Goal: Task Accomplishment & Management: Manage account settings

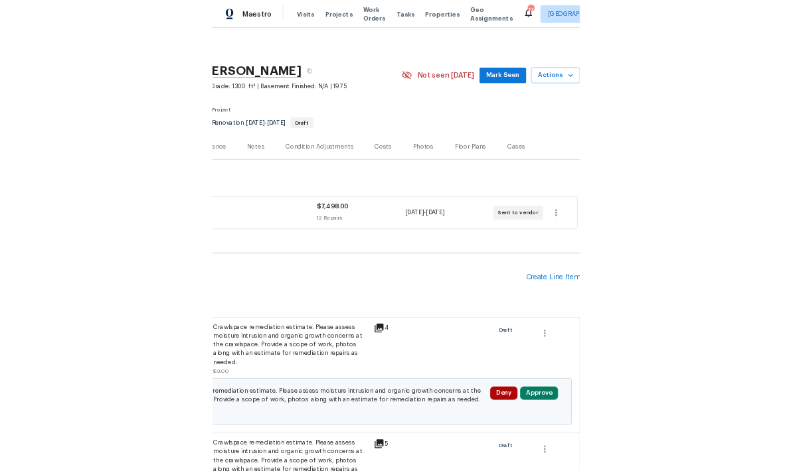
scroll to position [0, 197]
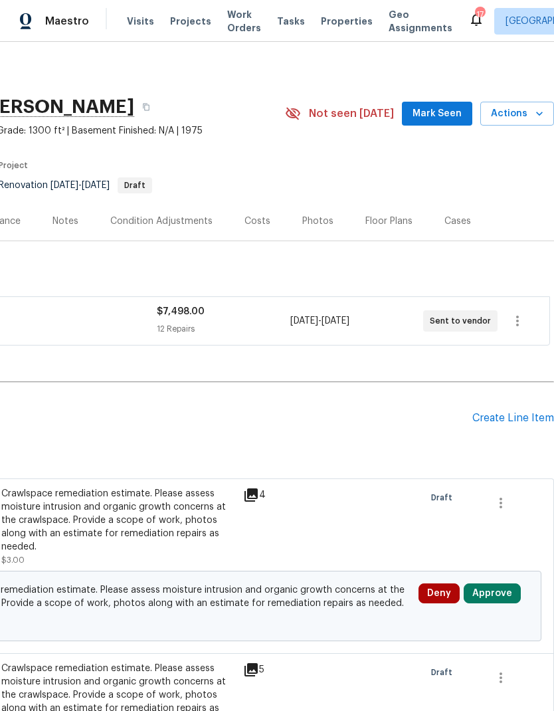
click at [382, 215] on div "Floor Plans" at bounding box center [388, 220] width 47 height 13
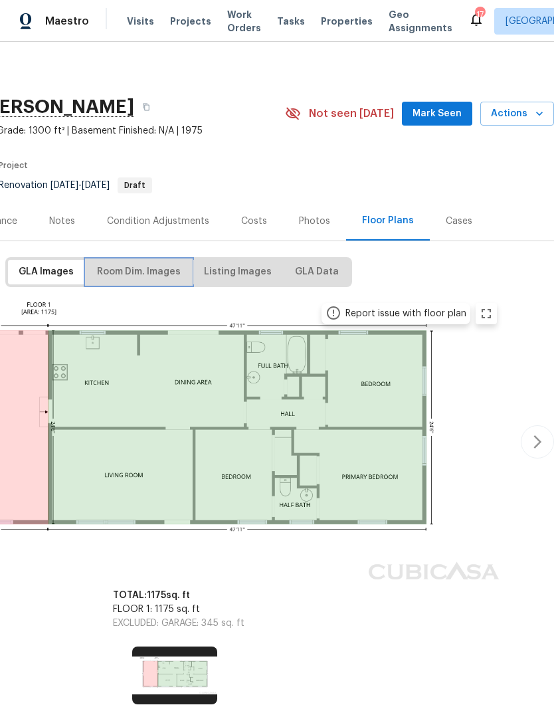
click at [148, 278] on span "Room Dim. Images" at bounding box center [139, 272] width 84 height 17
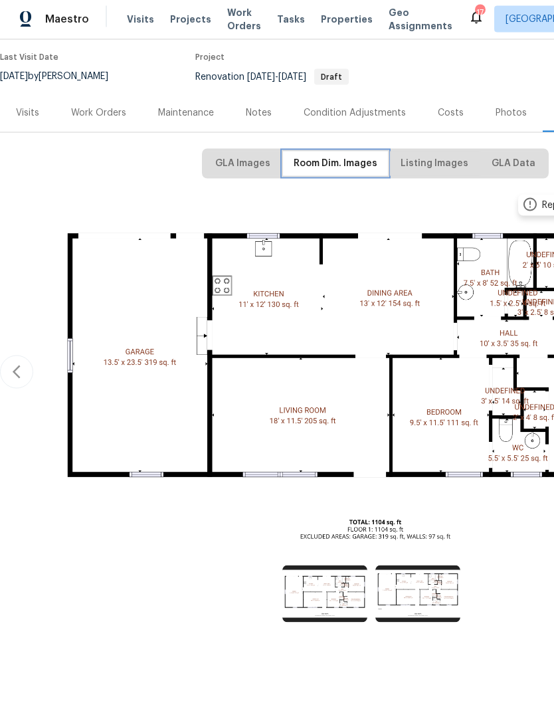
scroll to position [52, 0]
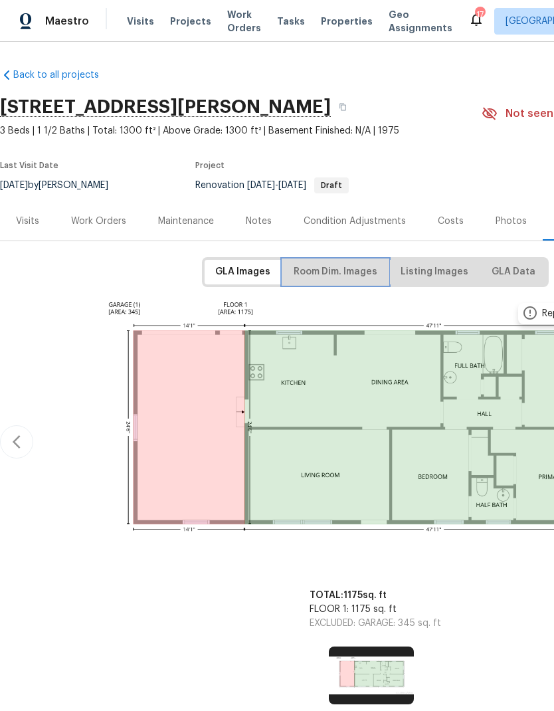
click at [317, 282] on button "Room Dim. Images" at bounding box center [335, 272] width 105 height 25
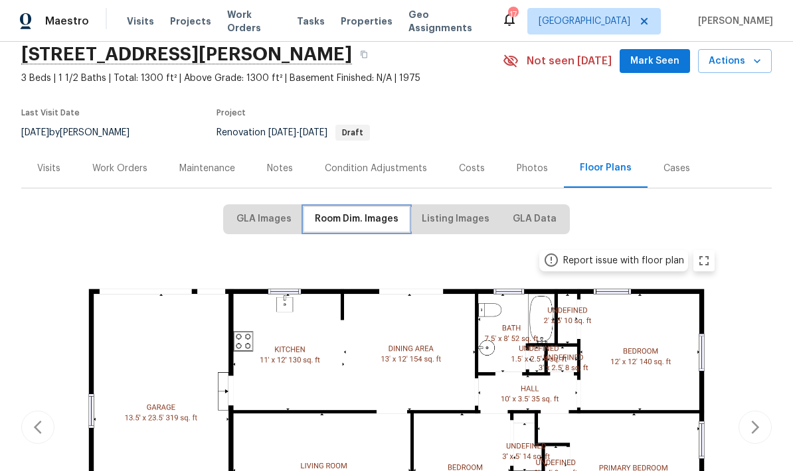
scroll to position [52, 0]
click at [114, 170] on div "Work Orders" at bounding box center [119, 168] width 55 height 13
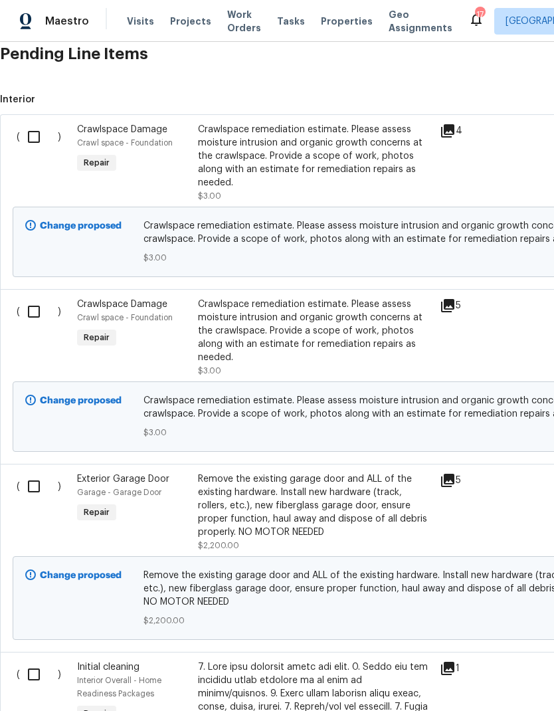
scroll to position [364, 0]
click at [38, 137] on input "checkbox" at bounding box center [39, 137] width 38 height 28
checkbox input "true"
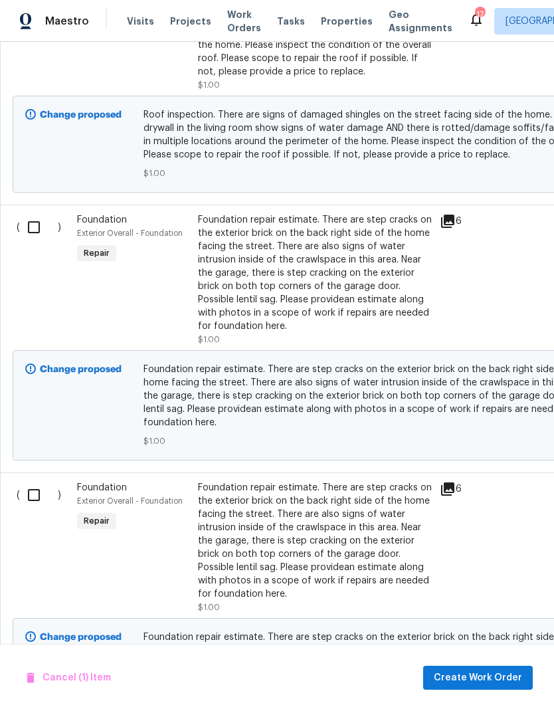
scroll to position [2608, 0]
click at [28, 218] on input "checkbox" at bounding box center [39, 227] width 38 height 28
checkbox input "true"
click at [468, 471] on button "Create Work Order" at bounding box center [478, 677] width 110 height 25
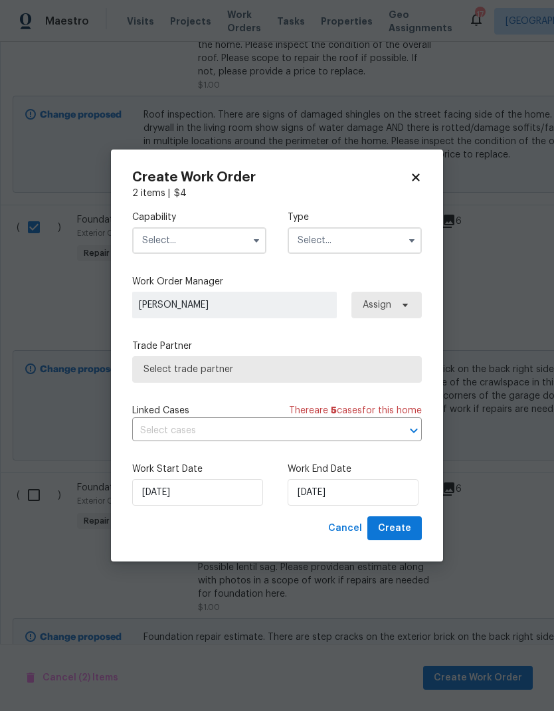
click at [173, 236] on input "text" at bounding box center [199, 240] width 134 height 27
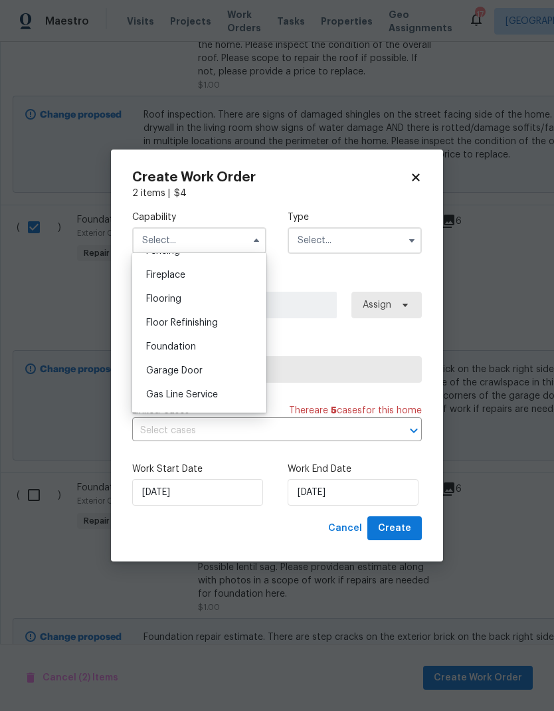
scroll to position [499, 0]
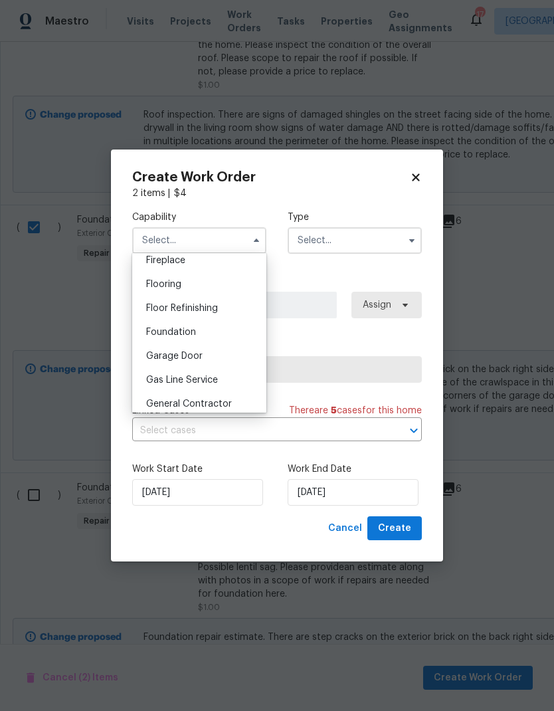
click at [157, 331] on span "Foundation" at bounding box center [171, 331] width 50 height 9
type input "Foundation"
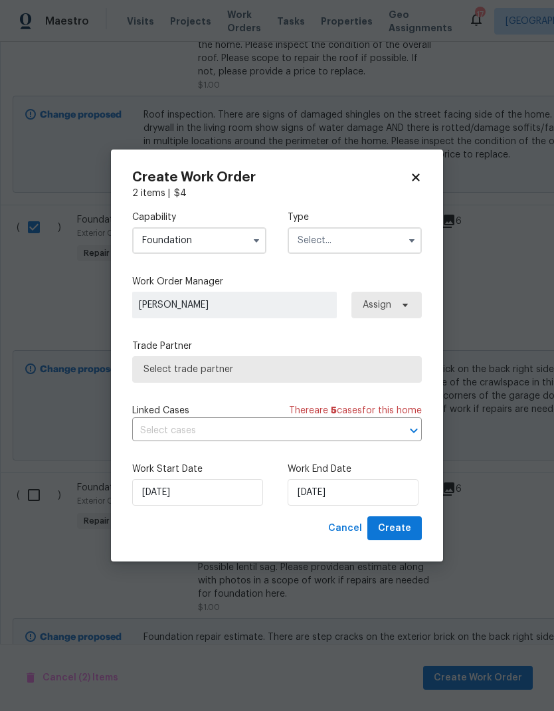
click at [329, 240] on input "text" at bounding box center [355, 240] width 134 height 27
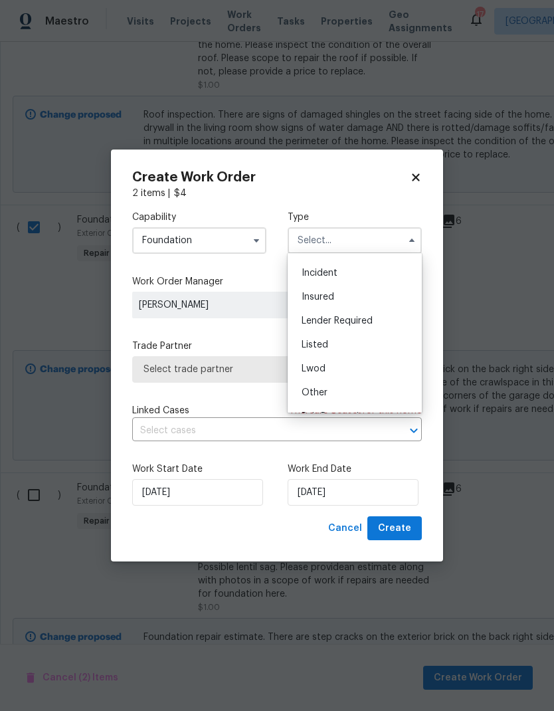
scroll to position [152, 0]
click at [306, 334] on span "Renovation" at bounding box center [325, 331] width 49 height 9
type input "Renovation"
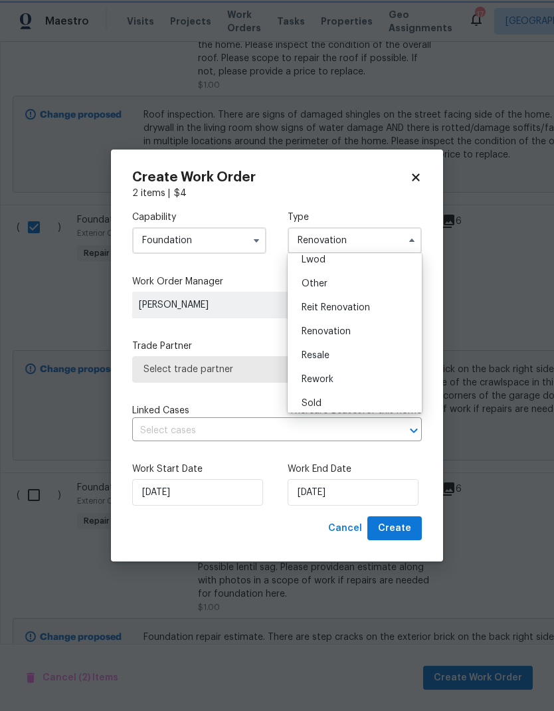
scroll to position [0, 0]
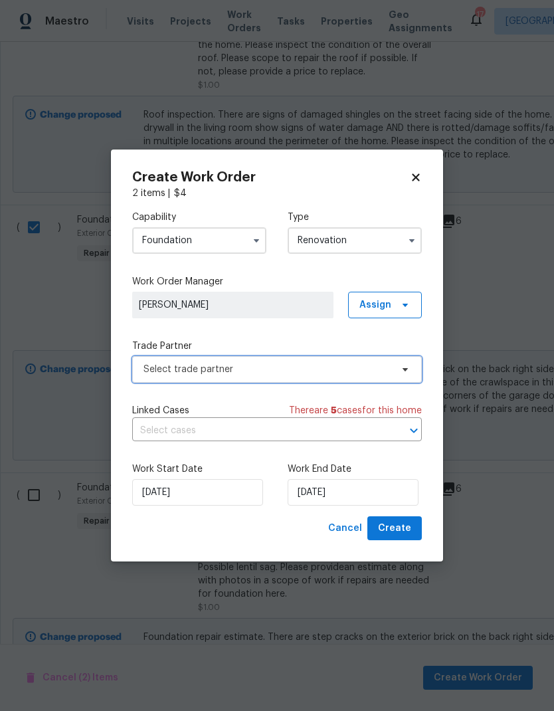
click at [159, 365] on span "Select trade partner" at bounding box center [267, 369] width 248 height 13
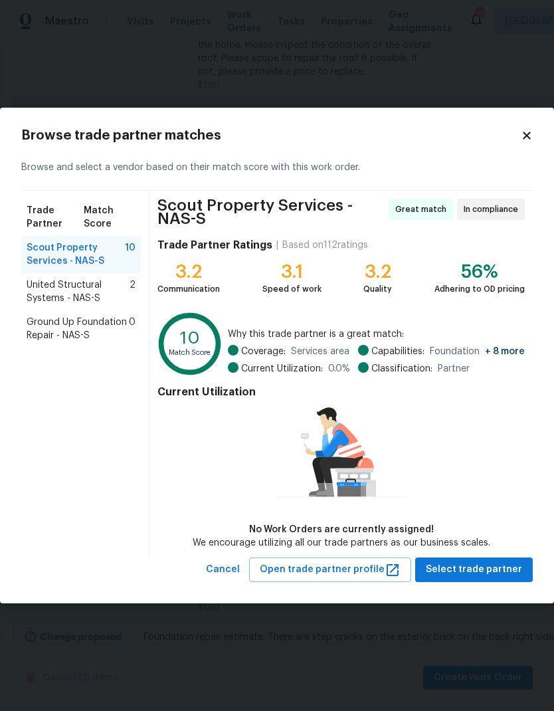
click at [50, 283] on span "United Structural Systems - NAS-S" at bounding box center [78, 291] width 103 height 27
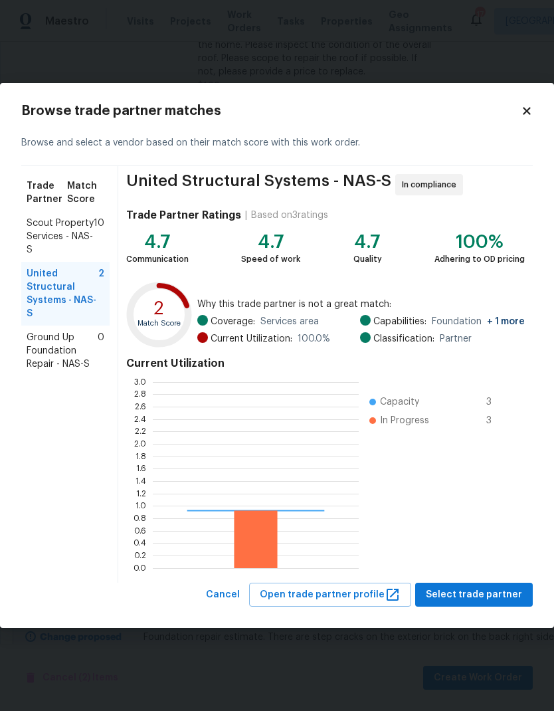
scroll to position [186, 206]
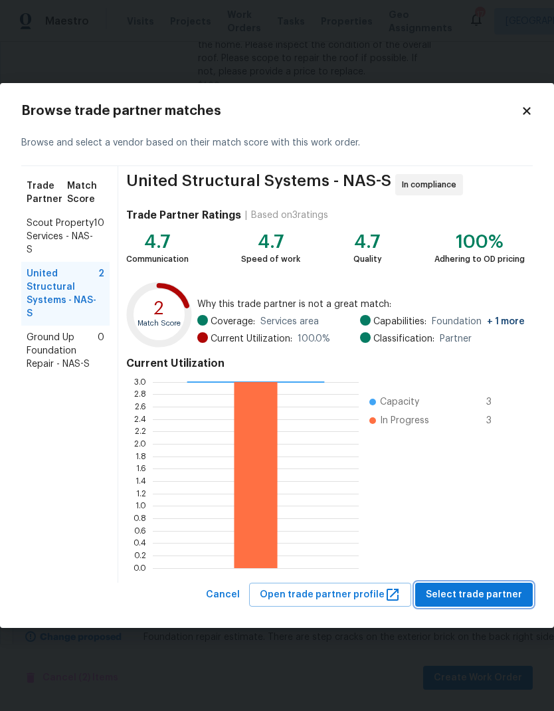
click at [484, 471] on button "Select trade partner" at bounding box center [474, 594] width 118 height 25
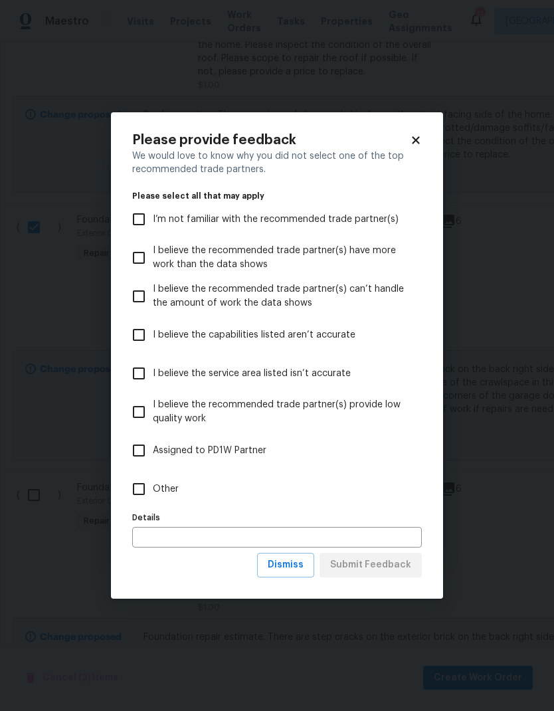
click at [142, 471] on input "Other" at bounding box center [139, 489] width 28 height 28
checkbox input "true"
click at [359, 471] on span "Submit Feedback" at bounding box center [370, 564] width 81 height 17
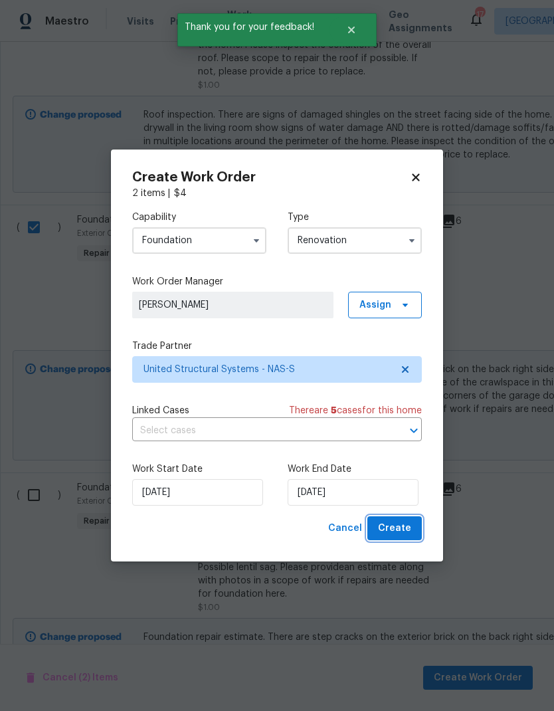
click at [390, 471] on span "Create" at bounding box center [394, 528] width 33 height 17
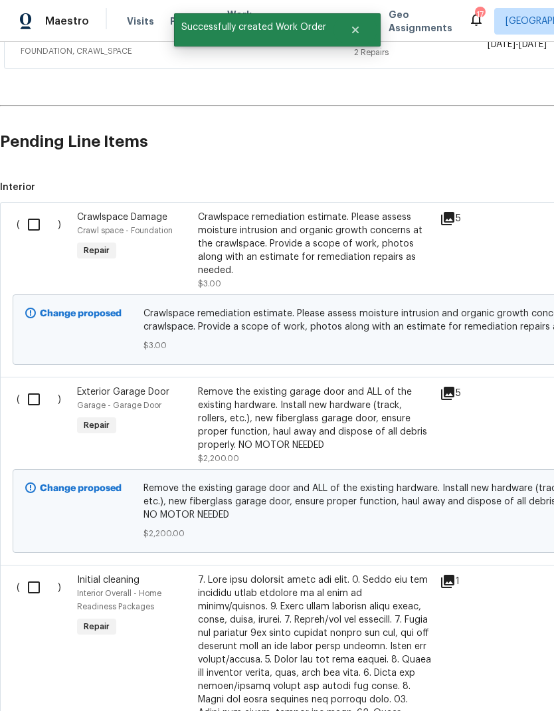
scroll to position [325, 0]
click at [30, 220] on input "checkbox" at bounding box center [39, 224] width 38 height 28
checkbox input "true"
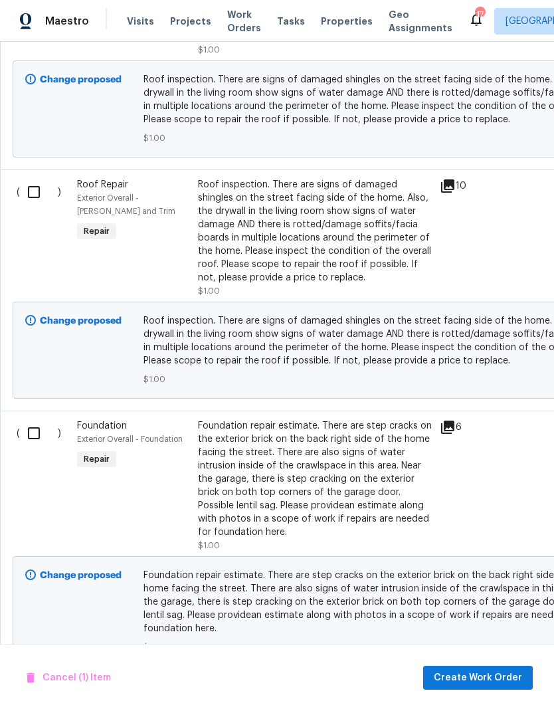
scroll to position [2274, 0]
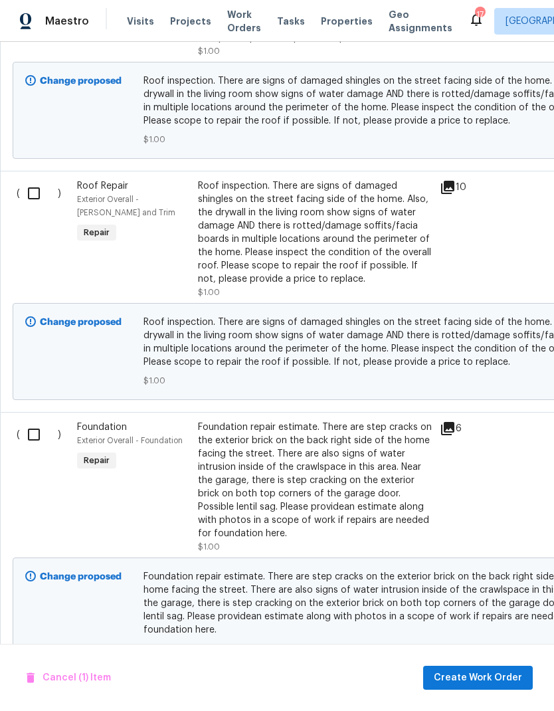
click at [36, 428] on input "checkbox" at bounding box center [39, 434] width 38 height 28
checkbox input "true"
click at [465, 471] on span "Create Work Order" at bounding box center [478, 677] width 88 height 17
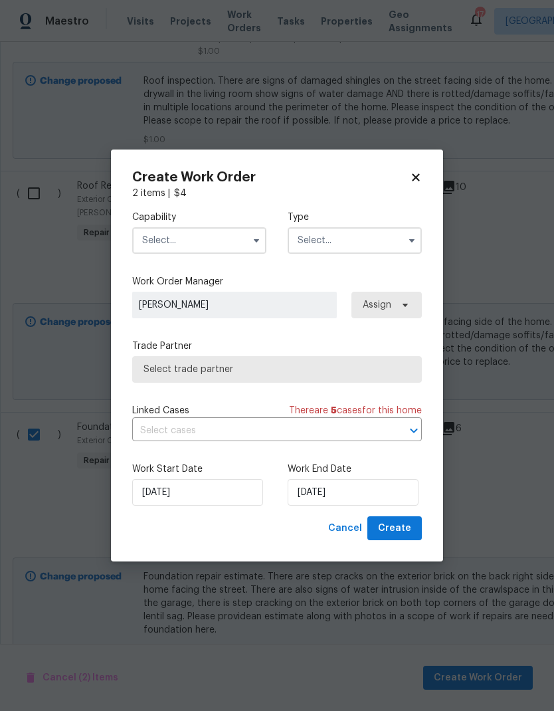
click at [177, 238] on input "text" at bounding box center [199, 240] width 134 height 27
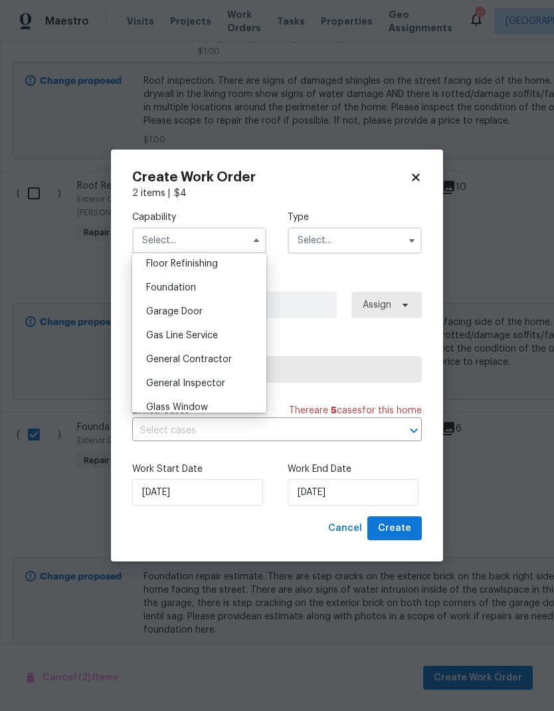
scroll to position [533, 0]
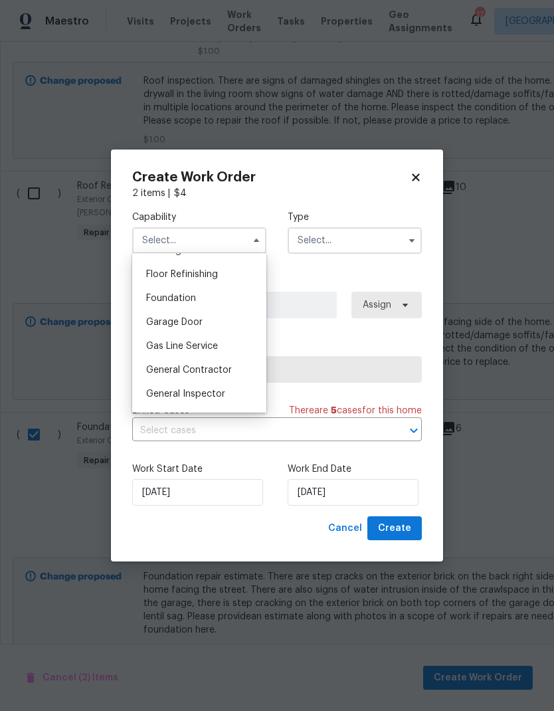
click at [167, 304] on div "Foundation" at bounding box center [199, 298] width 128 height 24
type input "Foundation"
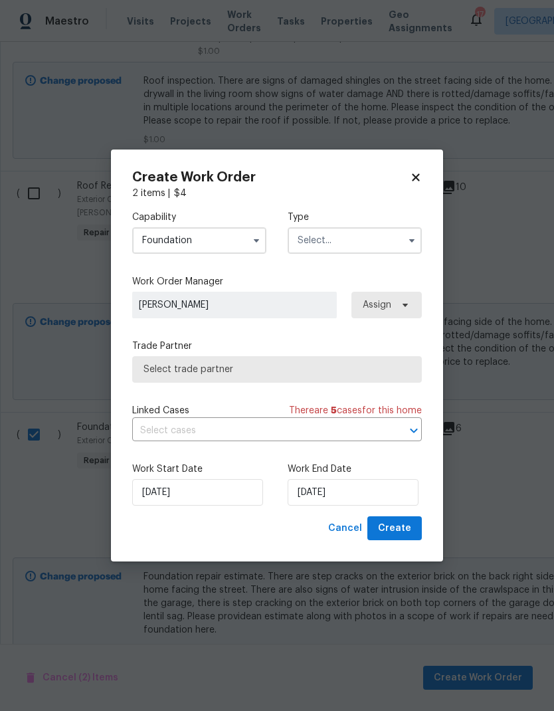
click at [329, 248] on input "text" at bounding box center [355, 240] width 134 height 27
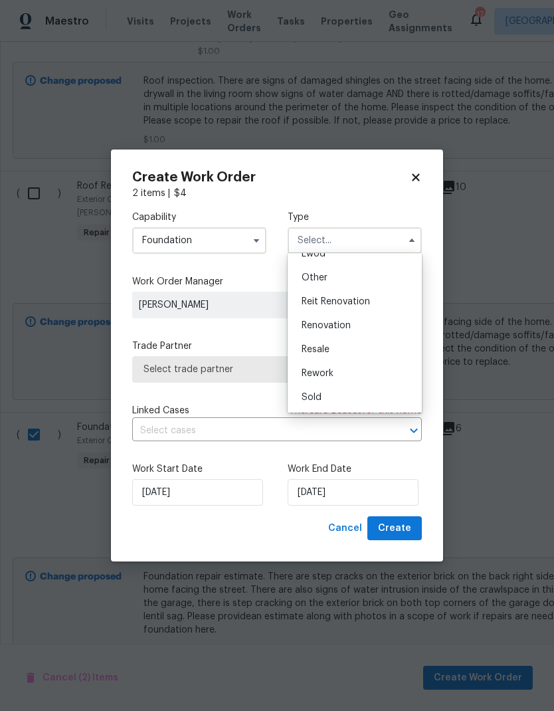
scroll to position [158, 0]
click at [308, 330] on div "Renovation" at bounding box center [355, 325] width 128 height 24
type input "Renovation"
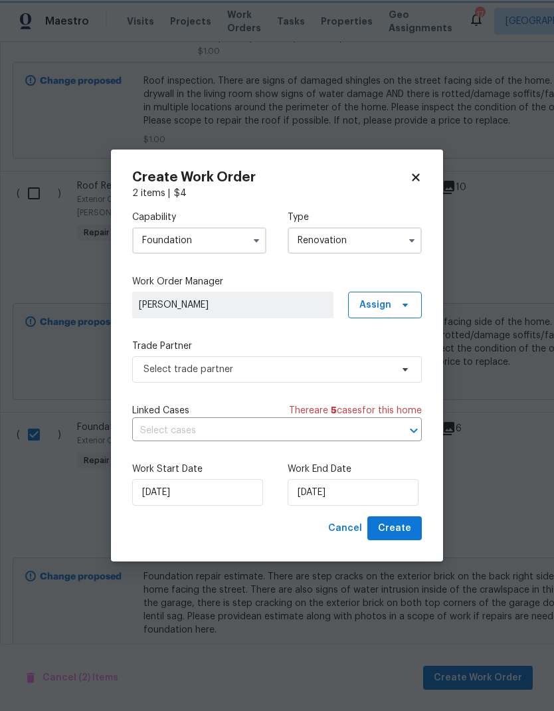
scroll to position [0, 0]
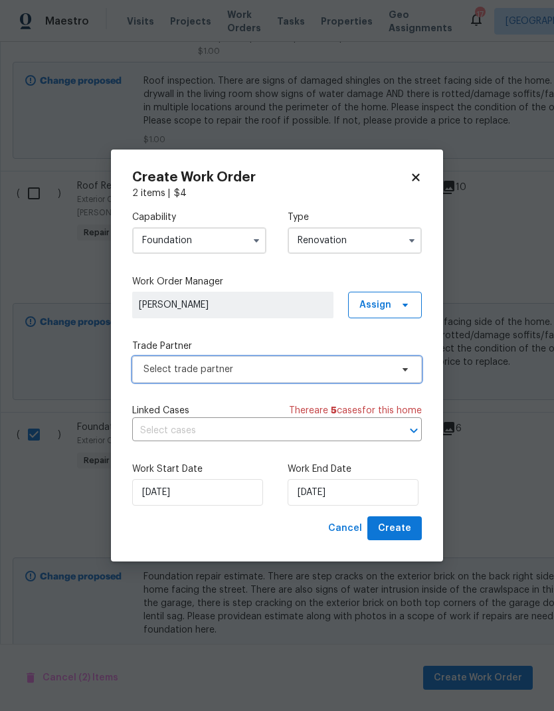
click at [169, 379] on span "Select trade partner" at bounding box center [277, 369] width 290 height 27
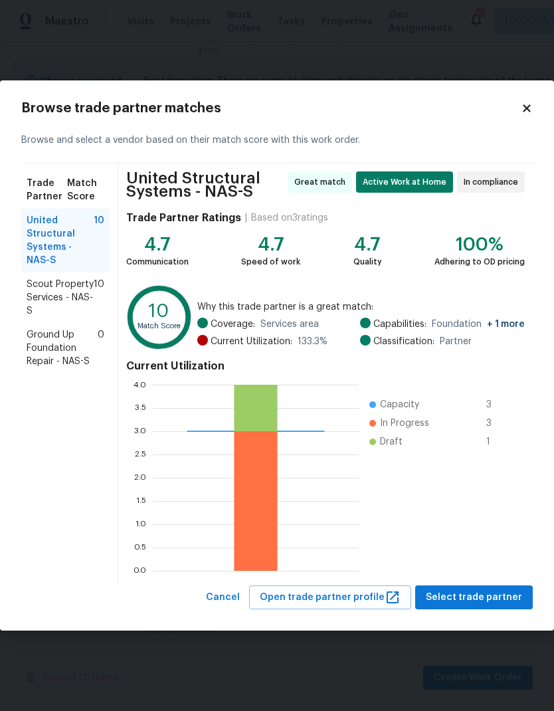
click at [48, 348] on span "Ground Up Foundation Repair - NAS-S" at bounding box center [62, 348] width 71 height 40
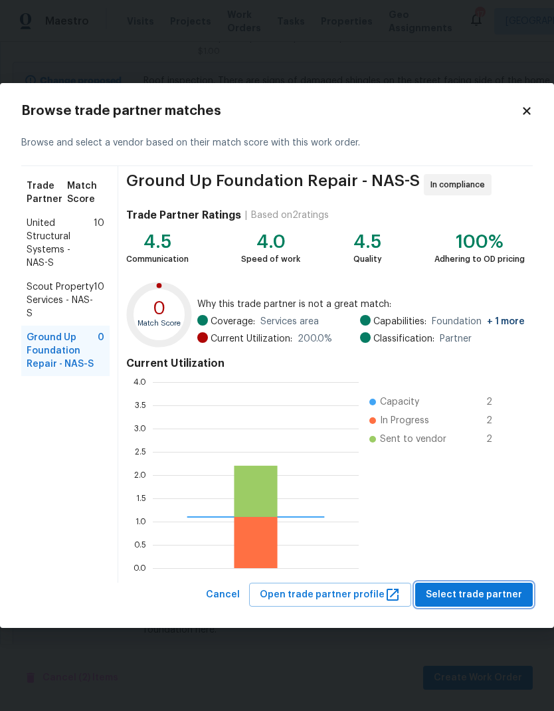
click at [455, 471] on span "Select trade partner" at bounding box center [474, 594] width 96 height 17
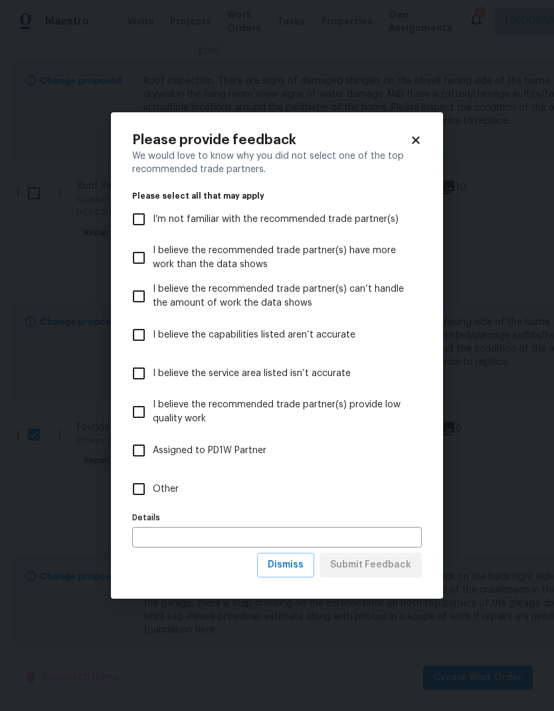
click at [145, 471] on input "Other" at bounding box center [139, 489] width 28 height 28
checkbox input "true"
click at [159, 471] on input "text" at bounding box center [277, 537] width 290 height 21
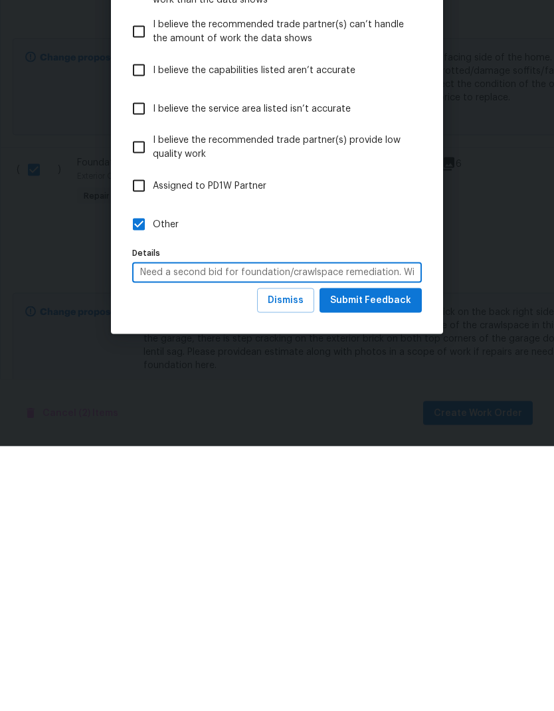
type input "Need a second bid for foundation/crawlspace remediation. Will not assign to a G…"
click at [243, 470] on label "Other" at bounding box center [268, 489] width 286 height 39
click at [153, 471] on input "Other" at bounding box center [139, 489] width 28 height 28
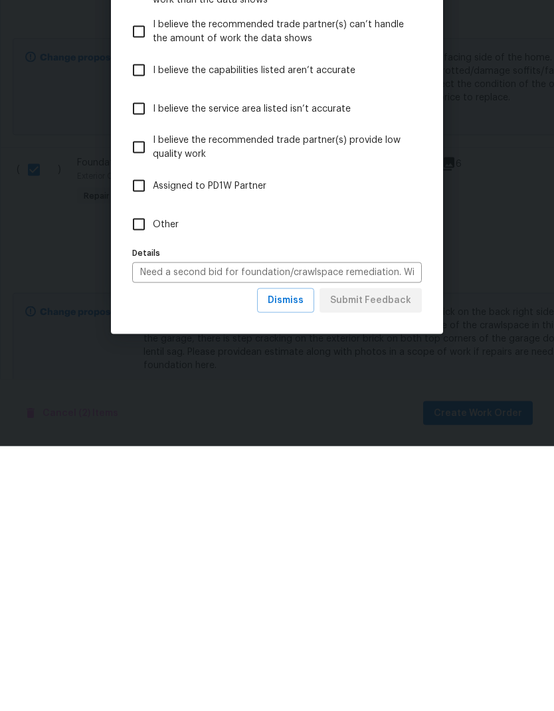
scroll to position [53, 0]
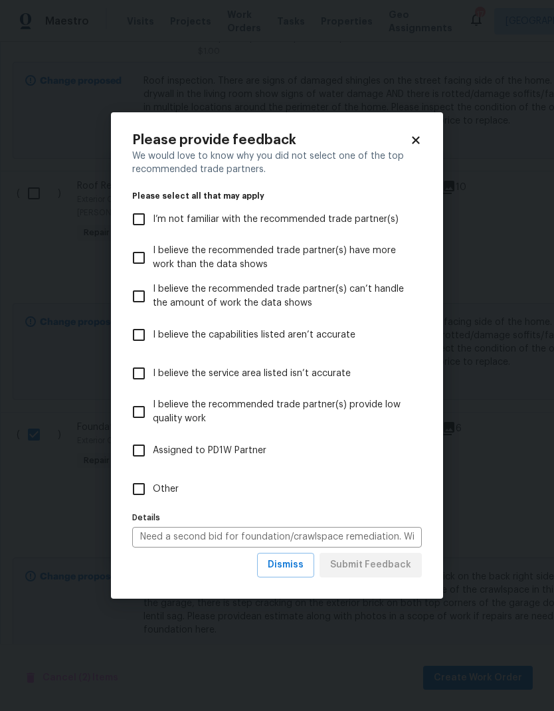
click at [139, 471] on input "Other" at bounding box center [139, 489] width 28 height 28
checkbox input "true"
click at [365, 471] on span "Submit Feedback" at bounding box center [370, 564] width 81 height 17
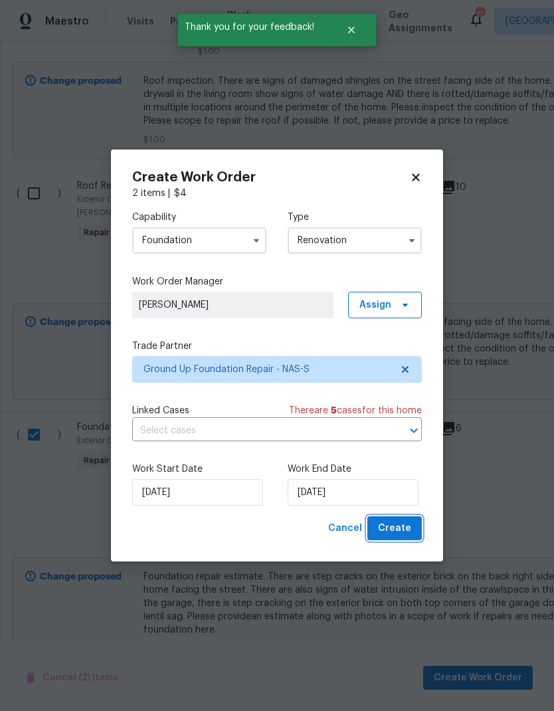
click at [386, 471] on span "Create" at bounding box center [394, 528] width 33 height 17
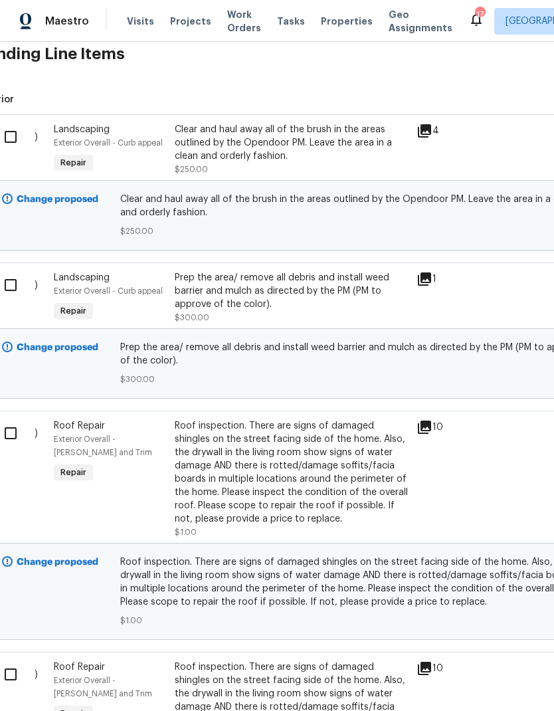
scroll to position [460, 17]
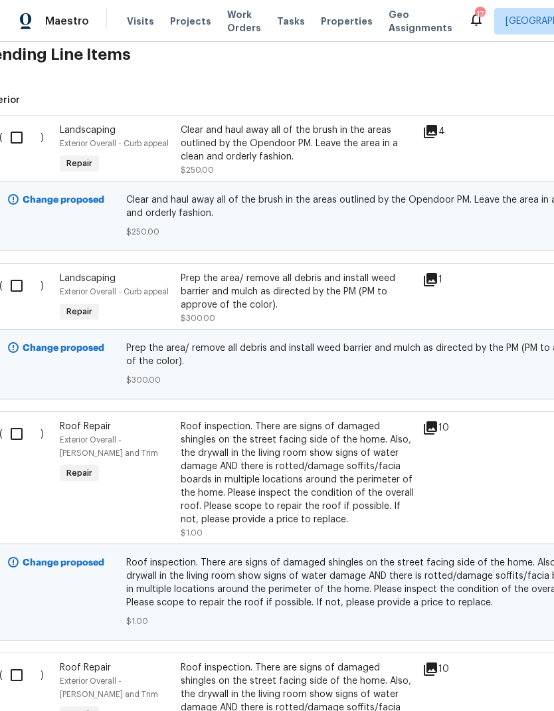
click at [20, 133] on input "checkbox" at bounding box center [22, 138] width 38 height 28
checkbox input "true"
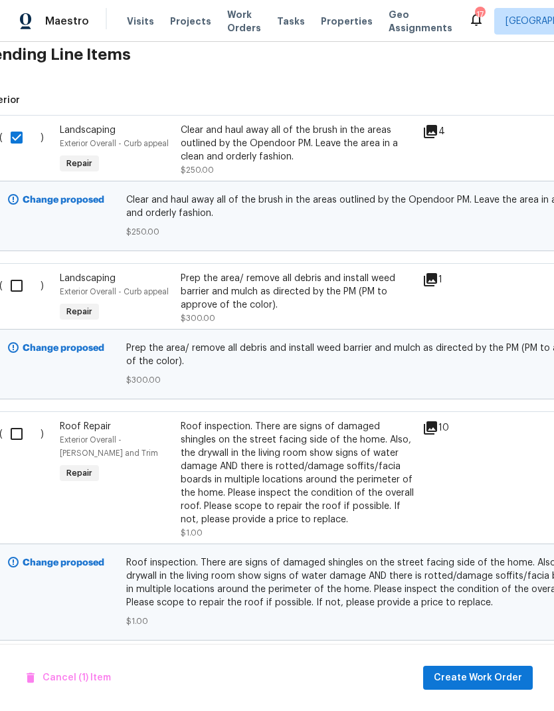
click at [17, 286] on input "checkbox" at bounding box center [22, 286] width 38 height 28
checkbox input "true"
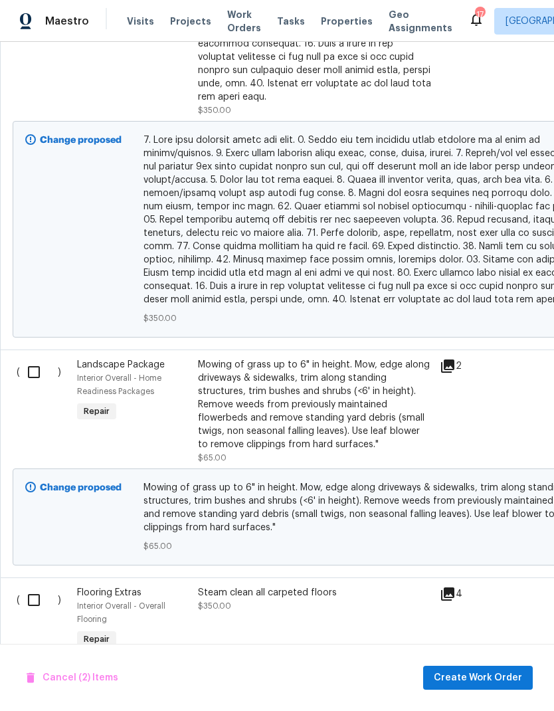
scroll to position [1837, 0]
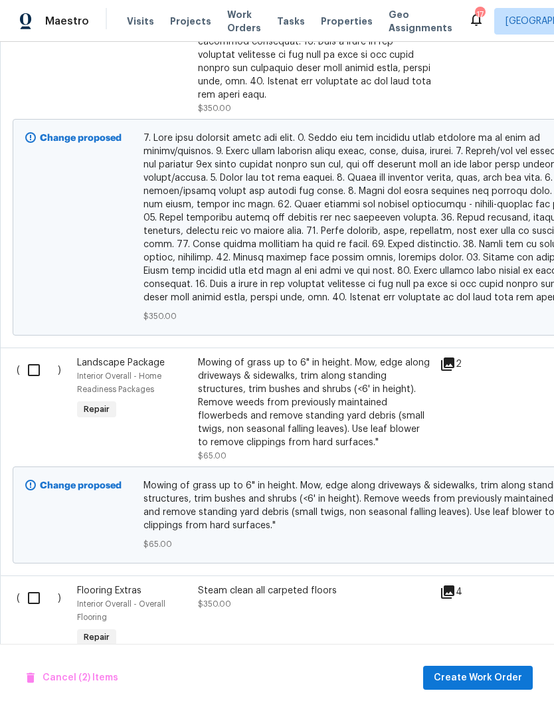
click at [26, 361] on input "checkbox" at bounding box center [39, 370] width 38 height 28
checkbox input "true"
click at [457, 471] on button "Create Work Order" at bounding box center [478, 677] width 110 height 25
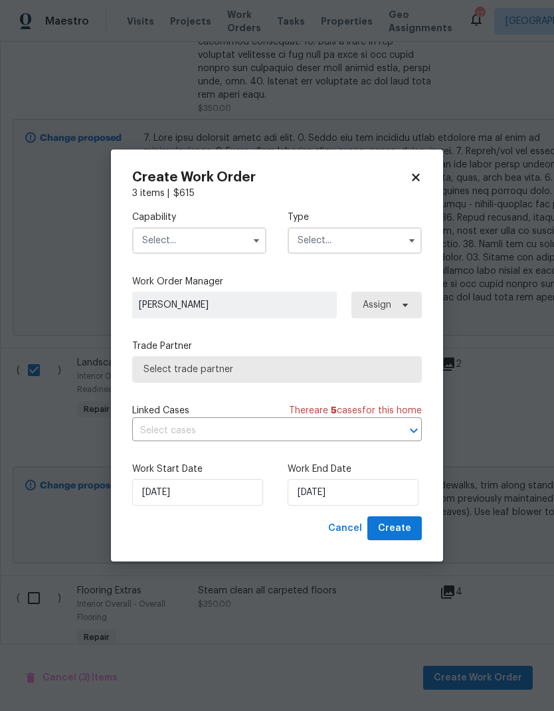
click at [170, 251] on input "text" at bounding box center [199, 240] width 134 height 27
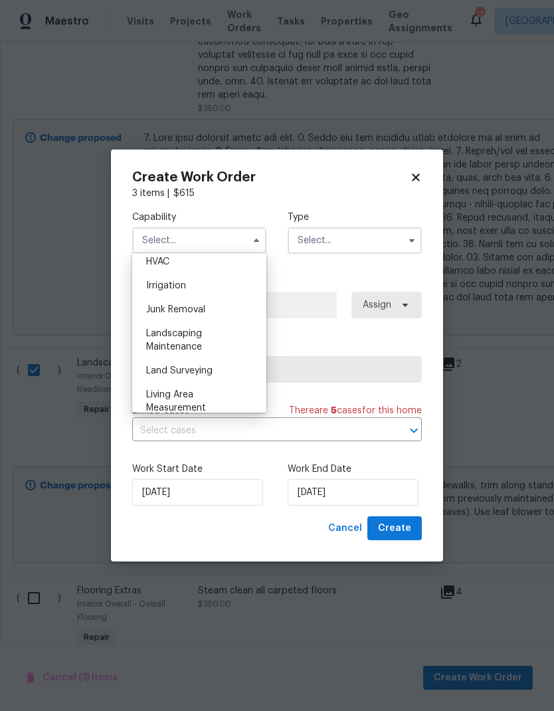
scroll to position [809, 0]
click at [165, 340] on div "Landscaping Maintenance" at bounding box center [199, 339] width 128 height 37
type input "Landscaping Maintenance"
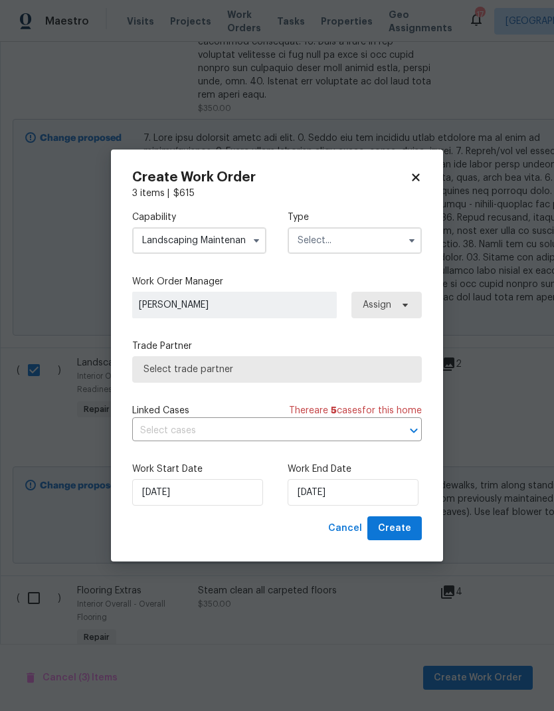
click at [327, 238] on input "text" at bounding box center [355, 240] width 134 height 27
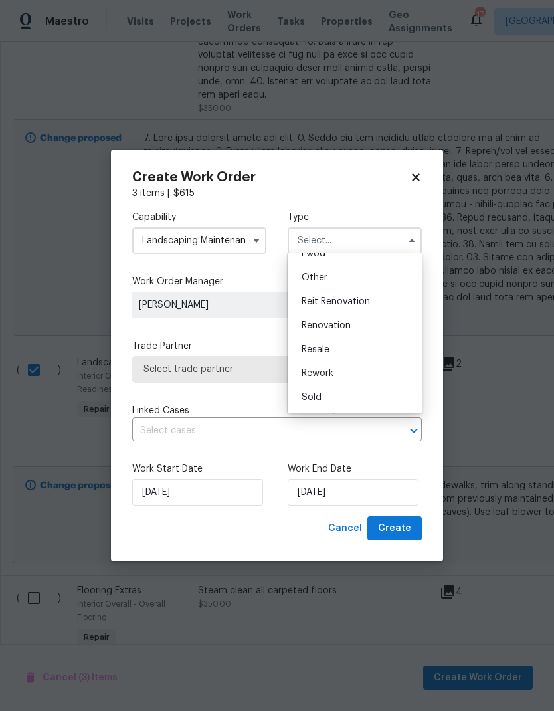
scroll to position [158, 0]
click at [314, 327] on span "Renovation" at bounding box center [325, 325] width 49 height 9
type input "Renovation"
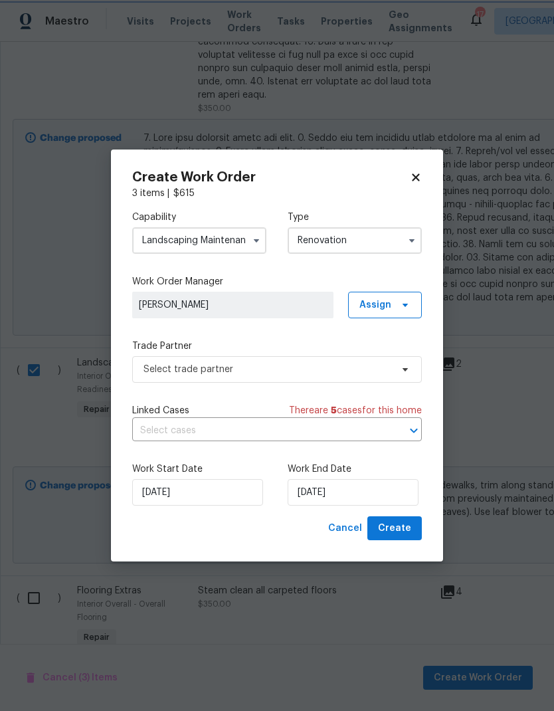
scroll to position [0, 0]
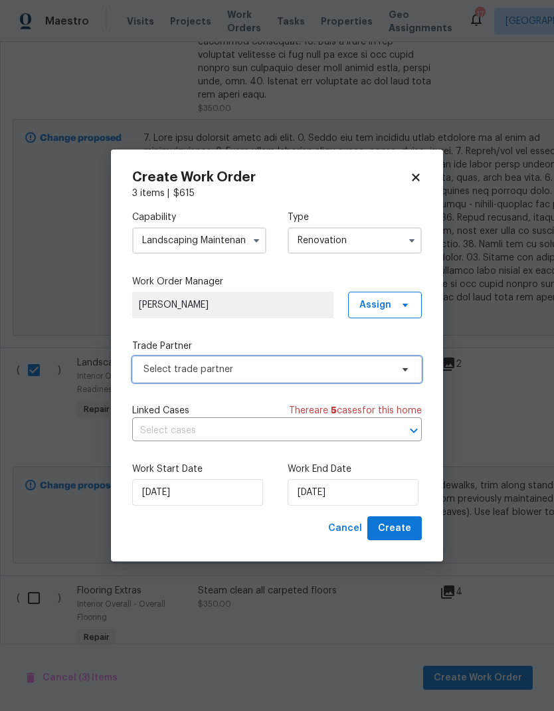
click at [160, 369] on span "Select trade partner" at bounding box center [267, 369] width 248 height 13
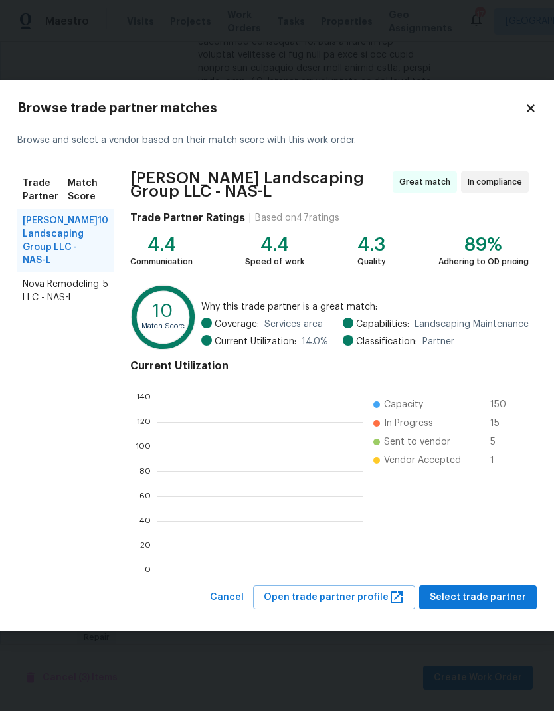
scroll to position [1, 1]
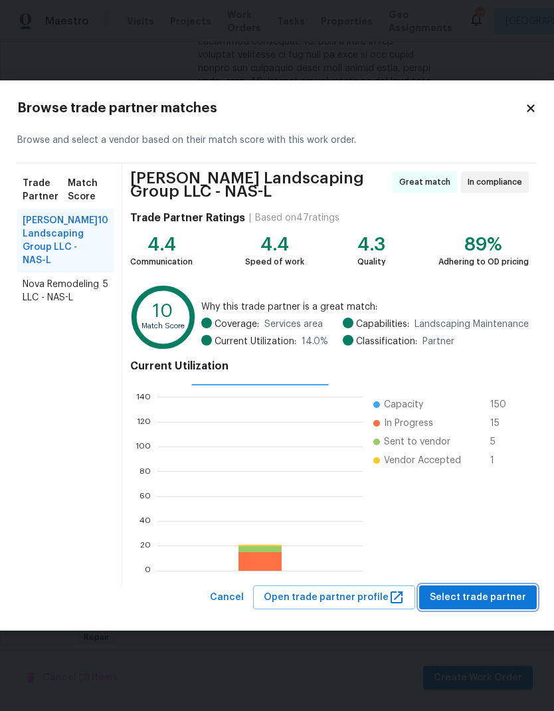
click at [430, 471] on button "Select trade partner" at bounding box center [478, 597] width 118 height 25
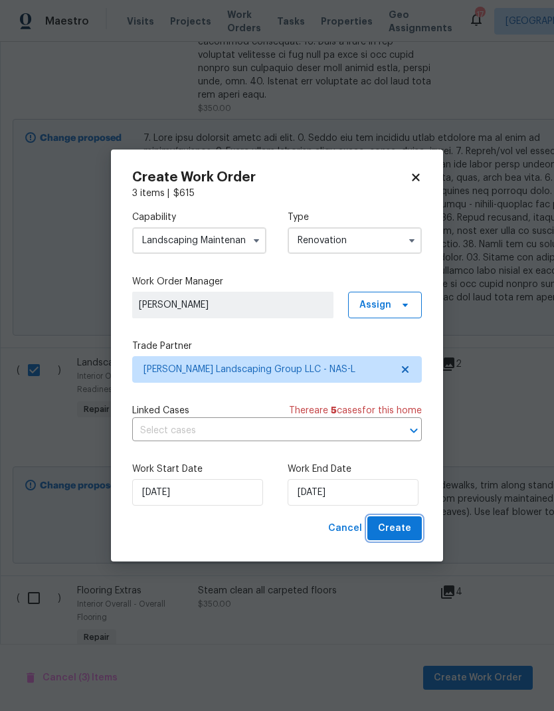
click at [387, 471] on span "Create" at bounding box center [394, 528] width 33 height 17
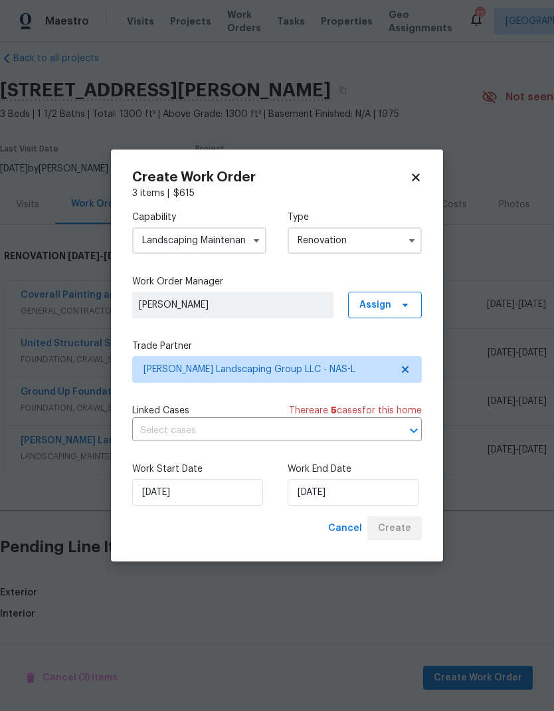
scroll to position [0, 0]
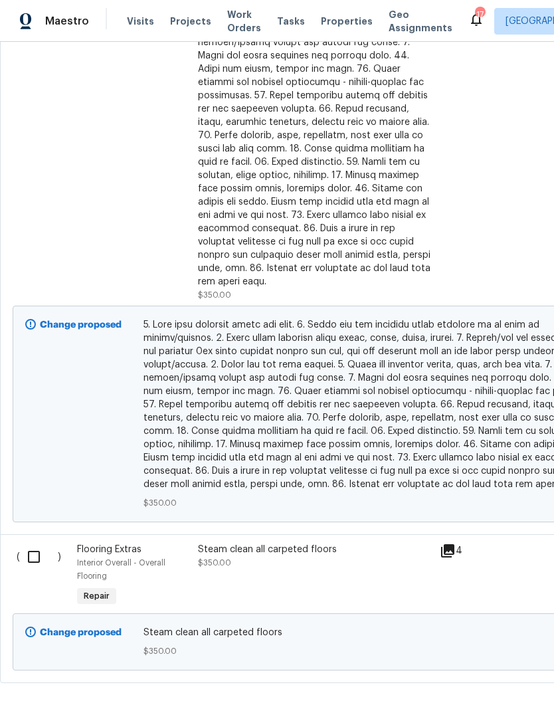
scroll to position [1402, 0]
click at [22, 543] on input "checkbox" at bounding box center [39, 557] width 38 height 28
checkbox input "true"
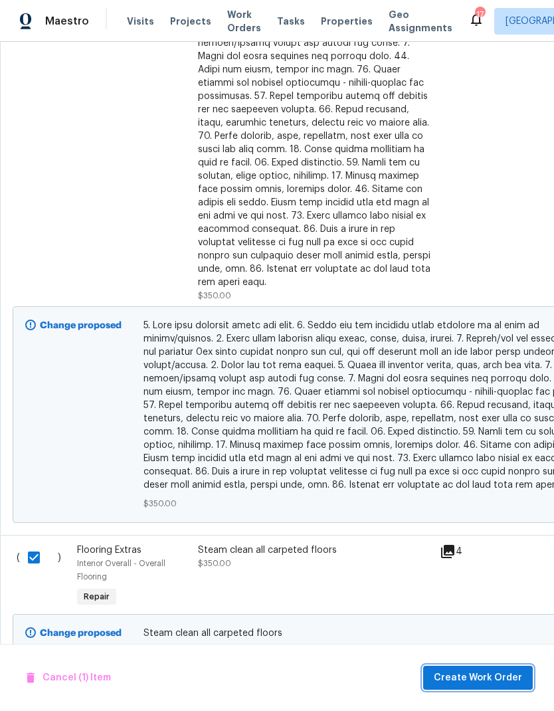
click at [468, 675] on span "Create Work Order" at bounding box center [478, 677] width 88 height 17
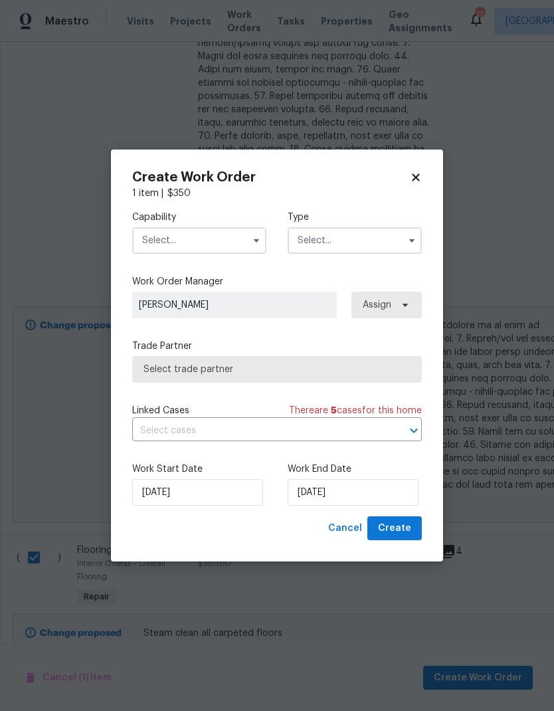
click at [169, 229] on input "text" at bounding box center [199, 240] width 134 height 27
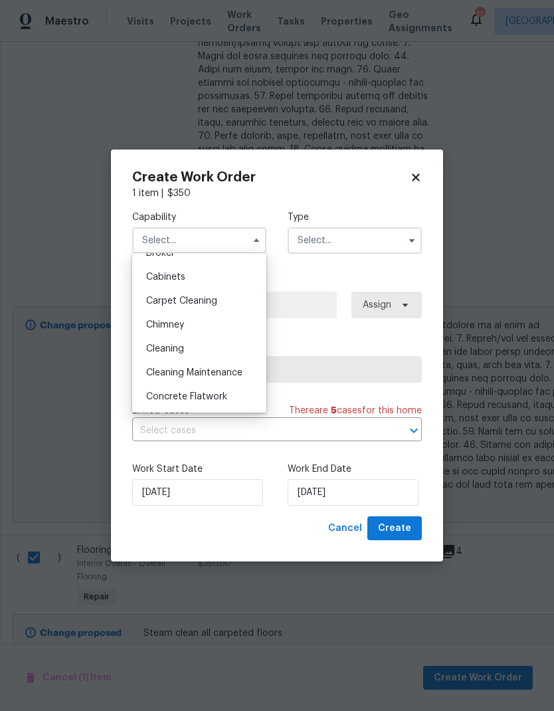
scroll to position [112, 0]
click at [175, 297] on span "Carpet Cleaning" at bounding box center [181, 300] width 71 height 9
type input "Carpet Cleaning"
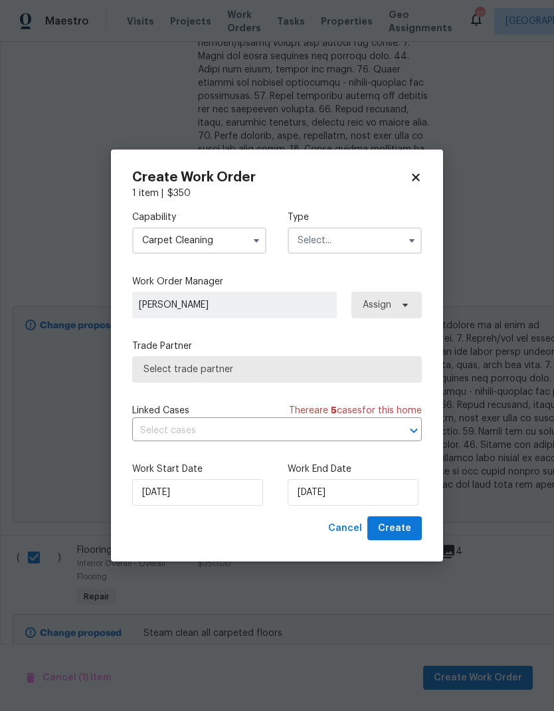
click at [339, 237] on input "text" at bounding box center [355, 240] width 134 height 27
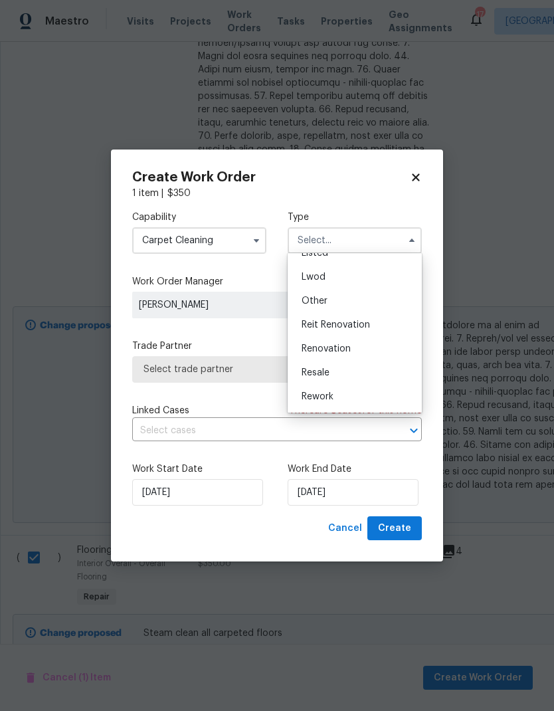
scroll to position [137, 0]
click at [313, 347] on span "Renovation" at bounding box center [325, 345] width 49 height 9
type input "Renovation"
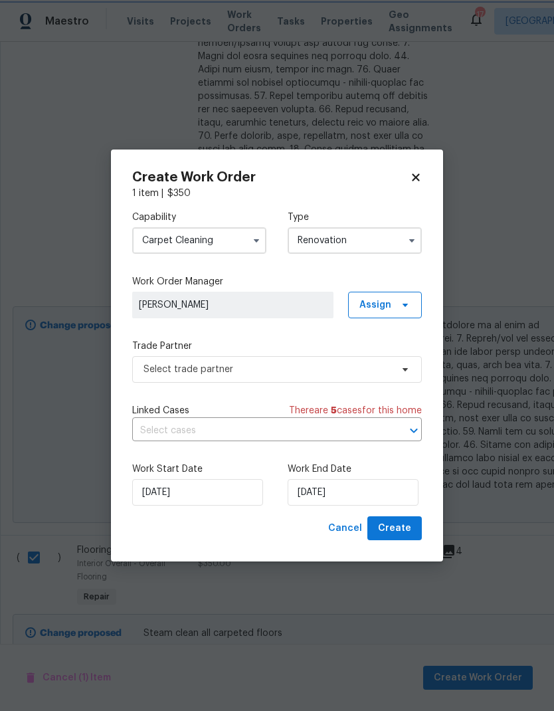
scroll to position [0, 0]
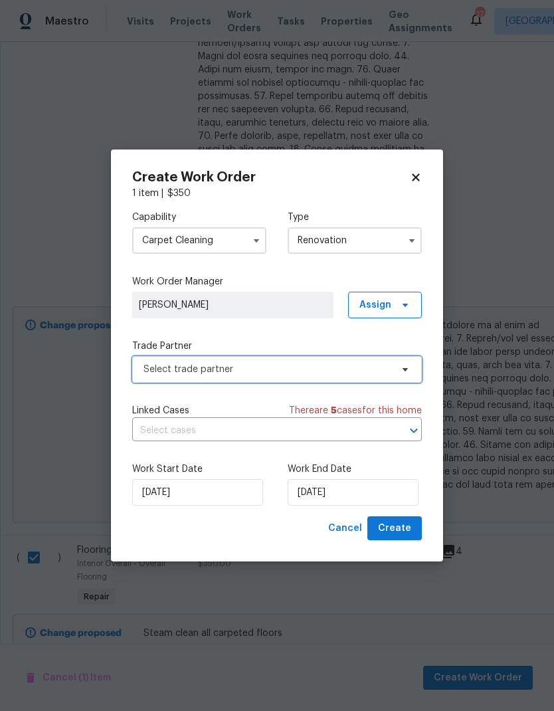
click at [184, 371] on span "Select trade partner" at bounding box center [267, 369] width 248 height 13
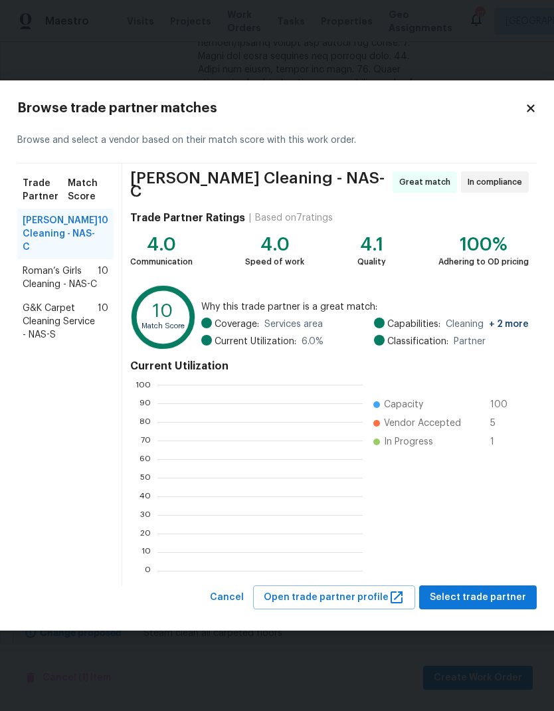
scroll to position [186, 205]
click at [70, 341] on span "G&K Carpet Cleaning Service - NAS-S" at bounding box center [60, 321] width 75 height 40
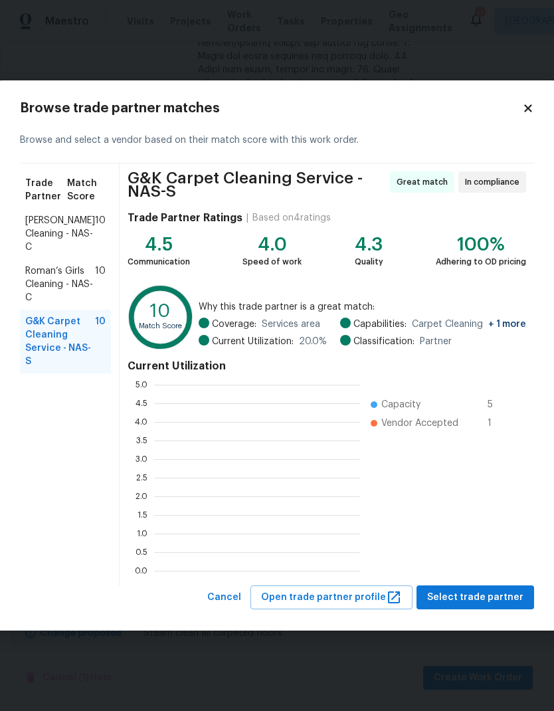
scroll to position [186, 206]
click at [456, 602] on span "Select trade partner" at bounding box center [475, 597] width 96 height 17
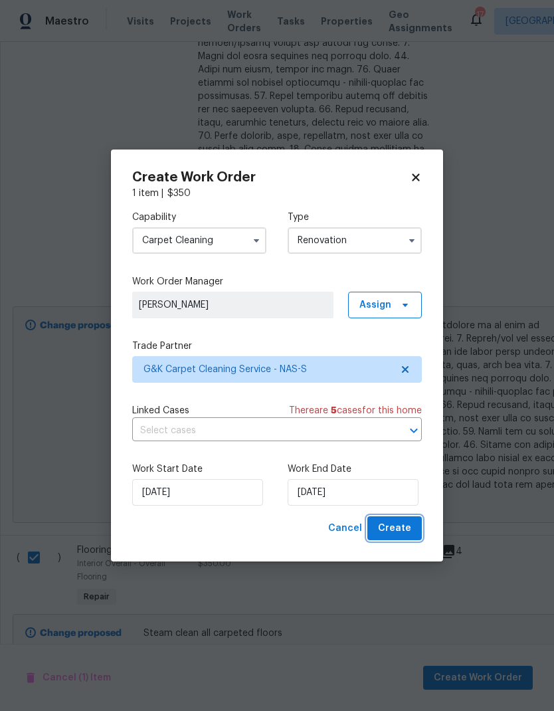
click at [386, 530] on span "Create" at bounding box center [394, 528] width 33 height 17
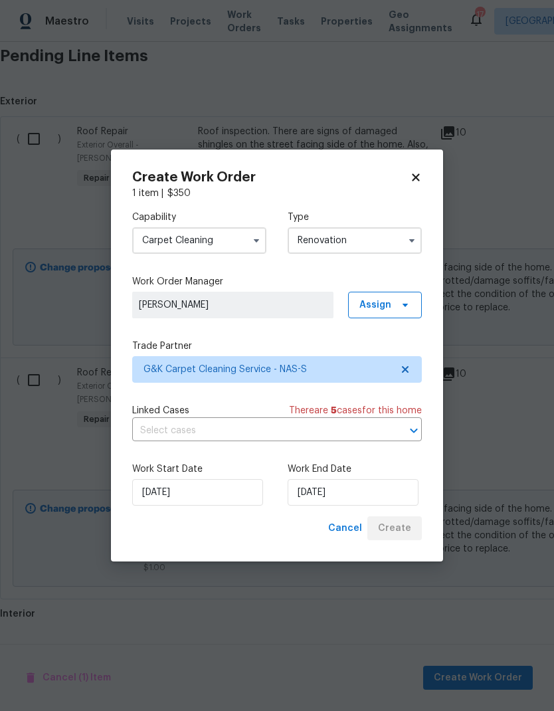
scroll to position [503, 0]
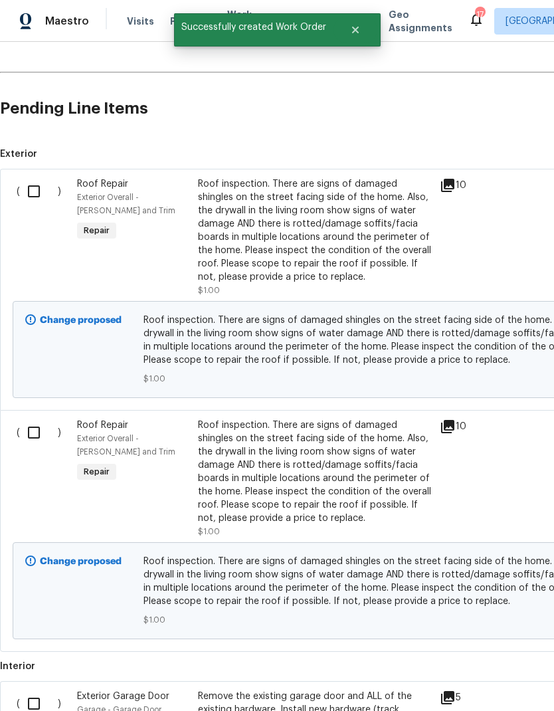
click at [31, 194] on input "checkbox" at bounding box center [39, 191] width 38 height 28
checkbox input "true"
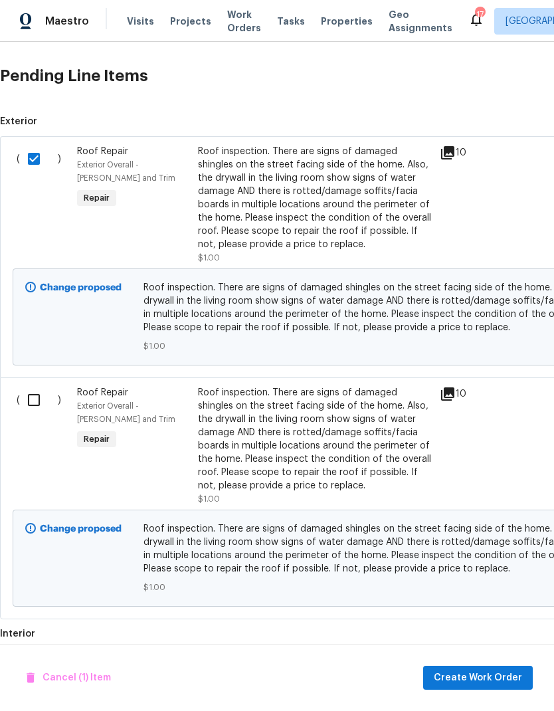
scroll to position [536, 0]
click at [465, 671] on span "Create Work Order" at bounding box center [478, 677] width 88 height 17
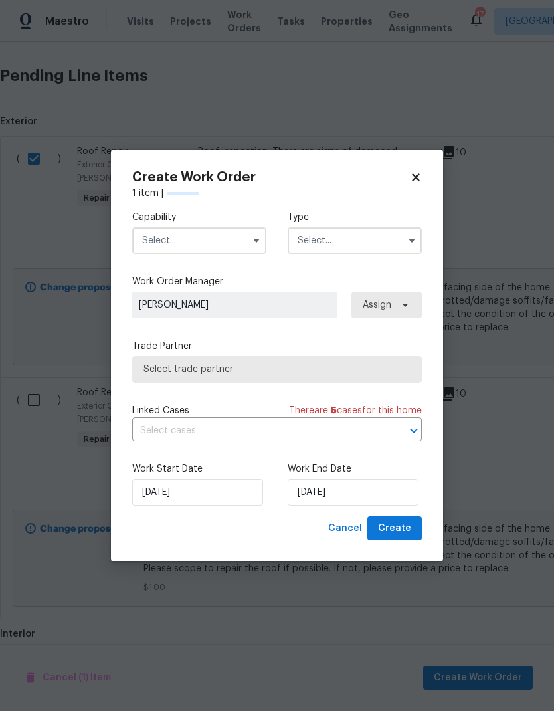
click at [179, 242] on input "text" at bounding box center [199, 240] width 134 height 27
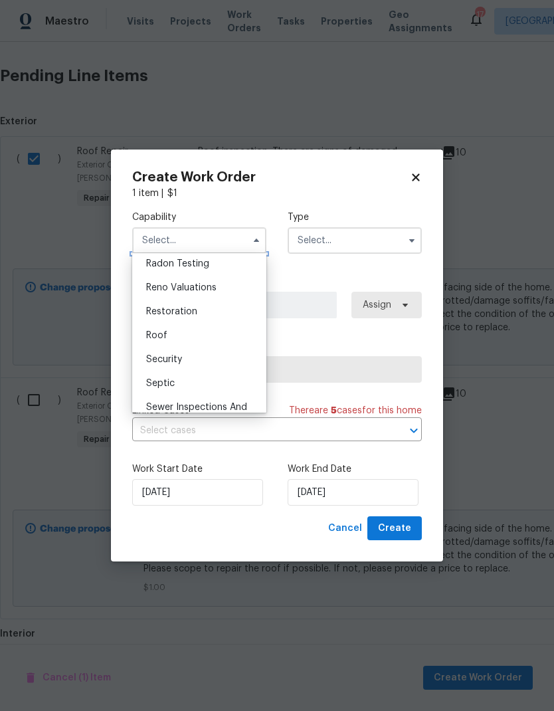
scroll to position [1288, 0]
click at [159, 334] on span "Roof" at bounding box center [156, 334] width 21 height 9
type input "Roof"
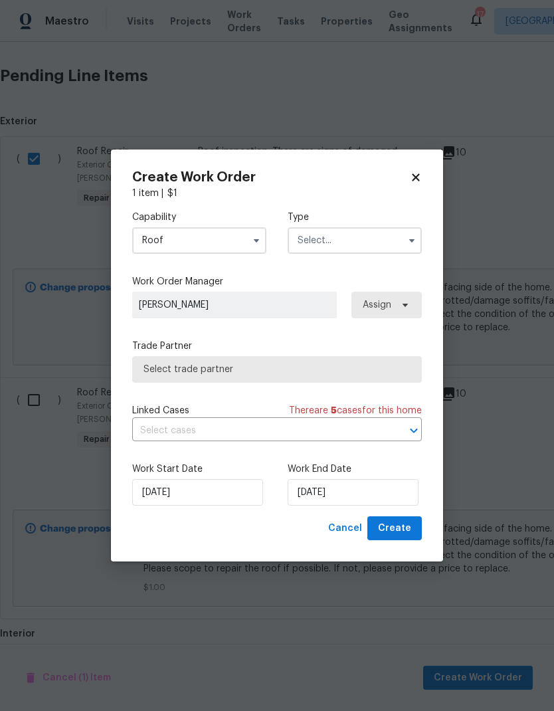
click at [337, 228] on input "text" at bounding box center [355, 240] width 134 height 27
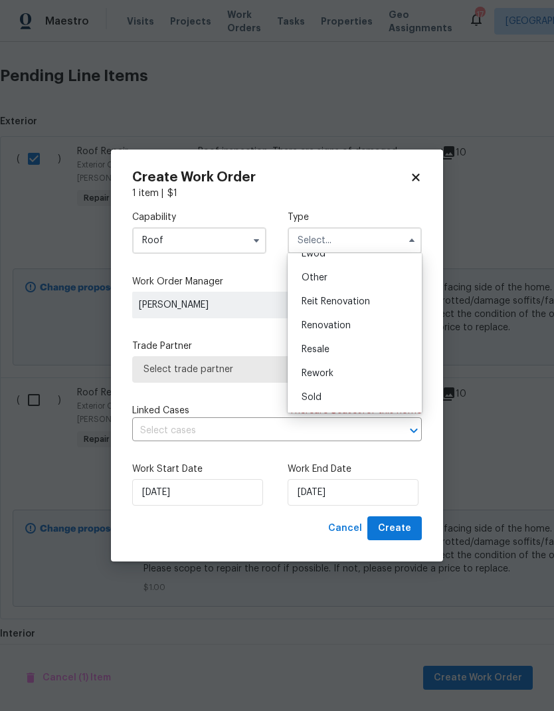
scroll to position [153, 0]
click at [321, 324] on div "Renovation" at bounding box center [355, 330] width 128 height 24
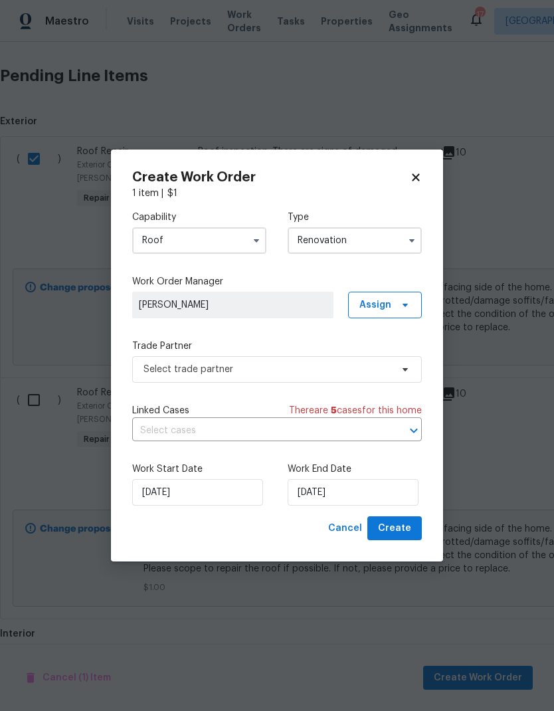
type input "Renovation"
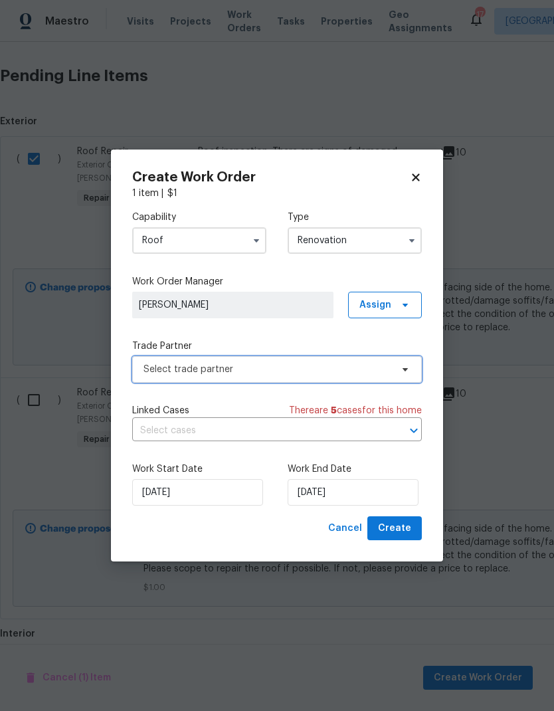
click at [165, 365] on span "Select trade partner" at bounding box center [267, 369] width 248 height 13
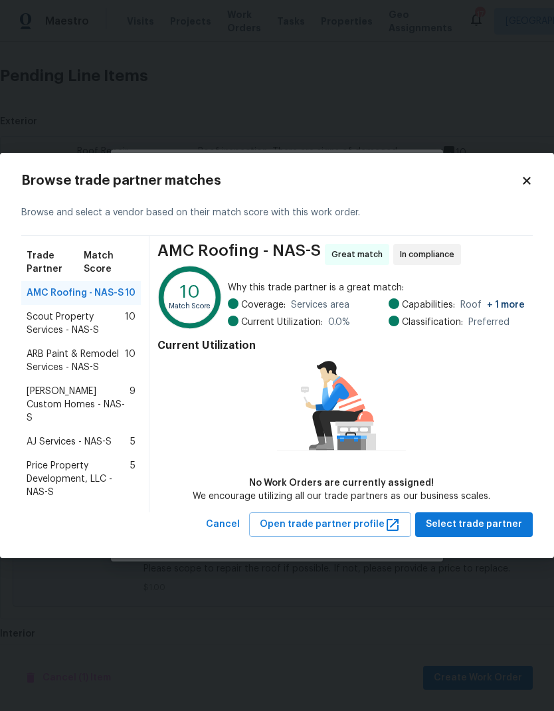
click at [524, 187] on icon at bounding box center [527, 181] width 12 height 12
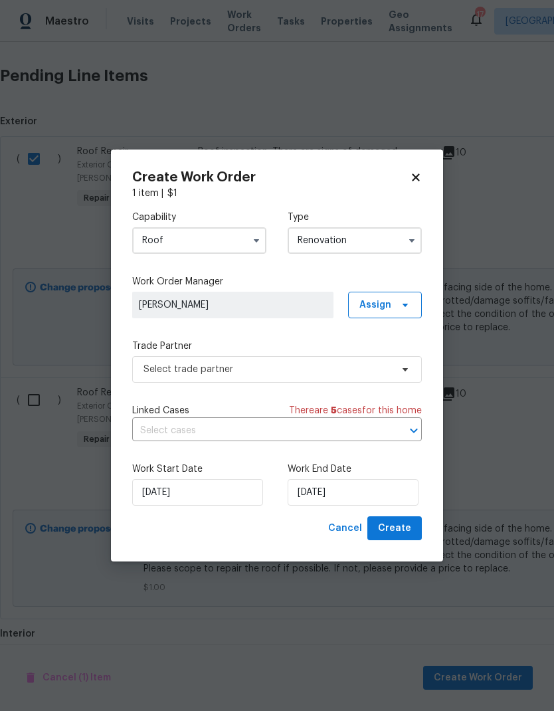
click at [327, 242] on input "Renovation" at bounding box center [355, 240] width 134 height 27
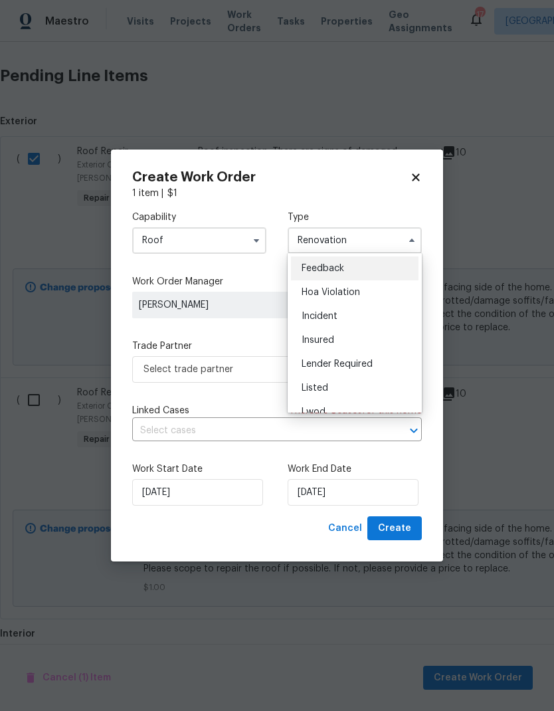
click at [189, 238] on input "Roof" at bounding box center [199, 240] width 134 height 27
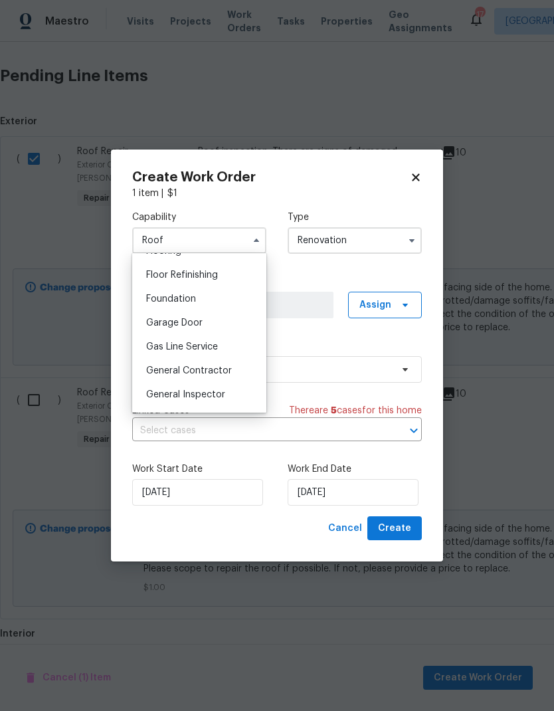
scroll to position [533, 0]
click at [159, 365] on span "General Contractor" at bounding box center [189, 369] width 86 height 9
type input "General Contractor"
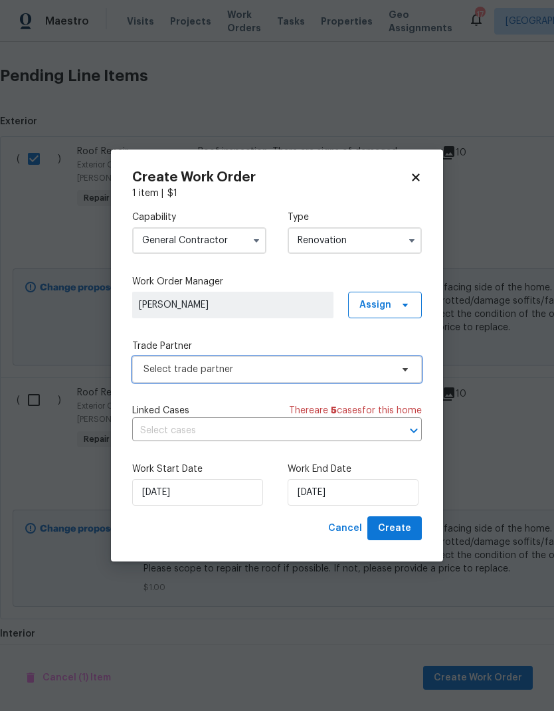
click at [150, 369] on span "Select trade partner" at bounding box center [267, 369] width 248 height 13
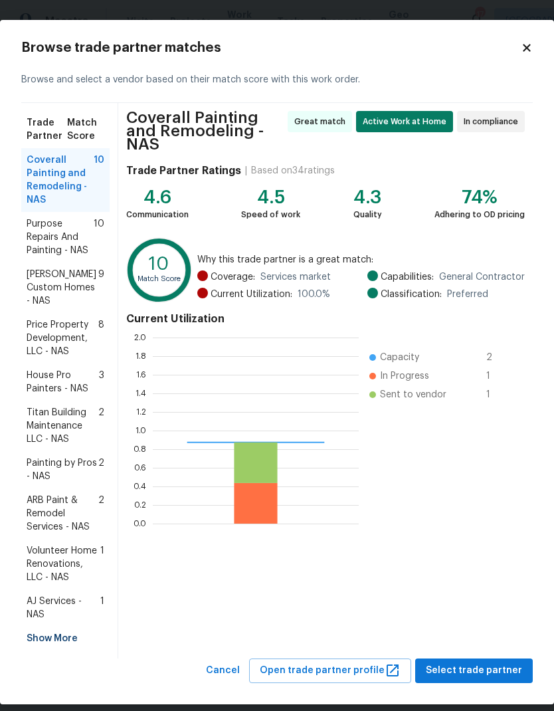
scroll to position [186, 206]
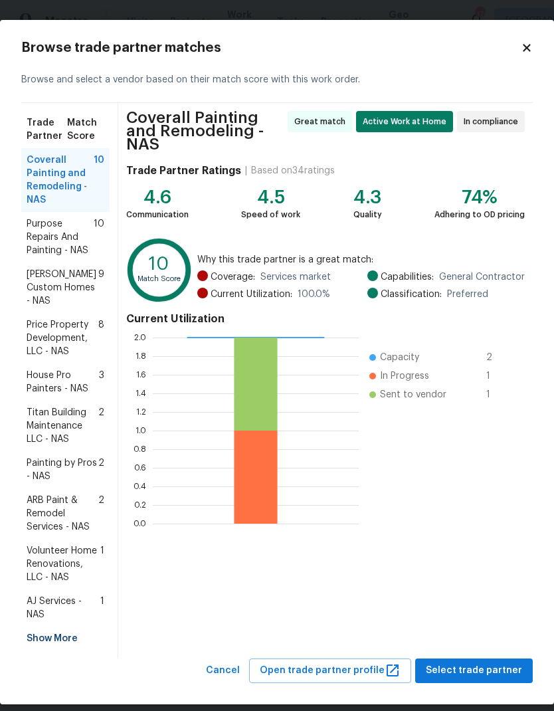
click at [50, 456] on span "Painting by Pros - NAS" at bounding box center [63, 469] width 72 height 27
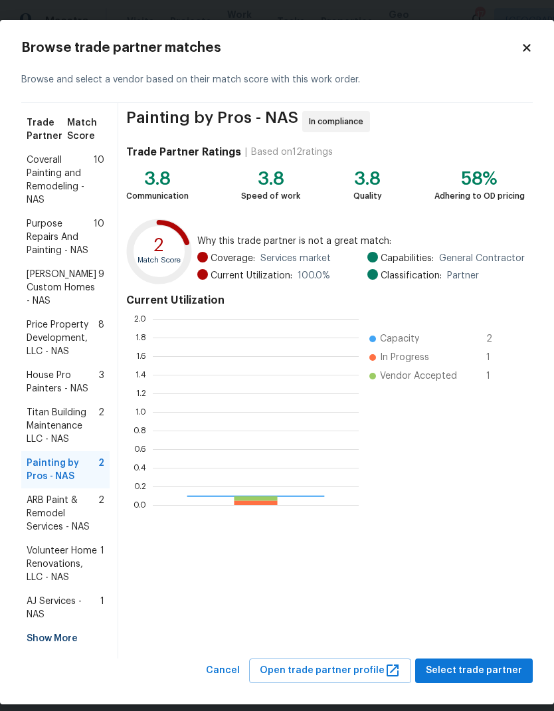
click at [450, 603] on div "Painting by Pros - NAS In compliance Trade Partner Ratings | Based on 12 rating…" at bounding box center [325, 380] width 414 height 555
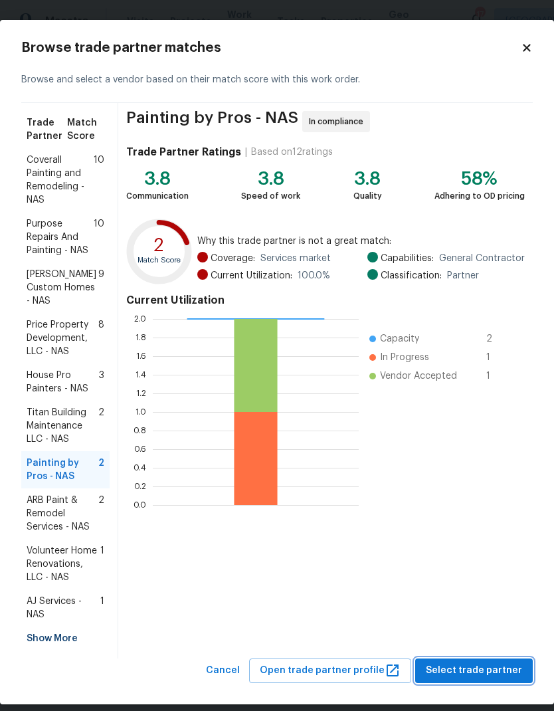
click at [468, 662] on span "Select trade partner" at bounding box center [474, 670] width 96 height 17
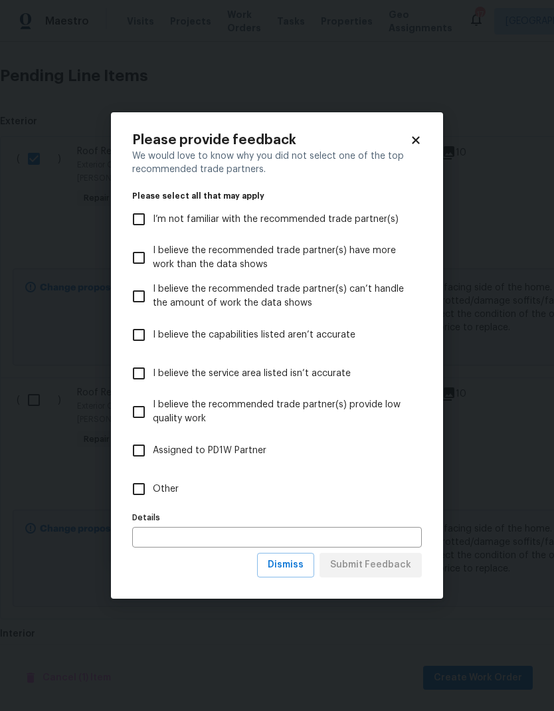
click at [138, 488] on input "Other" at bounding box center [139, 489] width 28 height 28
checkbox input "true"
click at [159, 536] on input "text" at bounding box center [277, 537] width 290 height 21
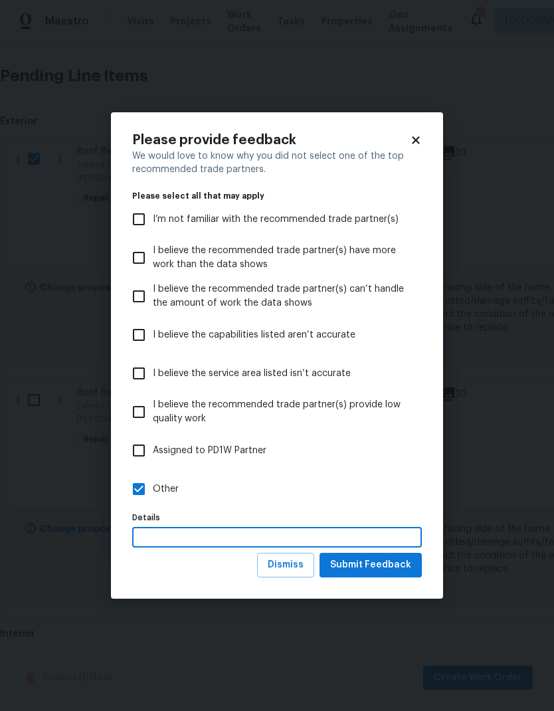
scroll to position [49, 0]
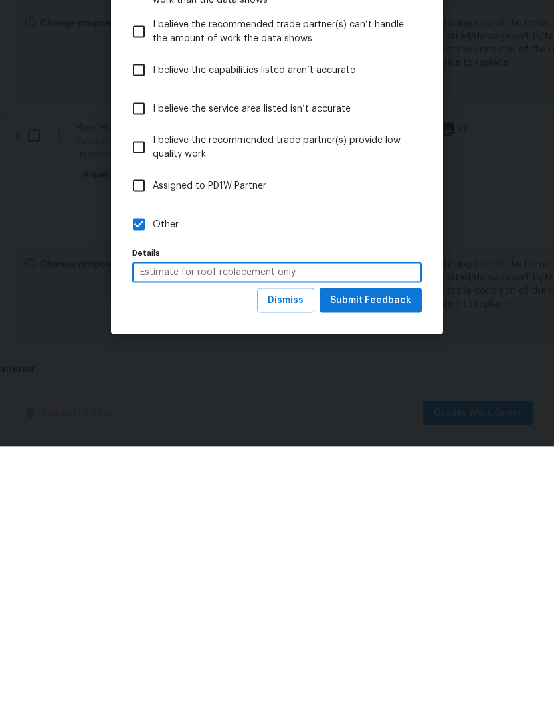
type input "Estimate for roof replacement only."
click at [366, 556] on span "Submit Feedback" at bounding box center [370, 564] width 81 height 17
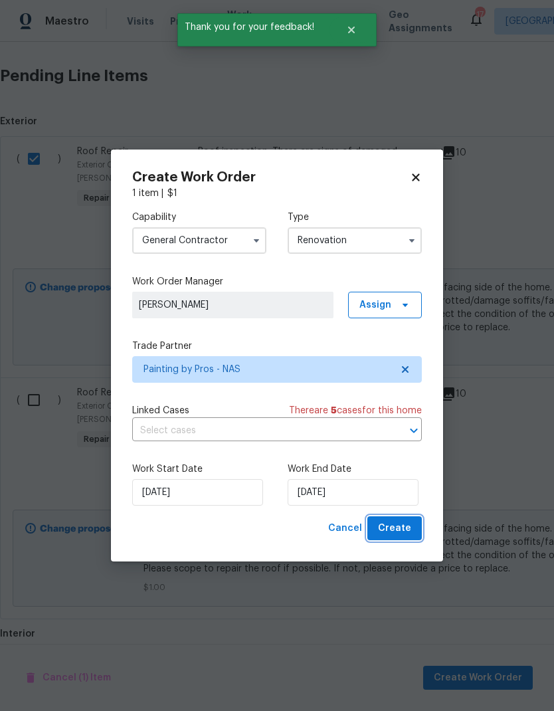
click at [386, 524] on span "Create" at bounding box center [394, 528] width 33 height 17
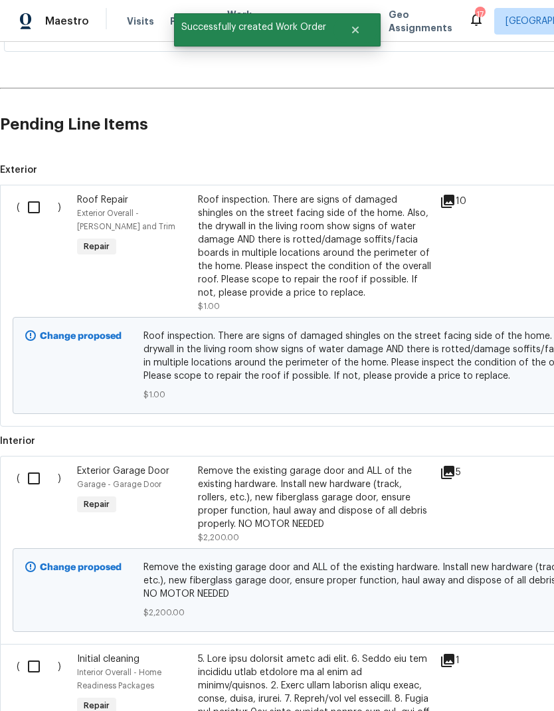
click at [25, 464] on input "checkbox" at bounding box center [39, 478] width 38 height 28
checkbox input "true"
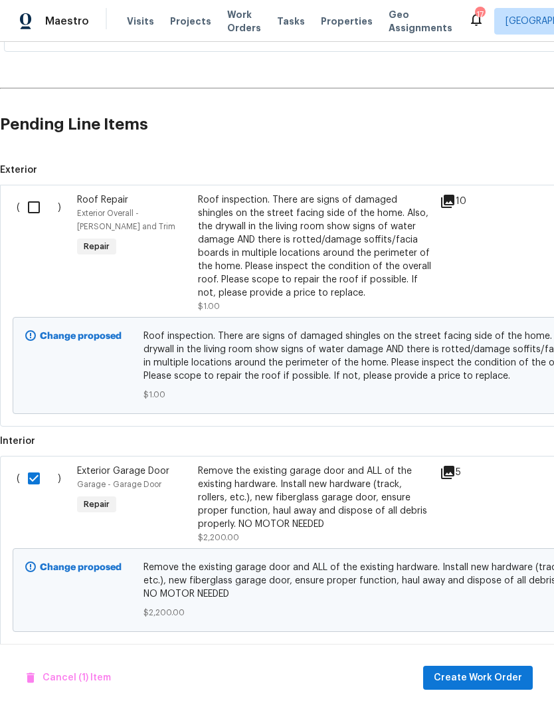
click at [31, 193] on input "checkbox" at bounding box center [39, 207] width 38 height 28
checkbox input "true"
click at [463, 672] on span "Create Work Order" at bounding box center [478, 677] width 88 height 17
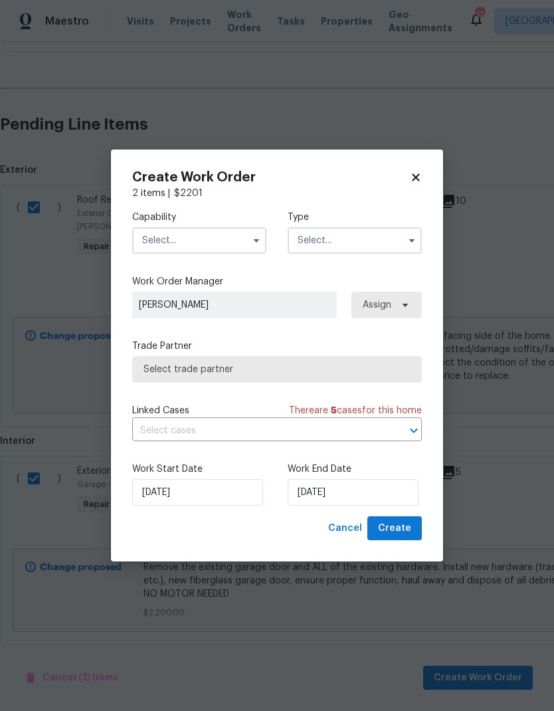
click at [172, 237] on input "text" at bounding box center [199, 240] width 134 height 27
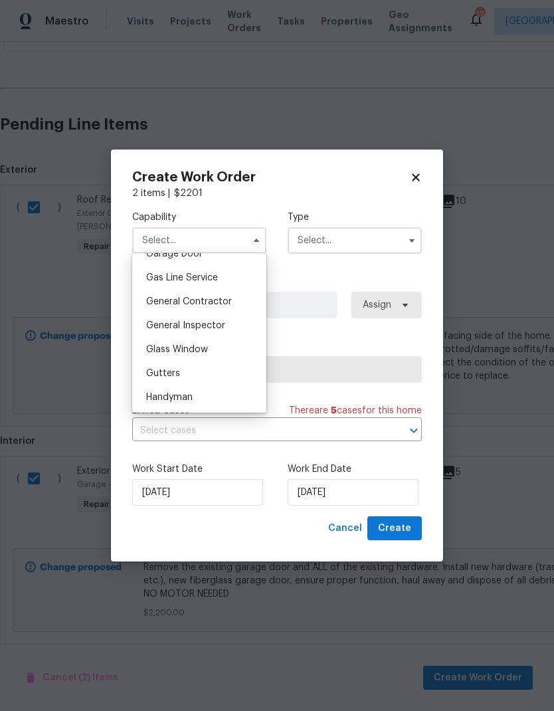
scroll to position [603, 0]
click at [157, 303] on span "General Contractor" at bounding box center [189, 300] width 86 height 9
type input "General Contractor"
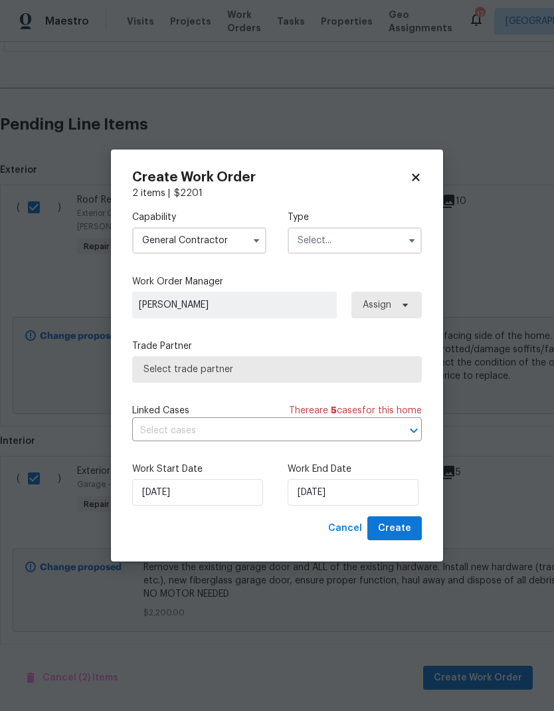
click at [323, 244] on input "text" at bounding box center [355, 240] width 134 height 27
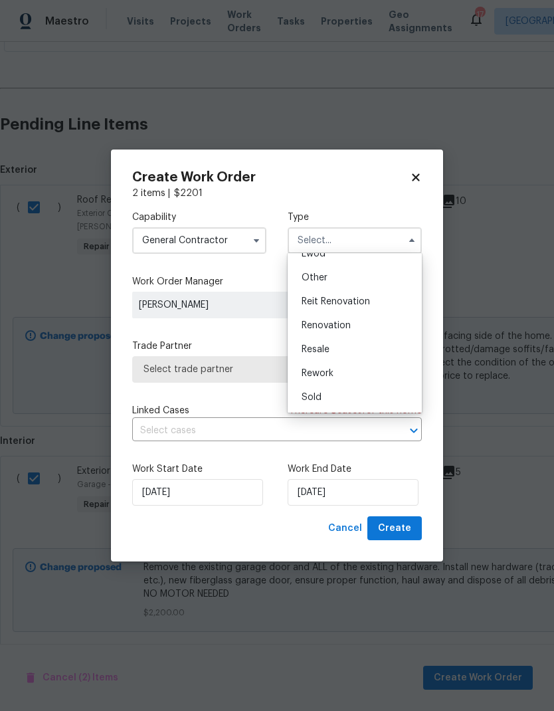
scroll to position [158, 0]
click at [314, 329] on span "Renovation" at bounding box center [325, 325] width 49 height 9
type input "Renovation"
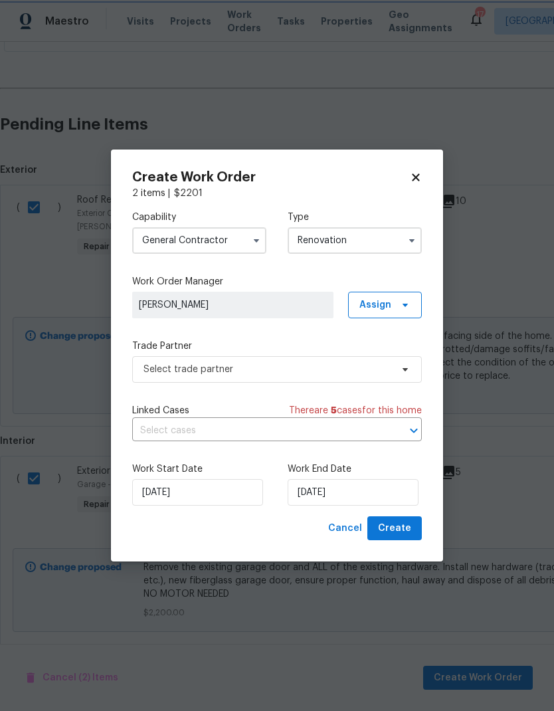
scroll to position [0, 0]
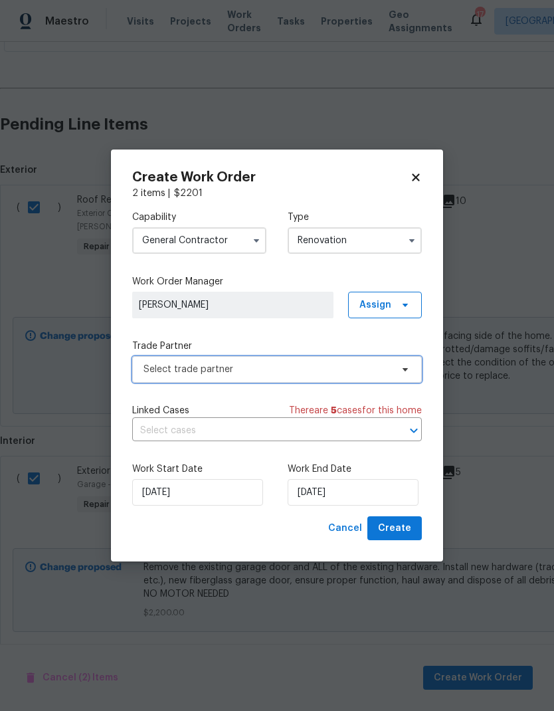
click at [276, 369] on span "Select trade partner" at bounding box center [267, 369] width 248 height 13
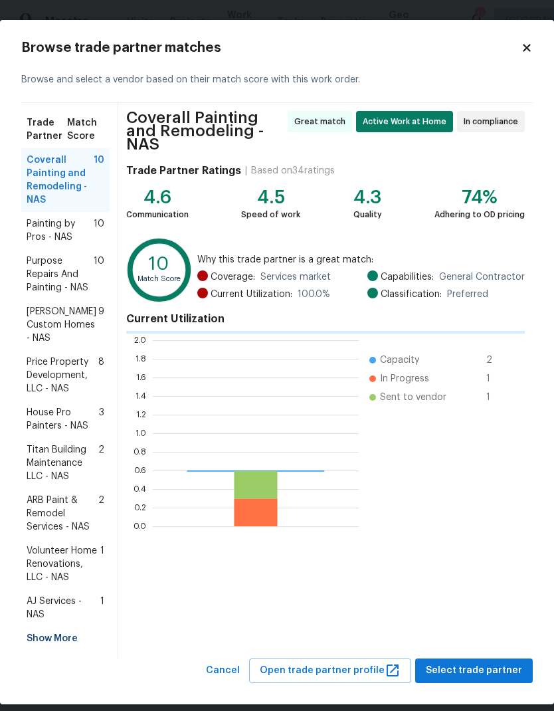
scroll to position [186, 206]
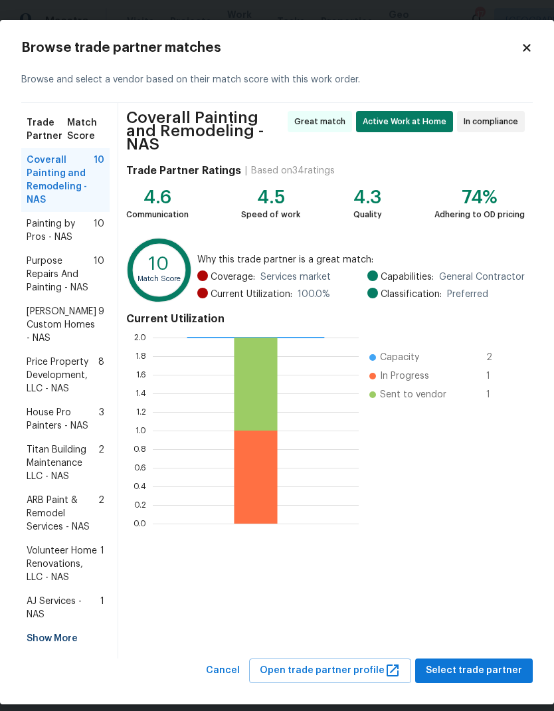
click at [43, 233] on span "Painting by Pros - NAS" at bounding box center [60, 230] width 67 height 27
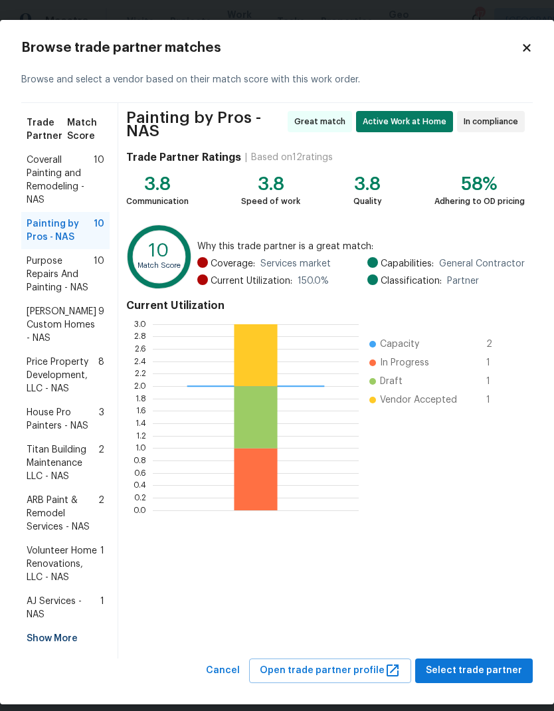
click at [474, 662] on span "Select trade partner" at bounding box center [474, 670] width 96 height 17
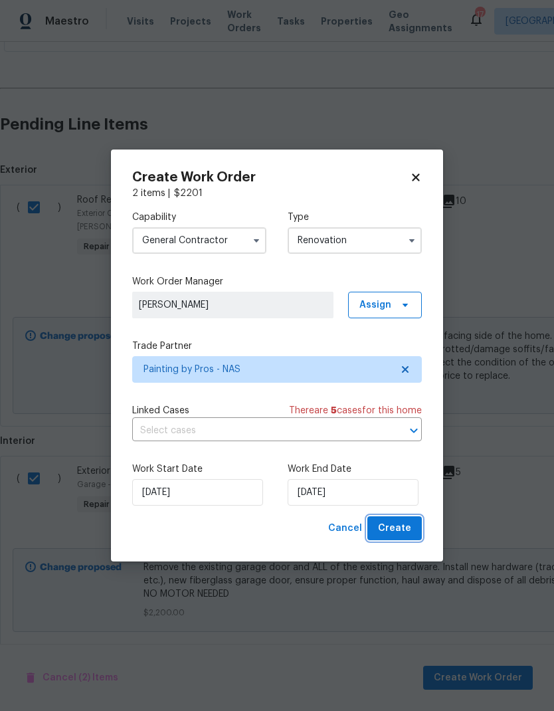
click at [397, 535] on span "Create" at bounding box center [394, 528] width 33 height 17
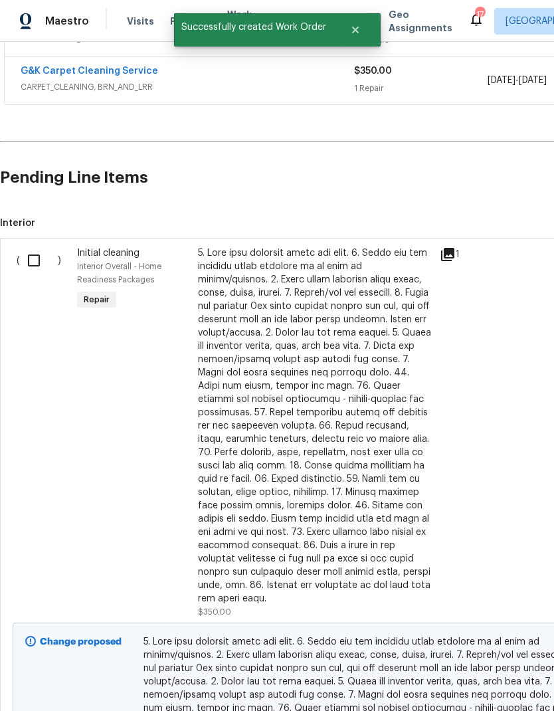
scroll to position [533, 0]
click at [40, 245] on input "checkbox" at bounding box center [39, 259] width 38 height 28
checkbox input "true"
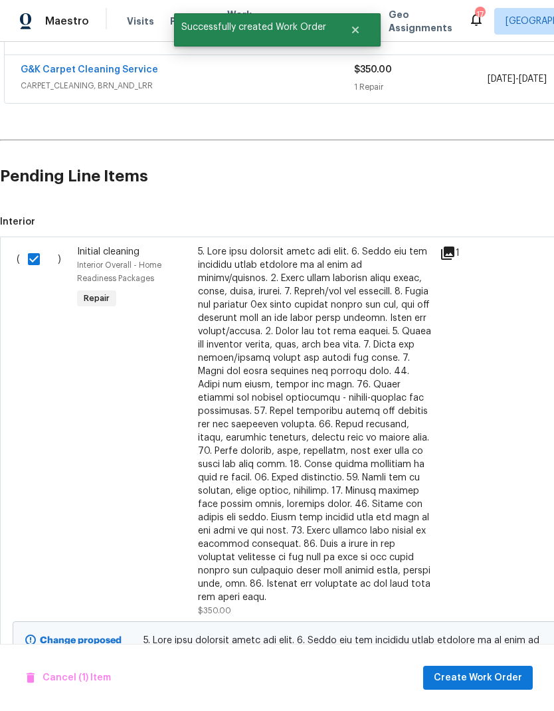
click at [462, 663] on div "Cancel (1) Item Create Work Order" at bounding box center [277, 677] width 554 height 68
click at [462, 679] on span "Create Work Order" at bounding box center [478, 677] width 88 height 17
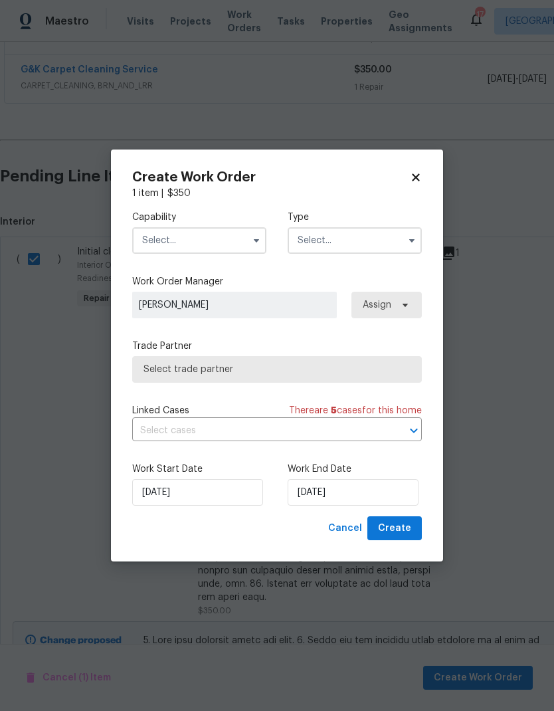
click at [171, 231] on input "text" at bounding box center [199, 240] width 134 height 27
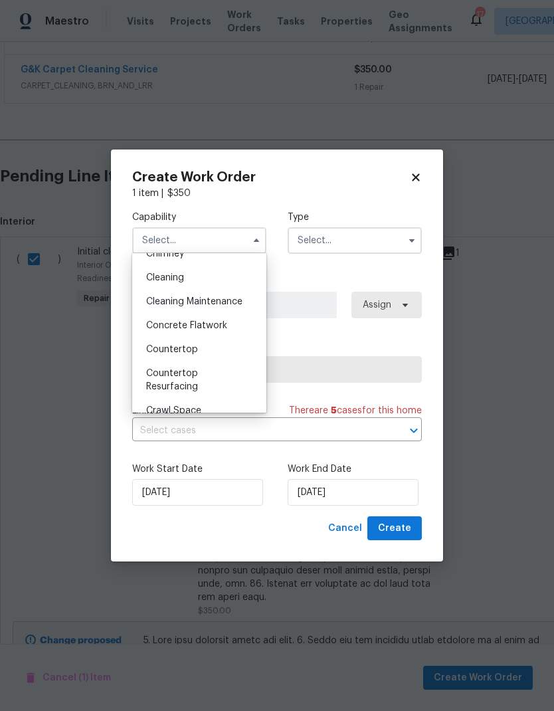
scroll to position [132, 0]
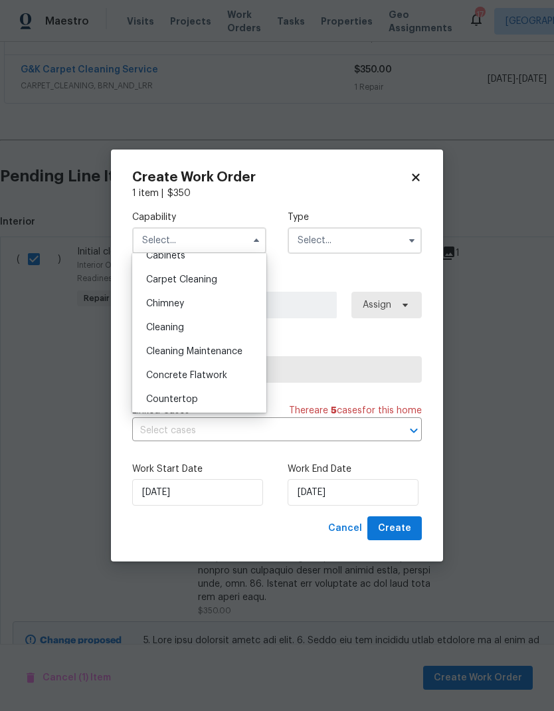
click at [163, 326] on span "Cleaning" at bounding box center [165, 327] width 38 height 9
type input "Cleaning"
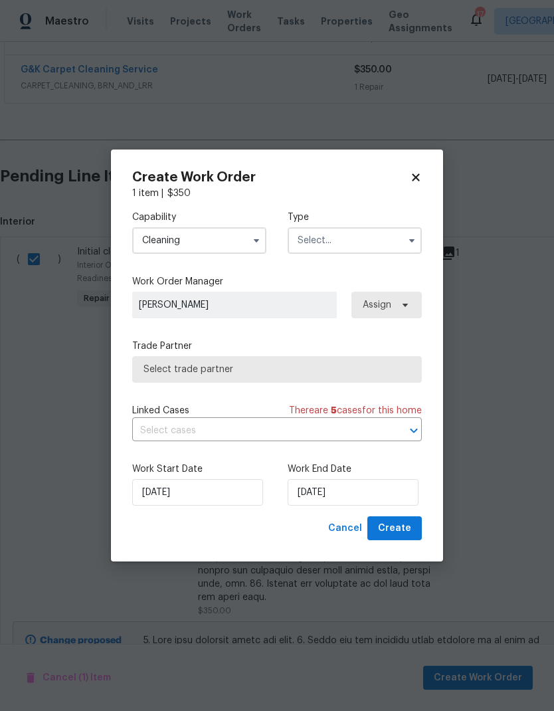
click at [331, 249] on input "text" at bounding box center [355, 240] width 134 height 27
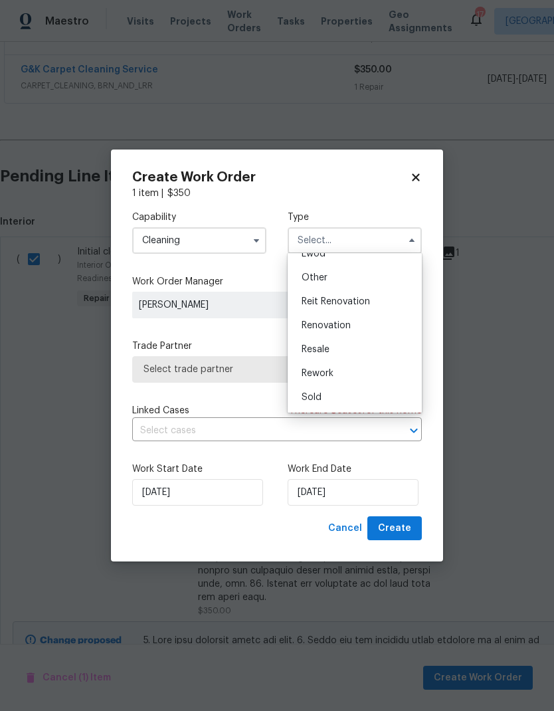
scroll to position [158, 0]
click at [321, 326] on span "Renovation" at bounding box center [325, 325] width 49 height 9
type input "Renovation"
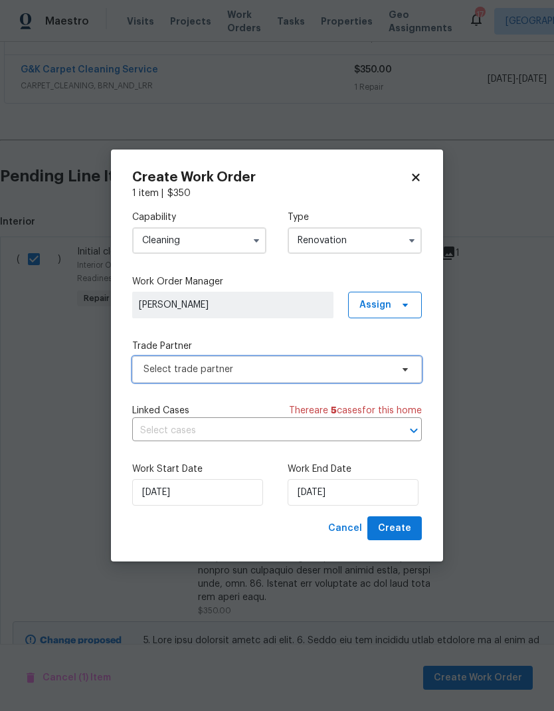
click at [166, 372] on span "Select trade partner" at bounding box center [267, 369] width 248 height 13
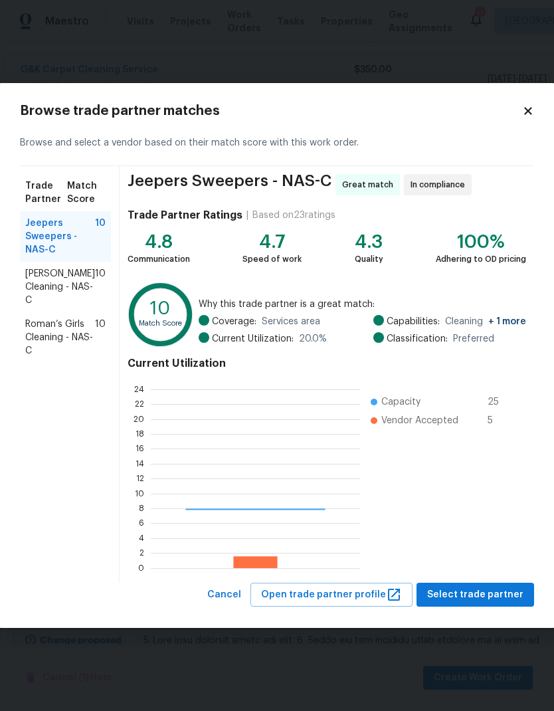
scroll to position [186, 209]
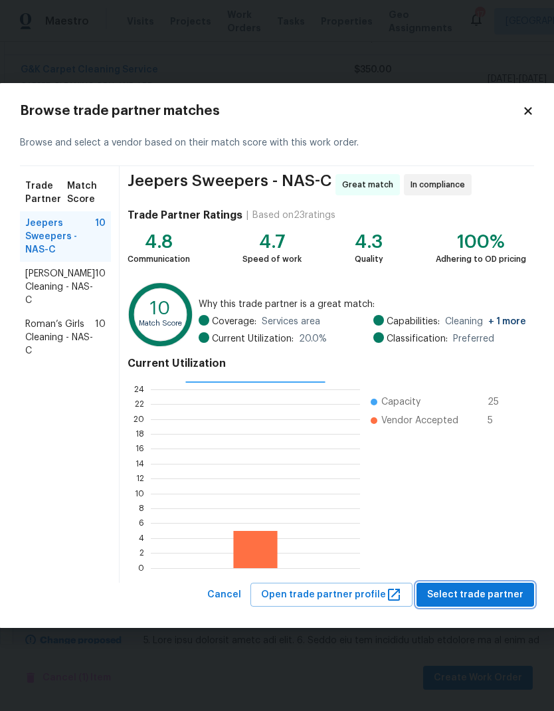
click at [452, 586] on span "Select trade partner" at bounding box center [475, 594] width 96 height 17
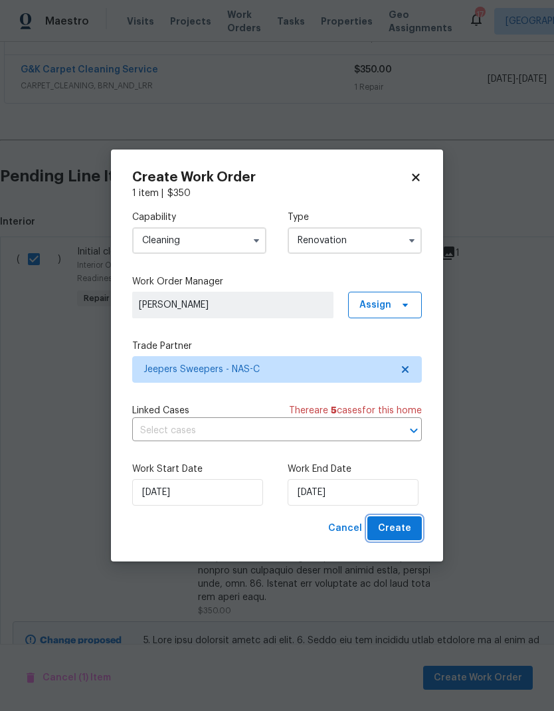
click at [404, 527] on span "Create" at bounding box center [394, 528] width 33 height 17
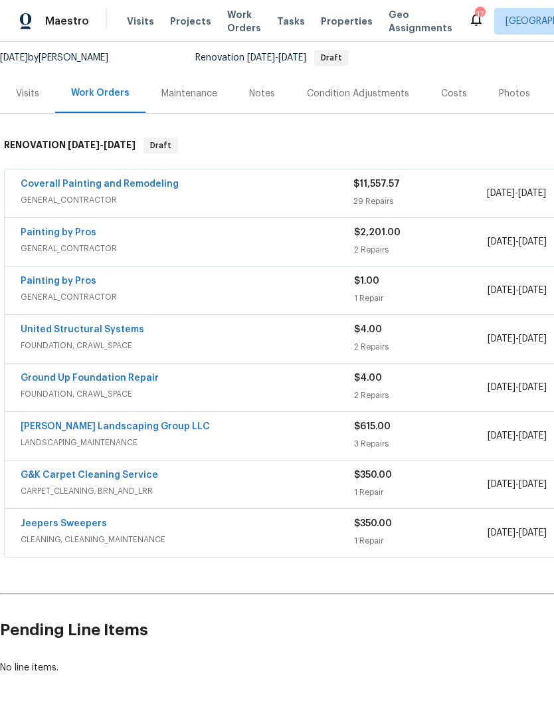
scroll to position [128, 0]
click at [198, 290] on span "GENERAL_CONTRACTOR" at bounding box center [187, 296] width 333 height 13
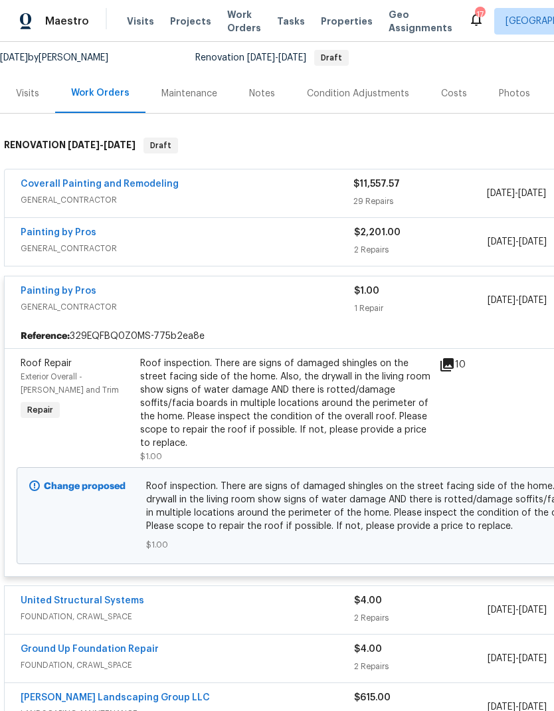
click at [193, 300] on span "GENERAL_CONTRACTOR" at bounding box center [187, 306] width 333 height 13
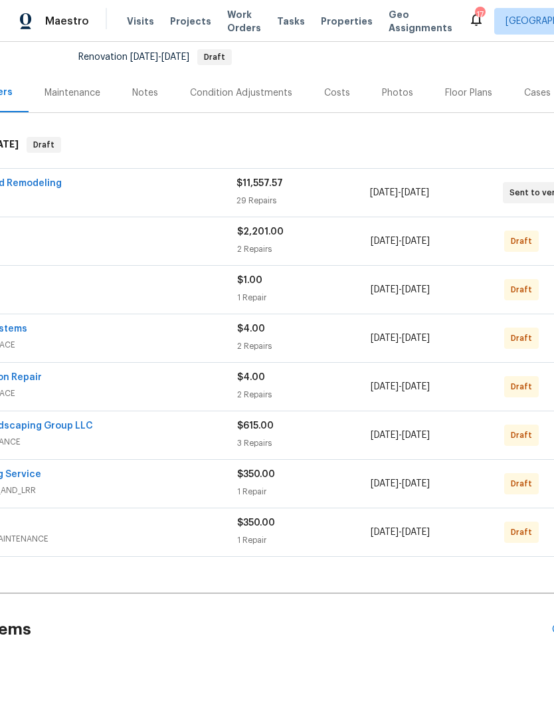
scroll to position [128, 176]
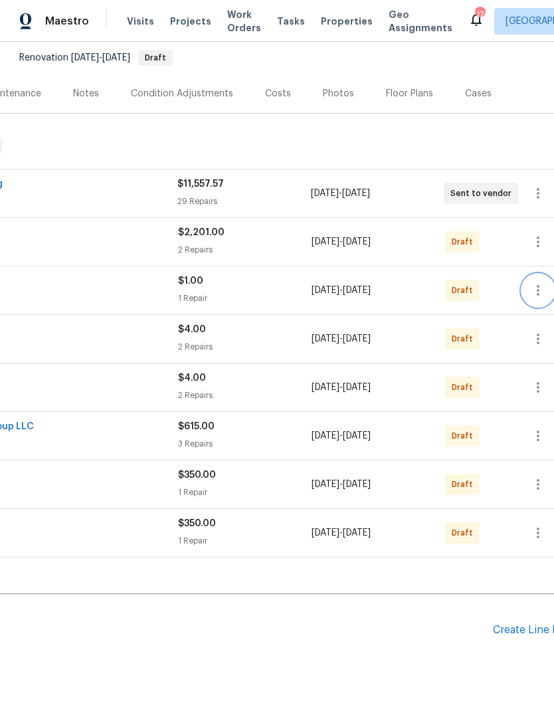
click at [538, 285] on icon "button" at bounding box center [538, 290] width 3 height 11
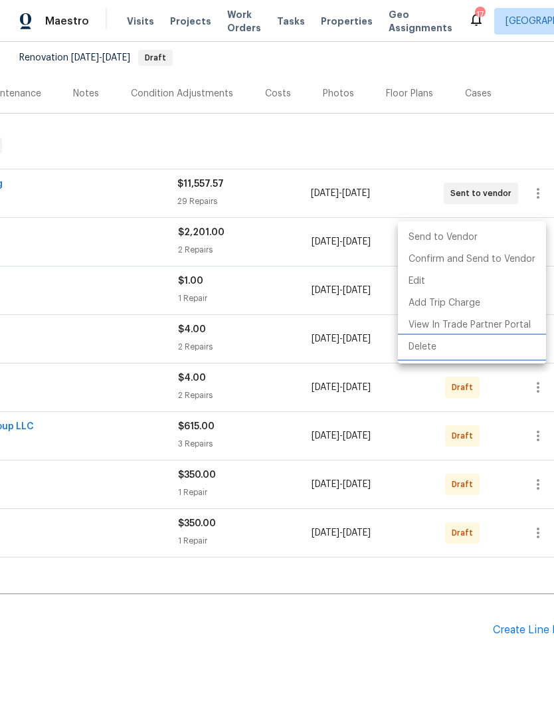
click at [448, 357] on li "Delete" at bounding box center [472, 347] width 148 height 22
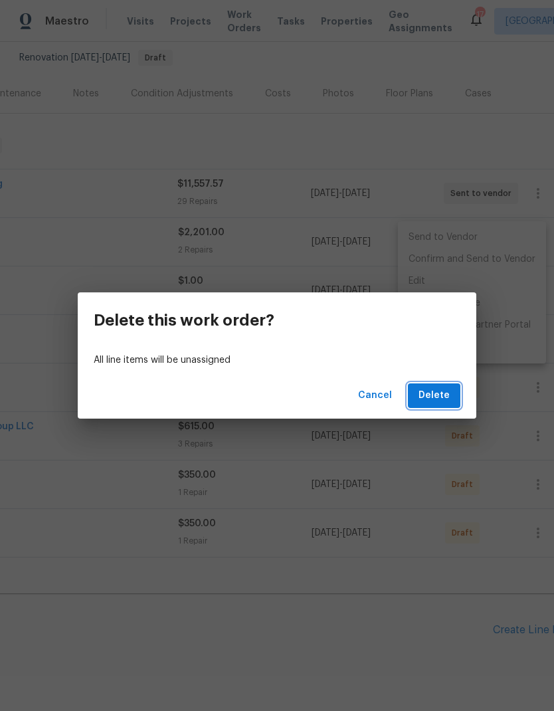
click at [439, 400] on span "Delete" at bounding box center [433, 395] width 31 height 17
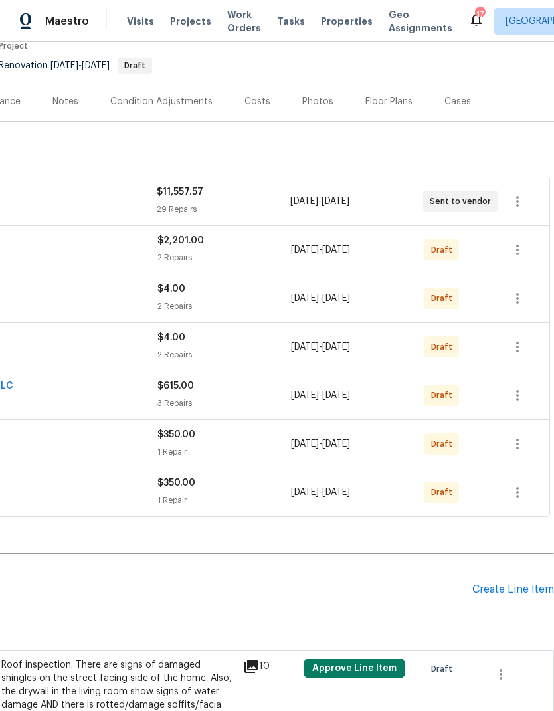
scroll to position [120, 197]
click at [520, 339] on icon "button" at bounding box center [517, 347] width 16 height 16
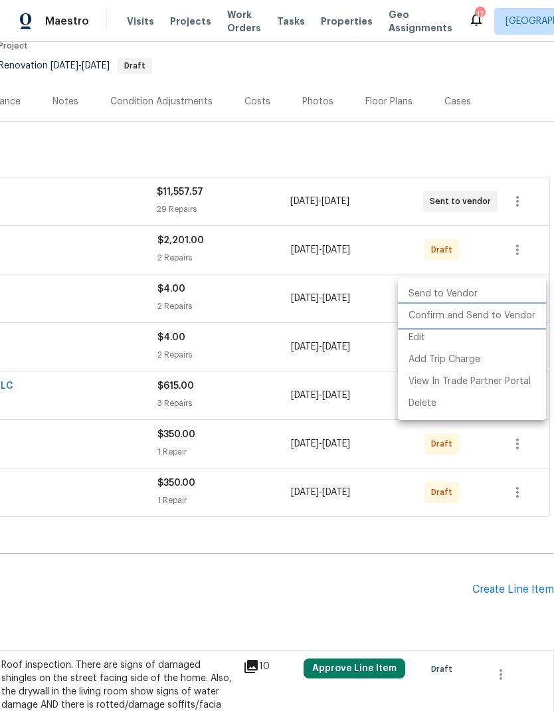
click at [461, 317] on li "Confirm and Send to Vendor" at bounding box center [472, 316] width 148 height 22
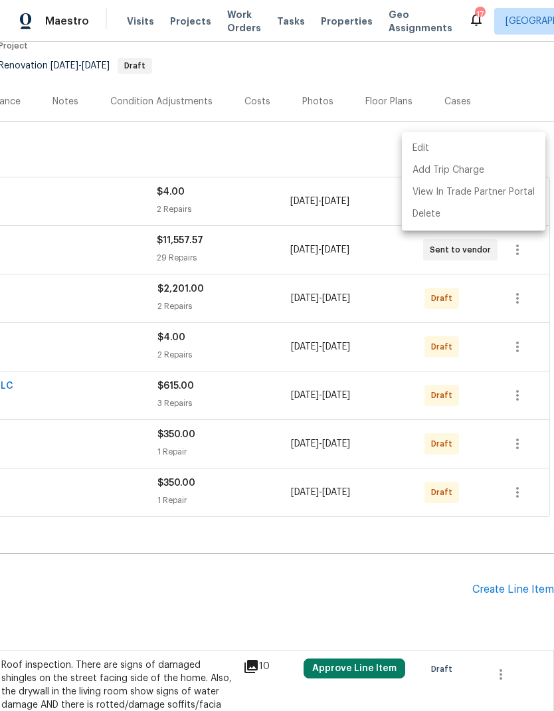
click at [535, 300] on div at bounding box center [277, 355] width 554 height 711
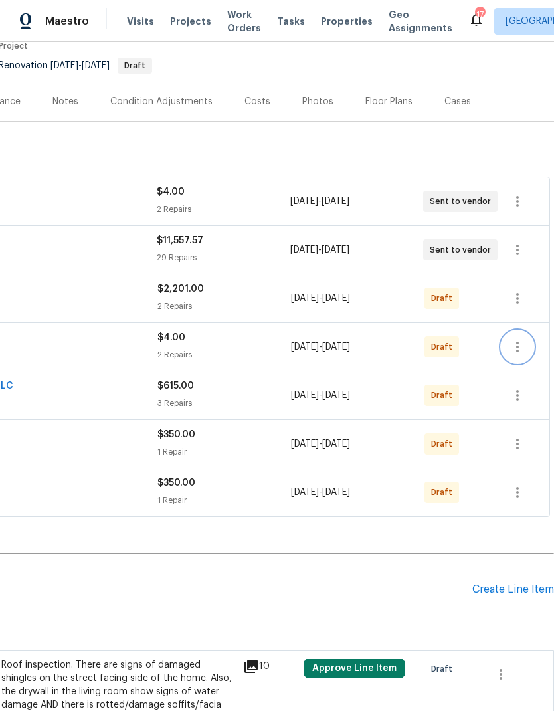
click at [523, 339] on icon "button" at bounding box center [517, 347] width 16 height 16
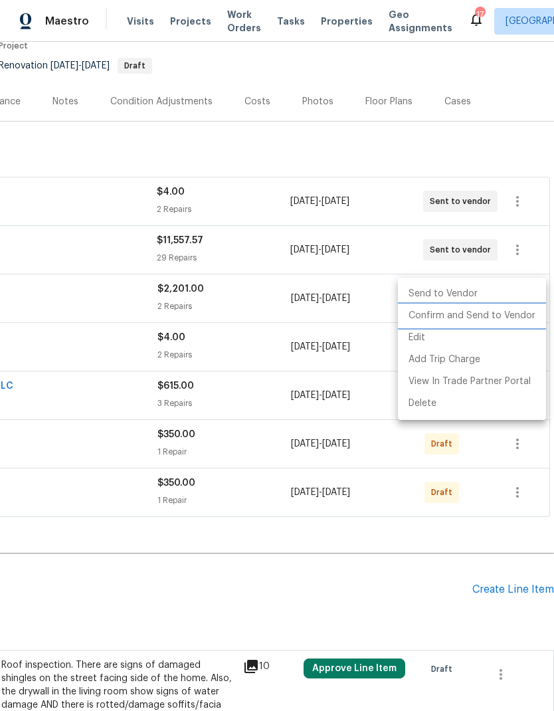
click at [454, 311] on li "Confirm and Send to Vendor" at bounding box center [472, 316] width 148 height 22
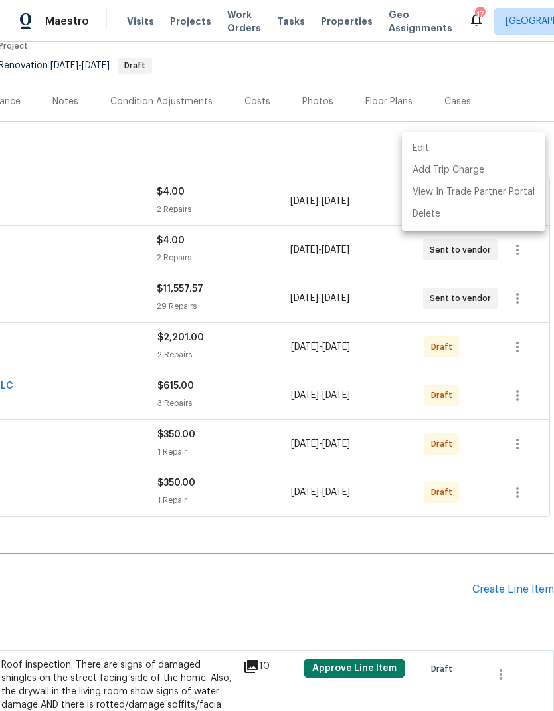
click at [103, 209] on div at bounding box center [277, 355] width 554 height 711
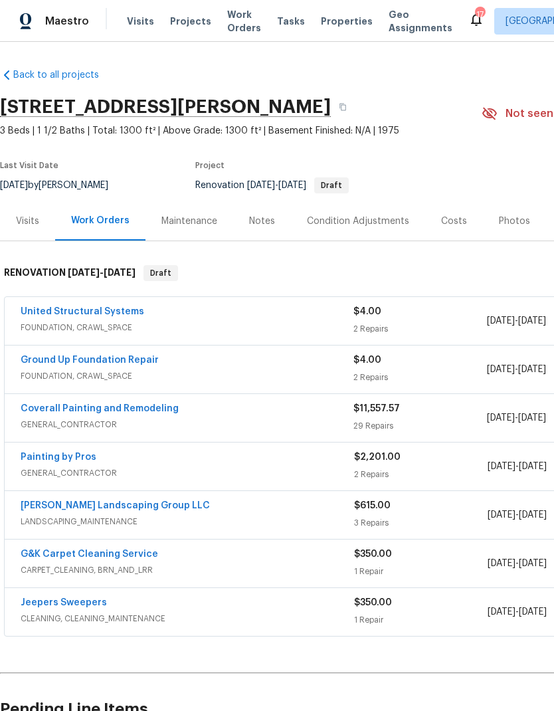
scroll to position [0, 0]
click at [157, 321] on span "FOUNDATION, CRAWL_SPACE" at bounding box center [187, 327] width 333 height 13
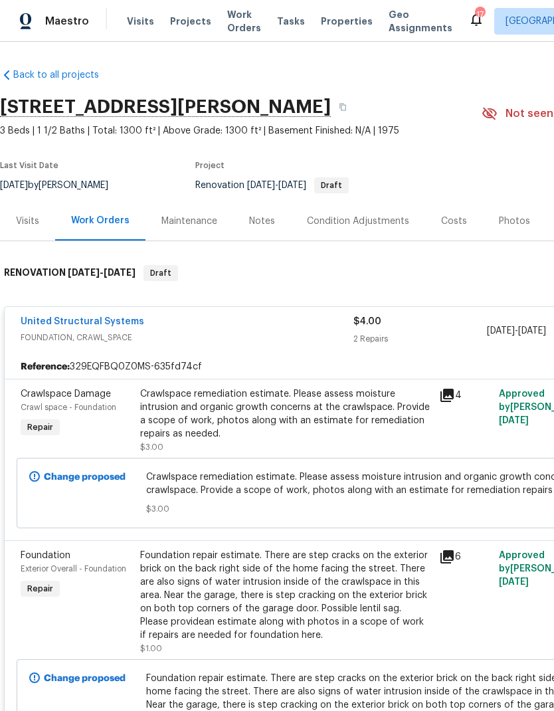
click at [92, 321] on link "United Structural Systems" at bounding box center [83, 321] width 124 height 9
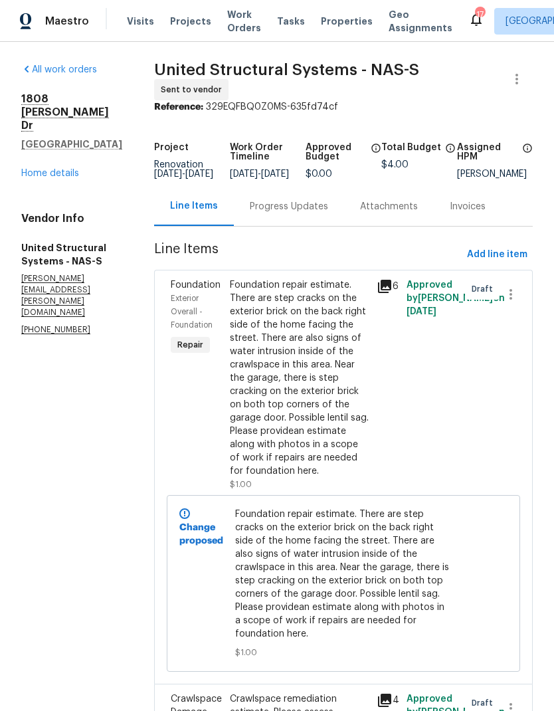
click at [276, 213] on div "Progress Updates" at bounding box center [289, 206] width 78 height 13
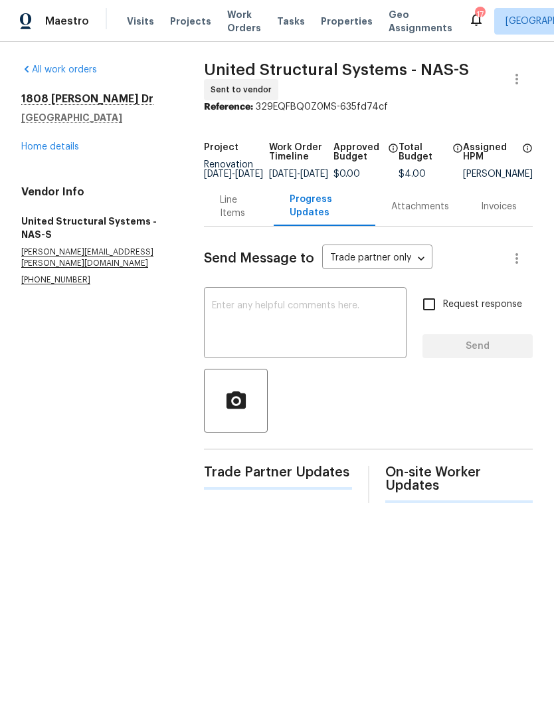
click at [248, 317] on textarea at bounding box center [305, 324] width 187 height 46
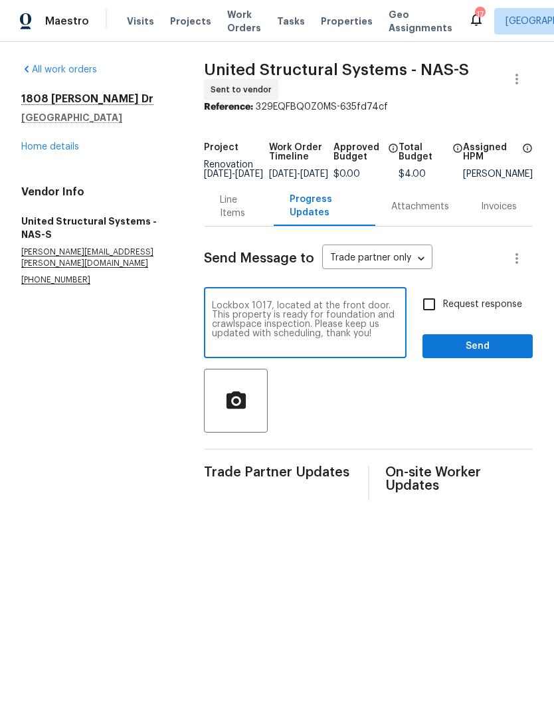
type textarea "Lockbox 1017, located at the front door. This property is ready for foundation …"
click at [100, 377] on section "All work orders 1808 Calloway Dr Clarksville, TN 37042 Home details Vendor Info…" at bounding box center [96, 281] width 151 height 437
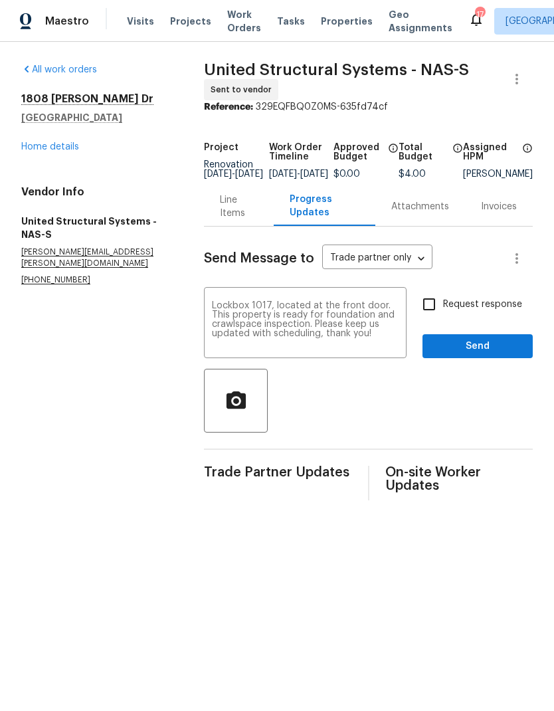
click at [220, 311] on textarea "Lockbox 1017, located at the front door. This property is ready for foundation …" at bounding box center [305, 324] width 187 height 46
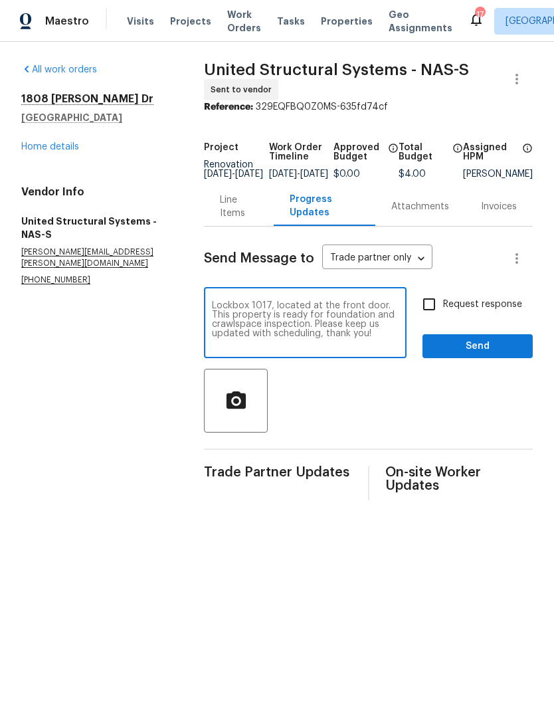
click at [220, 313] on textarea "Lockbox 1017, located at the front door. This property is ready for foundation …" at bounding box center [305, 324] width 187 height 46
click at [226, 318] on textarea "Lockbox 1017, located at the front door. This property is ready for foundation …" at bounding box center [305, 324] width 187 height 46
click at [339, 404] on div at bounding box center [368, 401] width 329 height 64
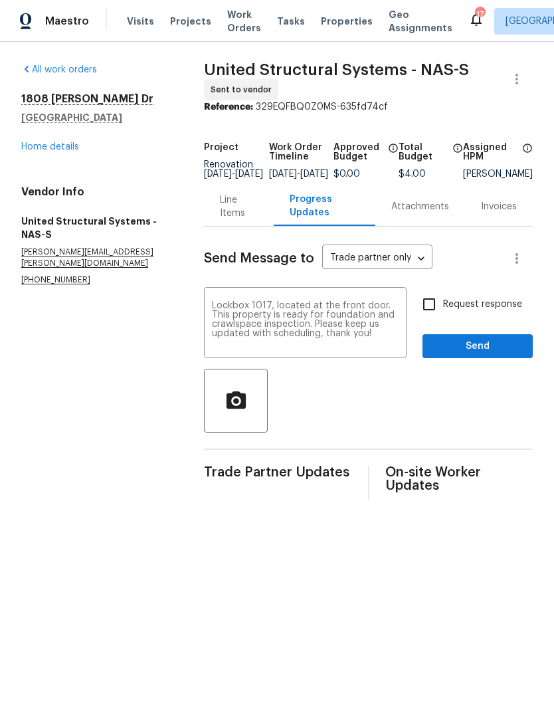
click at [434, 317] on input "Request response" at bounding box center [429, 304] width 28 height 28
checkbox input "true"
click at [455, 359] on button "Send" at bounding box center [477, 346] width 110 height 25
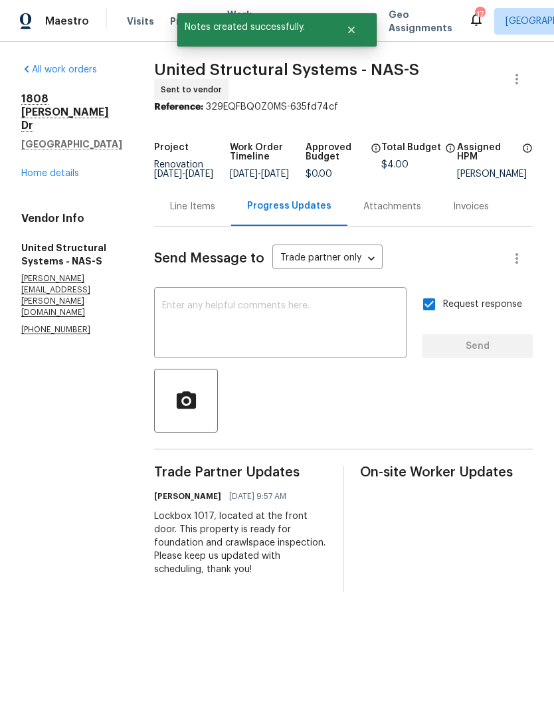
click at [46, 169] on link "Home details" at bounding box center [50, 173] width 58 height 9
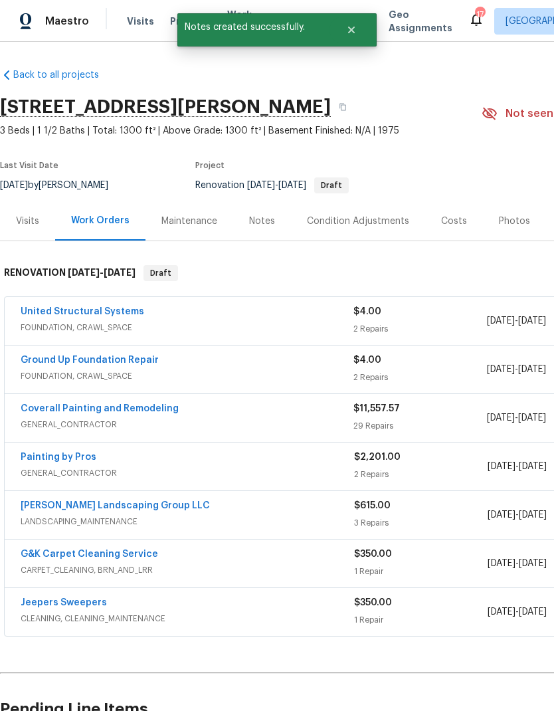
click at [61, 357] on link "Ground Up Foundation Repair" at bounding box center [90, 359] width 138 height 9
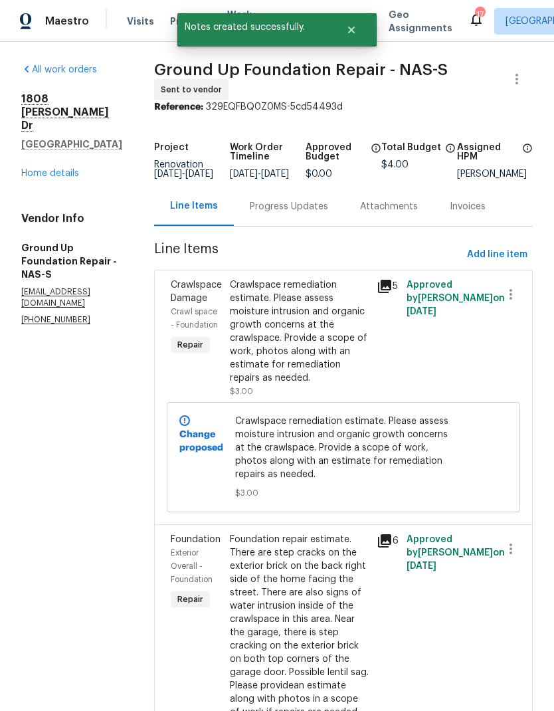
click at [260, 208] on div "Progress Updates" at bounding box center [289, 206] width 78 height 13
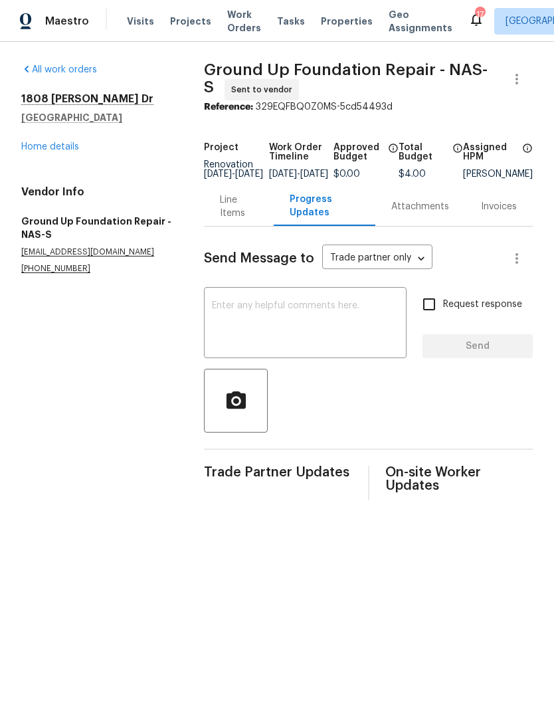
click at [230, 315] on textarea at bounding box center [305, 324] width 187 height 46
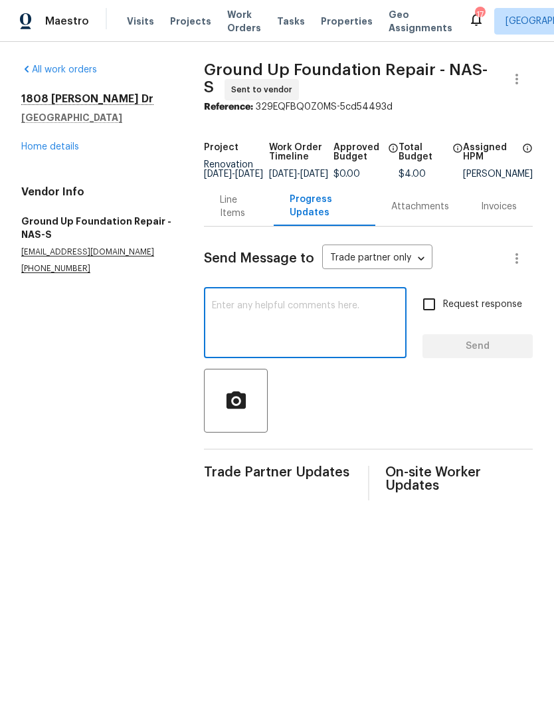
click at [232, 313] on textarea at bounding box center [305, 324] width 187 height 46
paste textarea "Lockbox 1017, located at the front door. This property is ready for foundation …"
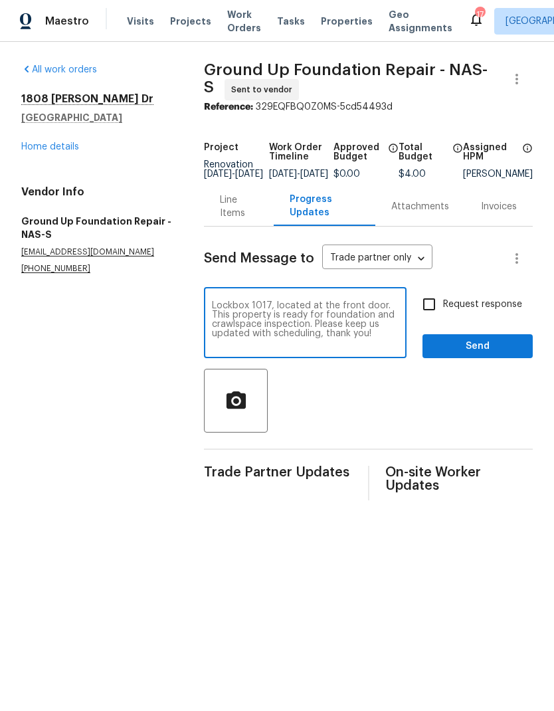
type textarea "Lockbox 1017, located at the front door. This property is ready for foundation …"
click at [428, 305] on input "Request response" at bounding box center [429, 304] width 28 height 28
checkbox input "true"
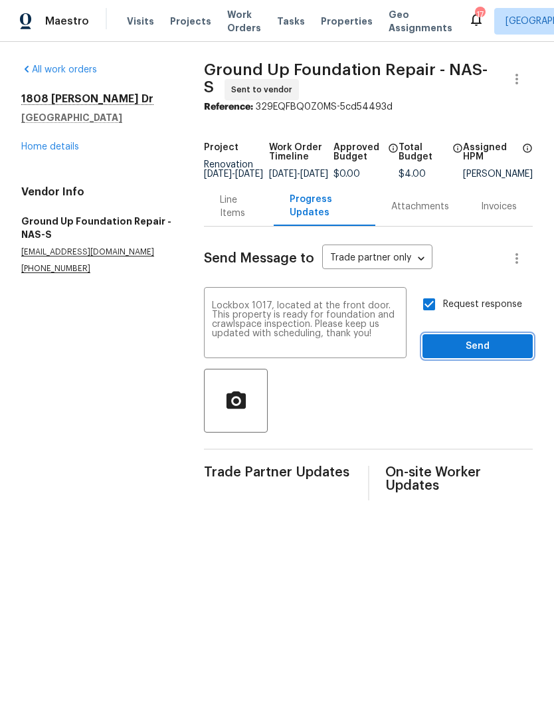
click at [450, 353] on span "Send" at bounding box center [477, 346] width 89 height 17
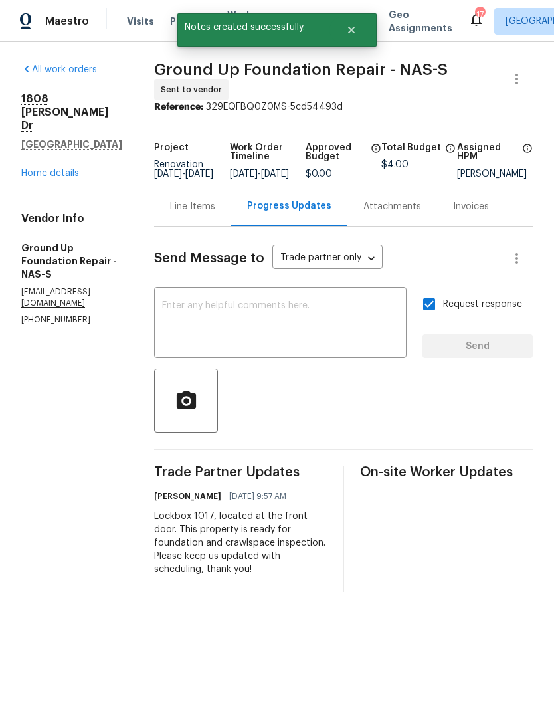
click at [36, 169] on link "Home details" at bounding box center [50, 173] width 58 height 9
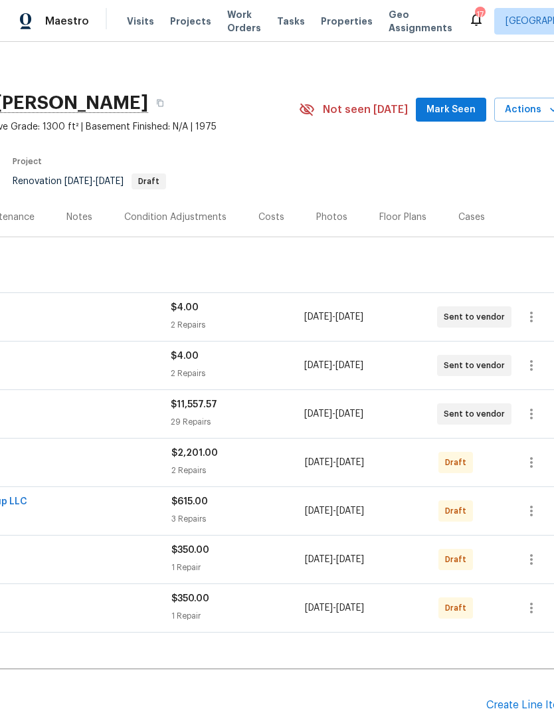
scroll to position [5, 182]
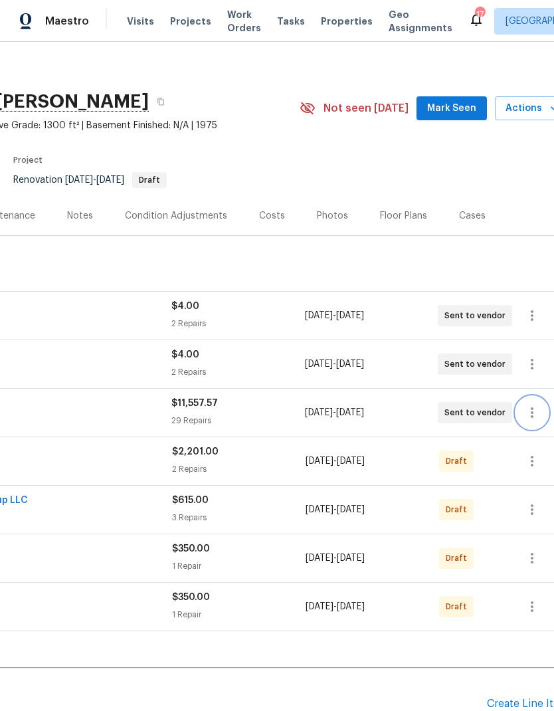
click at [535, 424] on button "button" at bounding box center [532, 412] width 32 height 32
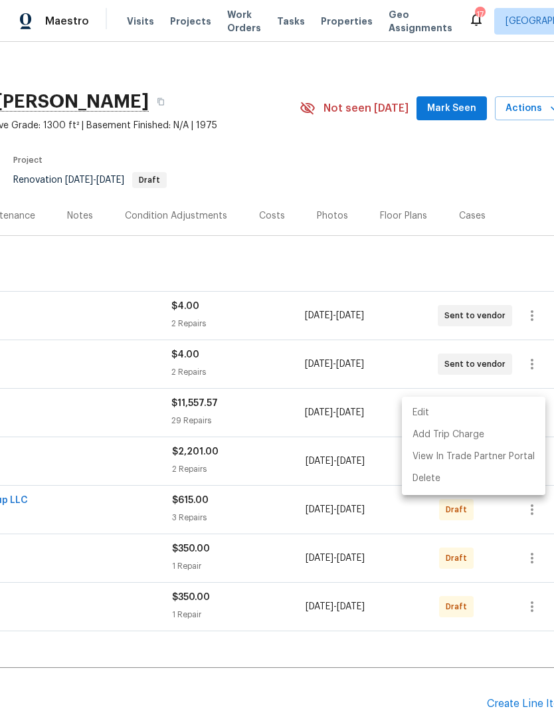
click at [431, 413] on li "Edit" at bounding box center [473, 413] width 143 height 22
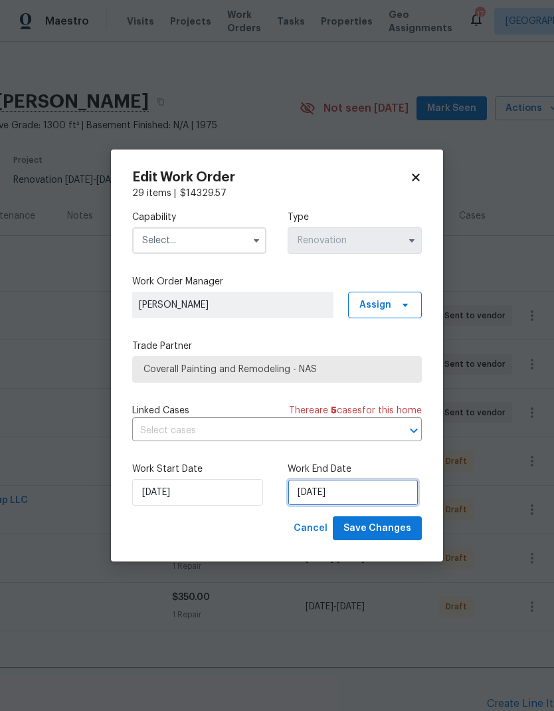
click at [363, 497] on input "10/6/2025" at bounding box center [353, 492] width 131 height 27
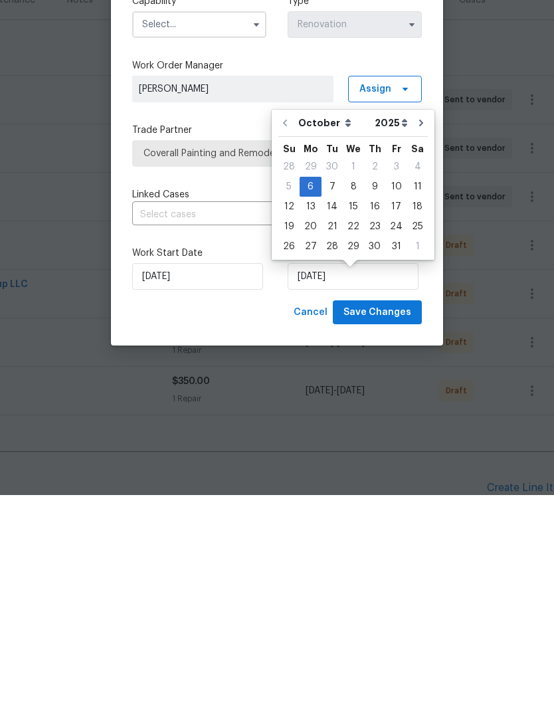
click at [254, 516] on div "Cancel Save Changes" at bounding box center [277, 528] width 290 height 25
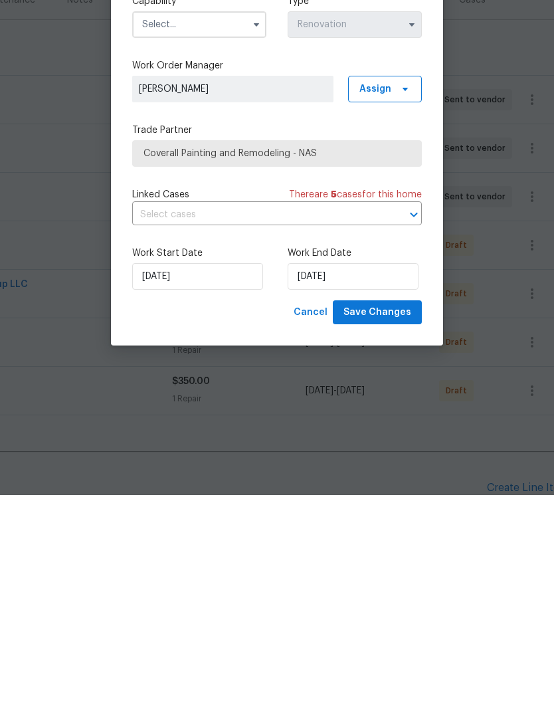
scroll to position [53, 0]
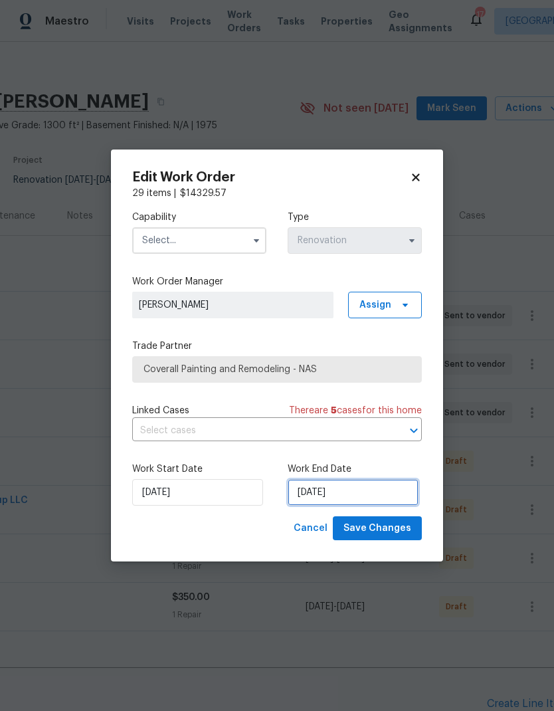
click at [359, 488] on input "10/6/2025" at bounding box center [353, 492] width 131 height 27
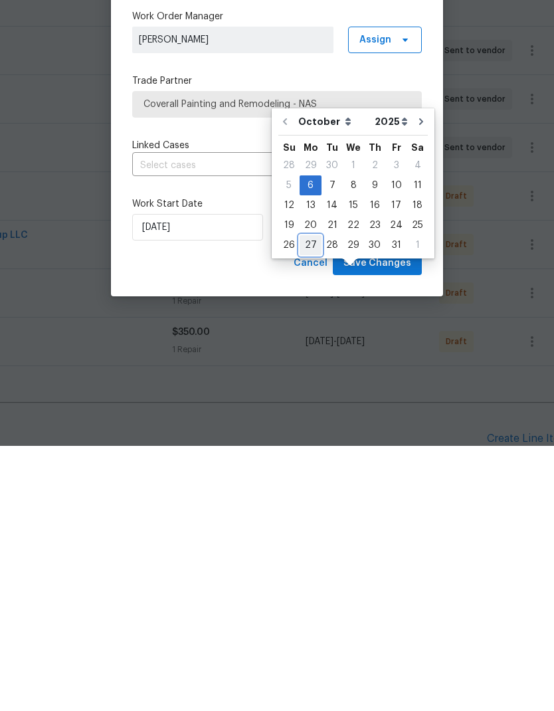
click at [309, 501] on div "27" at bounding box center [310, 510] width 22 height 19
type input "10/27/2025"
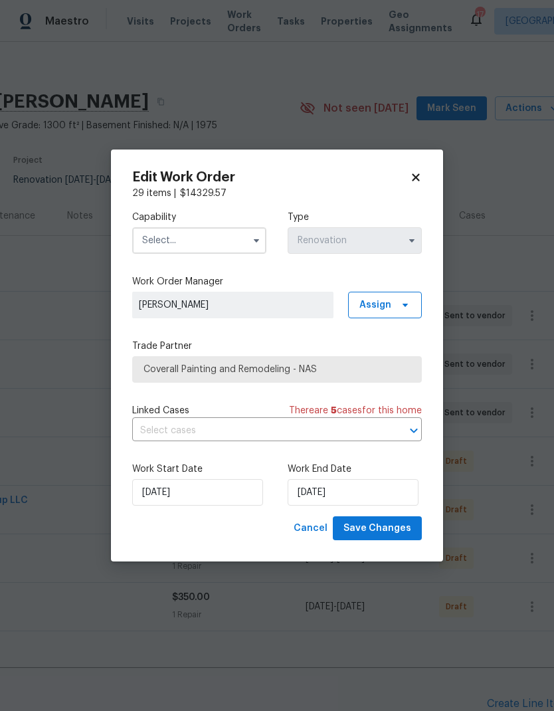
click at [218, 234] on input "text" at bounding box center [199, 240] width 134 height 27
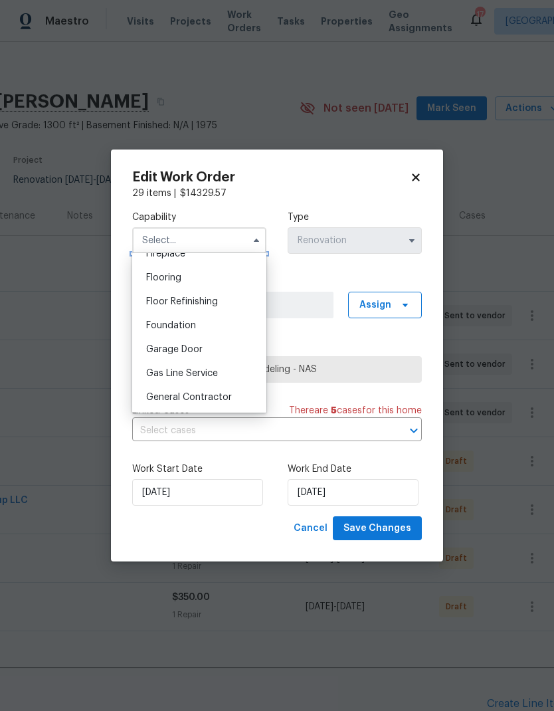
scroll to position [527, 0]
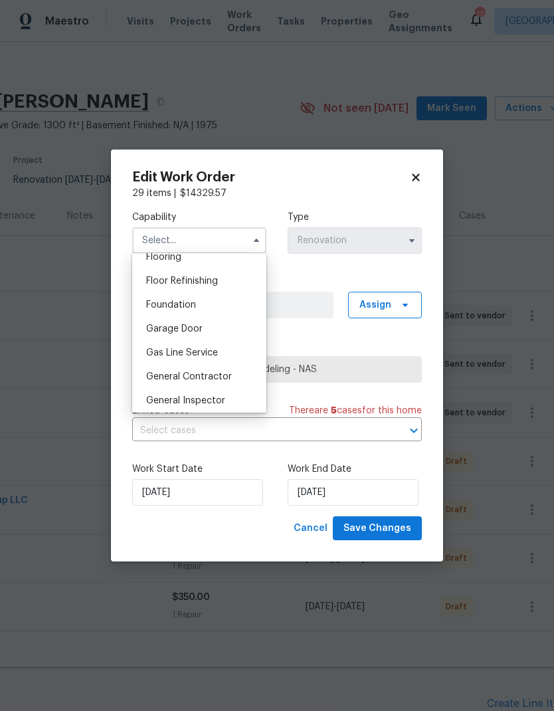
click at [221, 377] on span "General Contractor" at bounding box center [189, 376] width 86 height 9
type input "General Contractor"
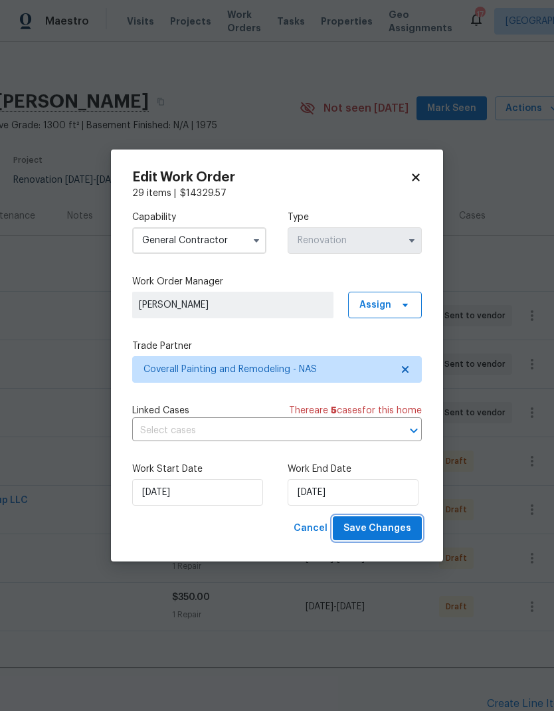
click at [382, 527] on span "Save Changes" at bounding box center [377, 528] width 68 height 17
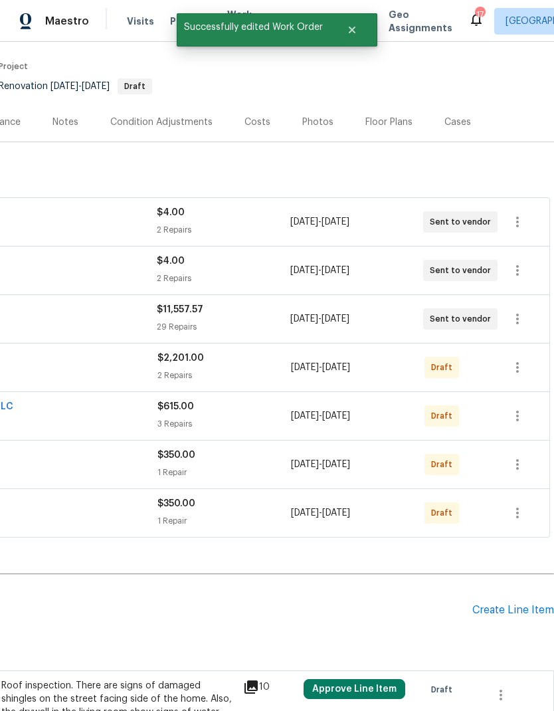
scroll to position [99, 197]
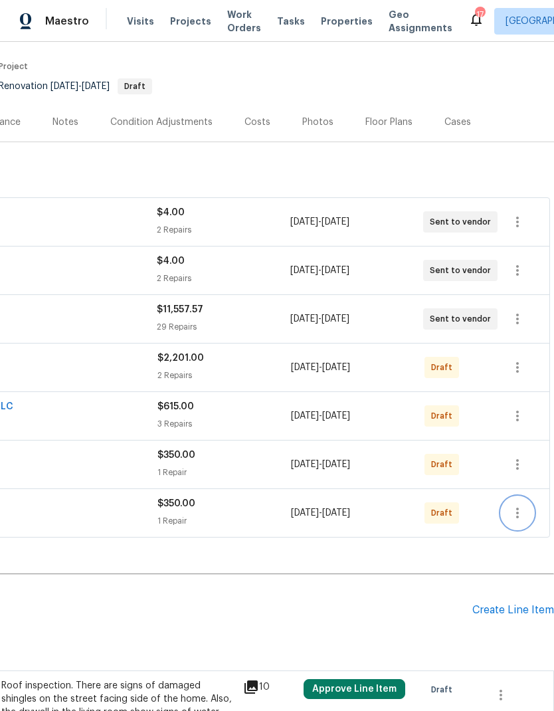
click at [517, 507] on icon "button" at bounding box center [517, 512] width 3 height 11
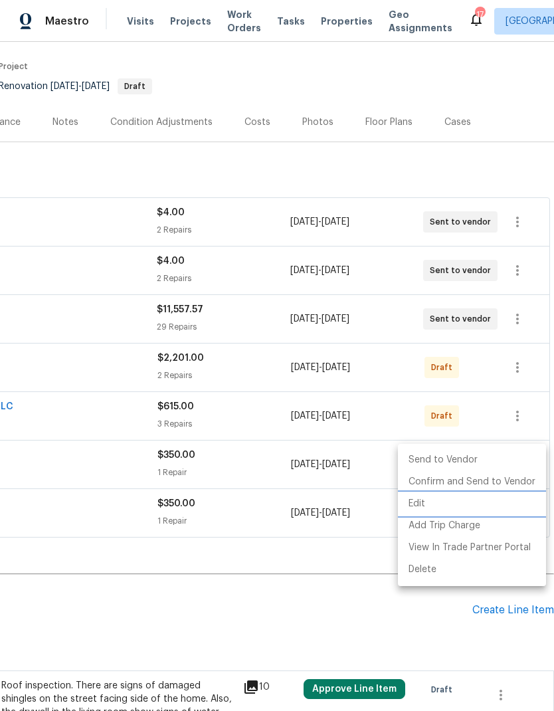
click at [424, 502] on li "Edit" at bounding box center [472, 504] width 148 height 22
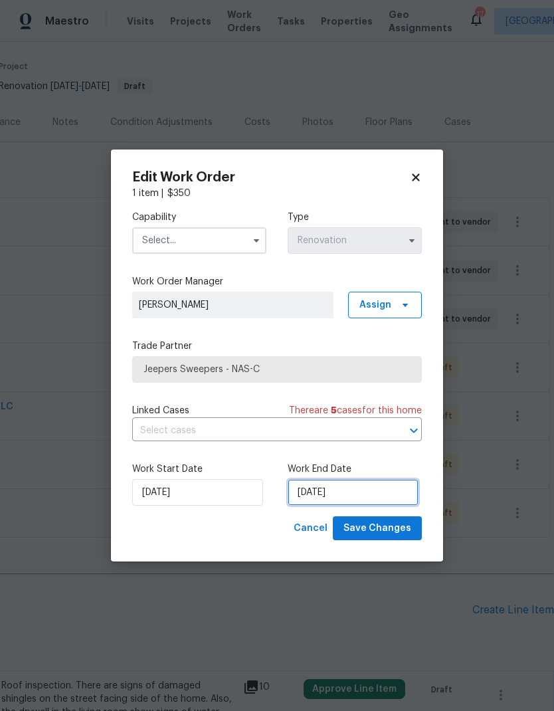
click at [356, 488] on input "10/7/2025" at bounding box center [353, 492] width 131 height 27
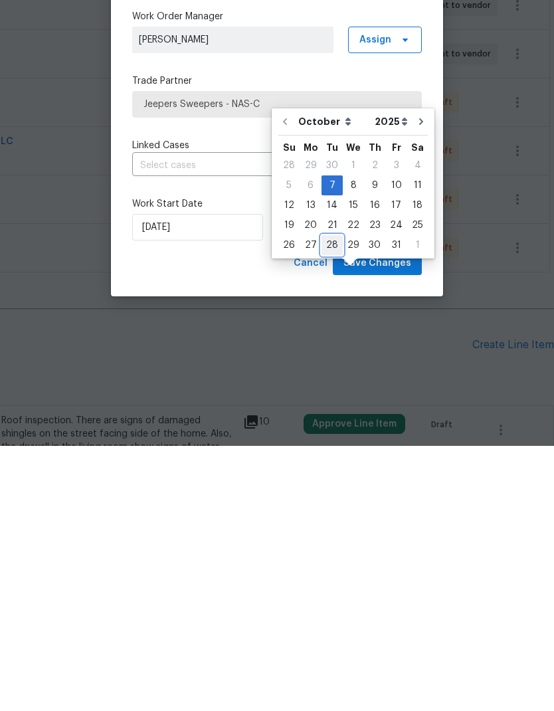
click at [333, 501] on div "28" at bounding box center [331, 510] width 21 height 19
type input "10/28/2025"
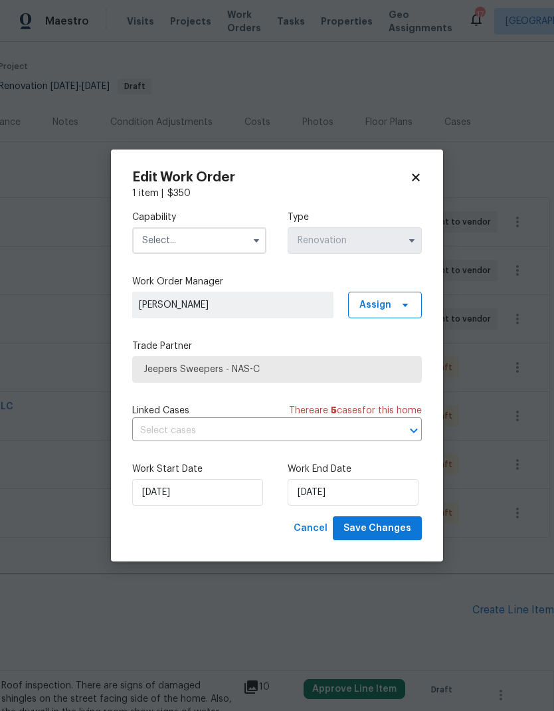
click at [230, 235] on input "text" at bounding box center [199, 240] width 134 height 27
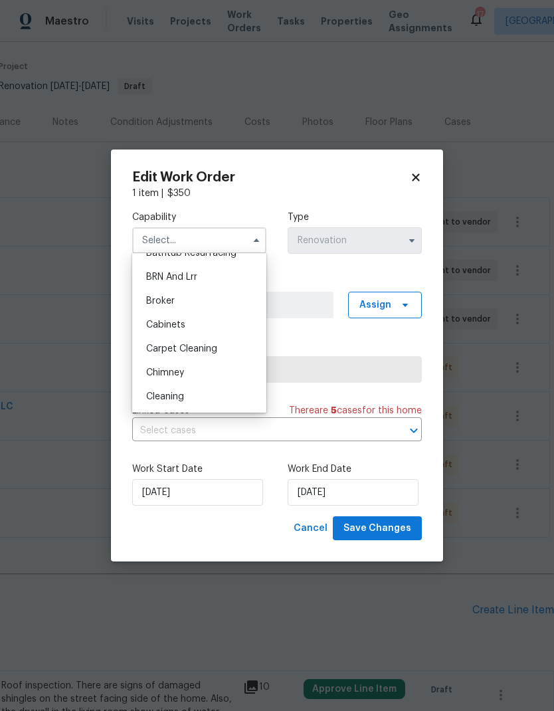
scroll to position [86, 0]
click at [187, 374] on div "Cleaning" at bounding box center [199, 374] width 128 height 24
type input "Cleaning"
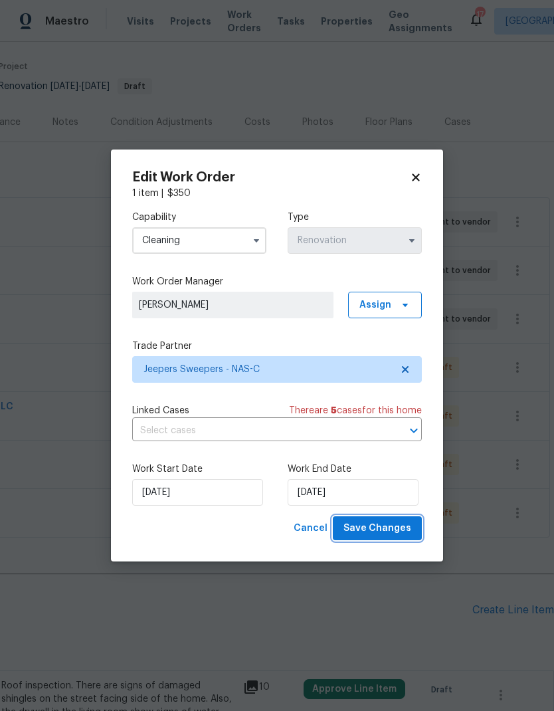
click at [393, 530] on span "Save Changes" at bounding box center [377, 528] width 68 height 17
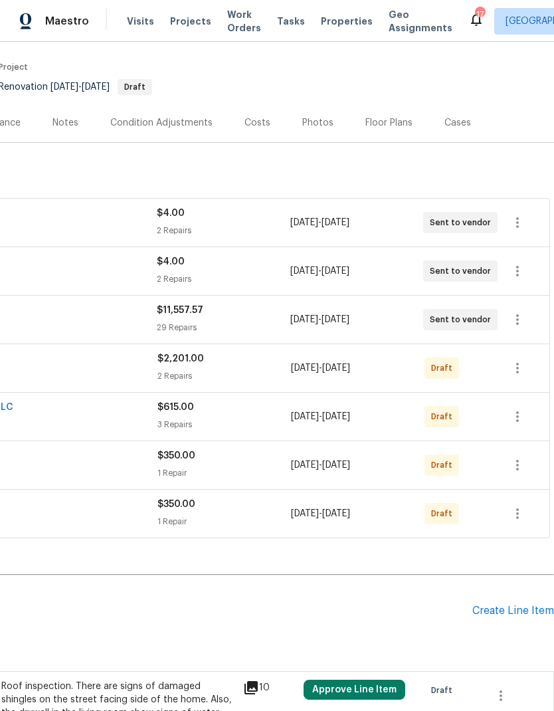
scroll to position [98, 197]
click at [520, 505] on icon "button" at bounding box center [517, 513] width 16 height 16
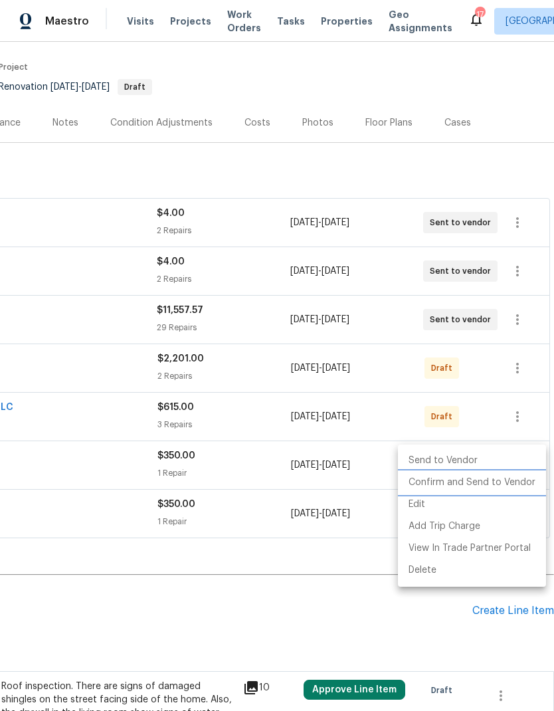
click at [482, 484] on li "Confirm and Send to Vendor" at bounding box center [472, 482] width 148 height 22
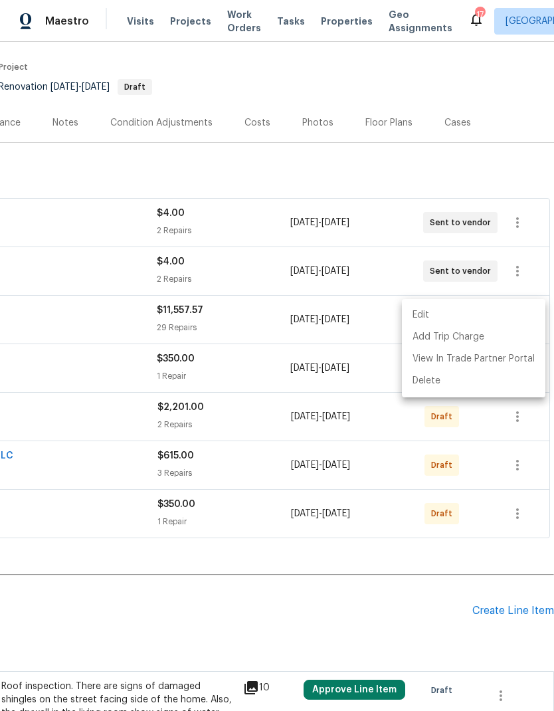
click at [268, 539] on div at bounding box center [277, 355] width 554 height 711
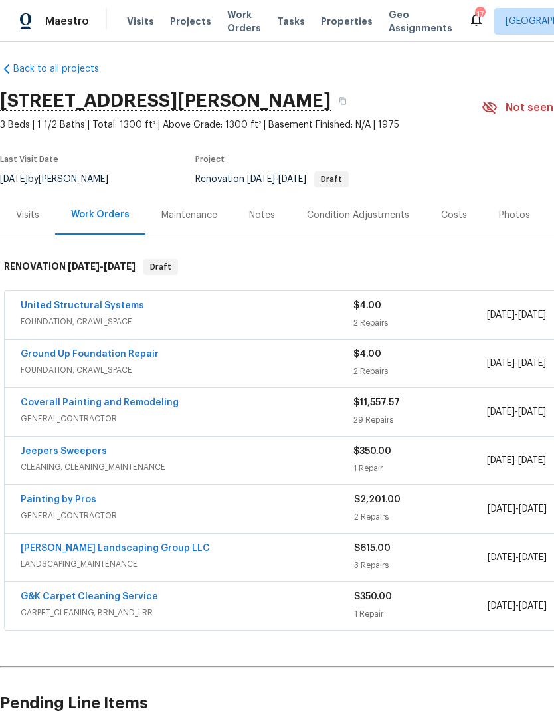
scroll to position [6, 0]
click at [66, 446] on link "Jeepers Sweepers" at bounding box center [64, 450] width 86 height 9
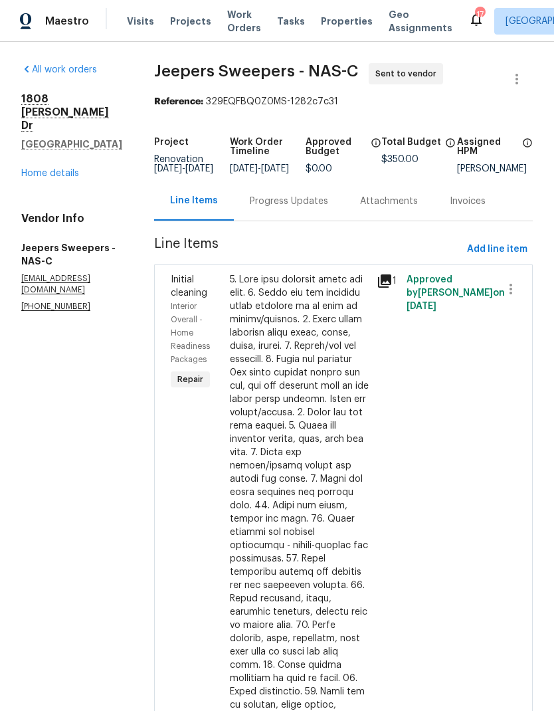
click at [300, 208] on div "Progress Updates" at bounding box center [289, 201] width 78 height 13
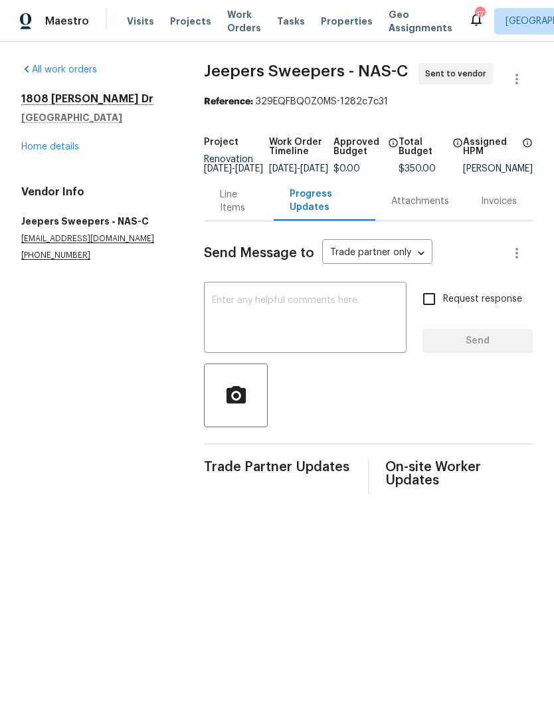
click at [331, 329] on textarea at bounding box center [305, 319] width 187 height 46
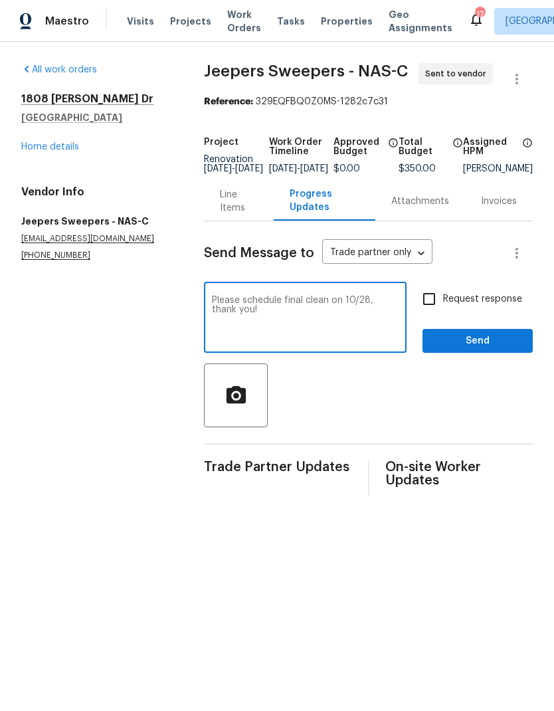
type textarea "Please schedule final clean on 10/28, thank you!"
click at [412, 422] on div at bounding box center [368, 395] width 329 height 64
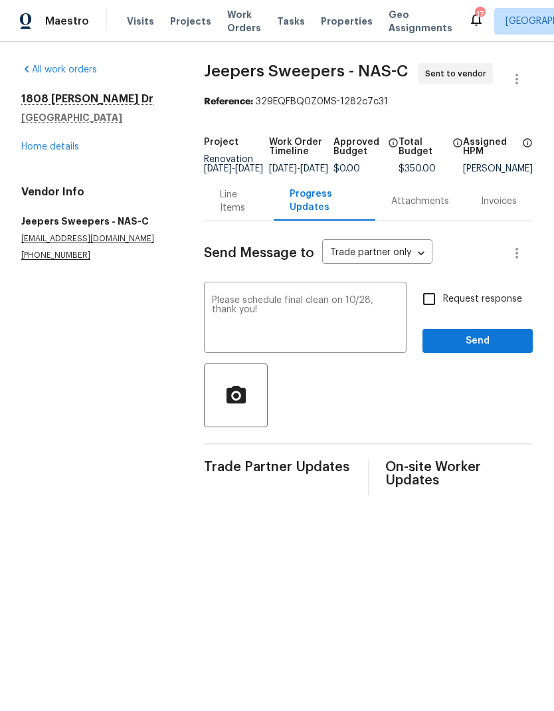
click at [438, 313] on input "Request response" at bounding box center [429, 299] width 28 height 28
checkbox input "true"
click at [463, 349] on span "Send" at bounding box center [477, 341] width 89 height 17
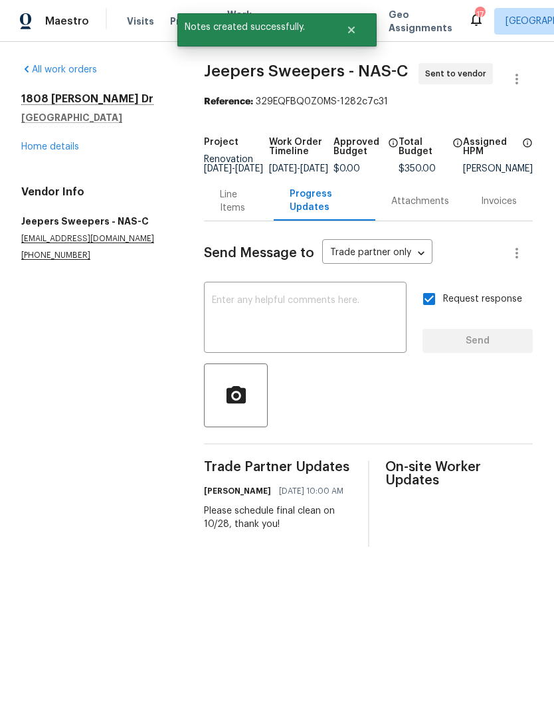
click at [37, 150] on link "Home details" at bounding box center [50, 146] width 58 height 9
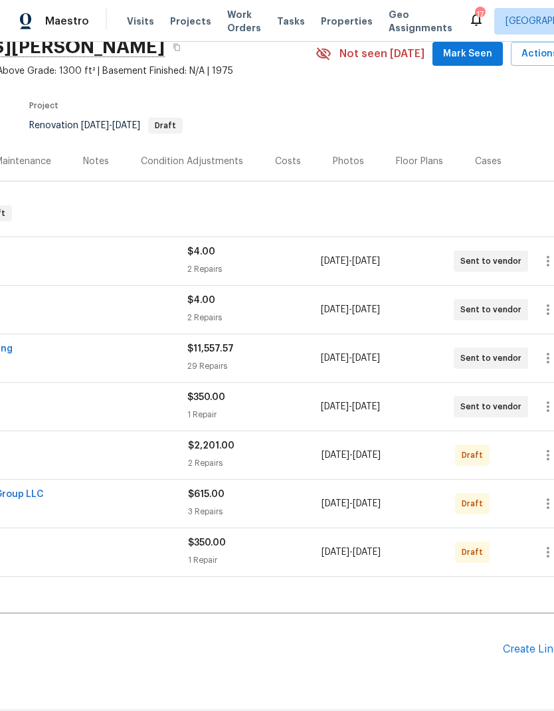
scroll to position [61, 187]
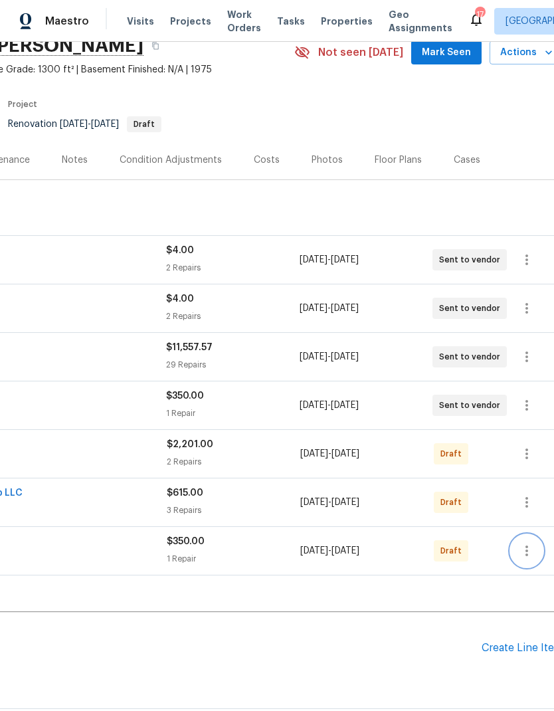
click at [525, 555] on icon "button" at bounding box center [527, 551] width 16 height 16
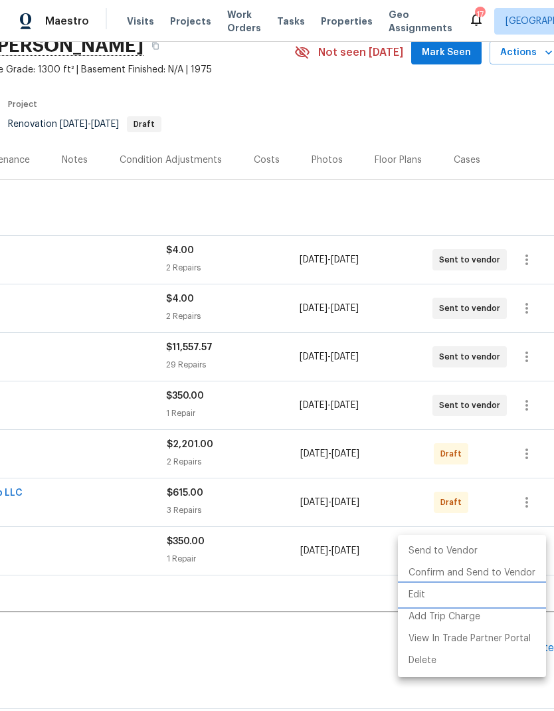
click at [410, 590] on li "Edit" at bounding box center [472, 595] width 148 height 22
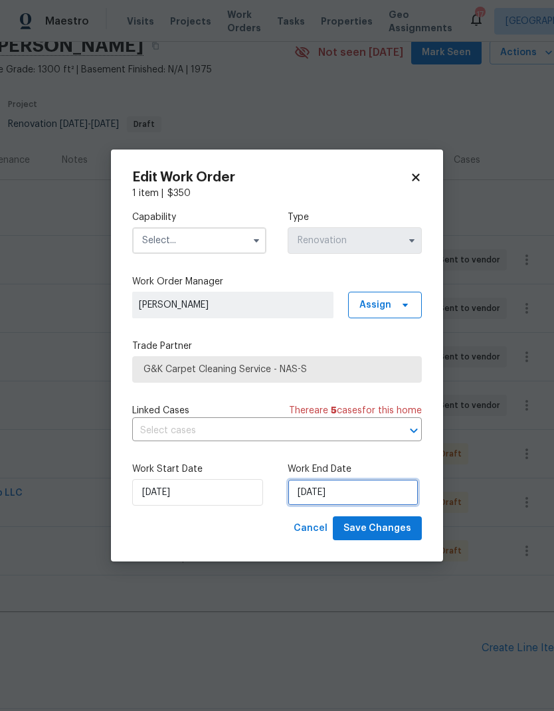
click at [317, 489] on input "10/7/2025" at bounding box center [353, 492] width 131 height 27
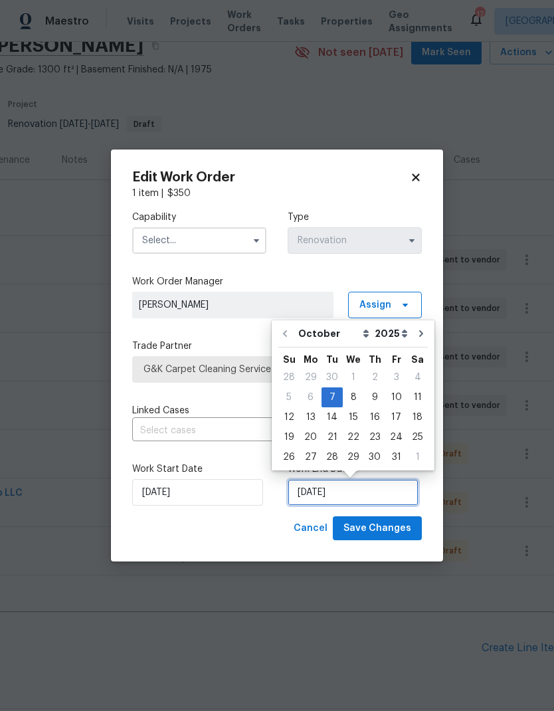
scroll to position [5, 0]
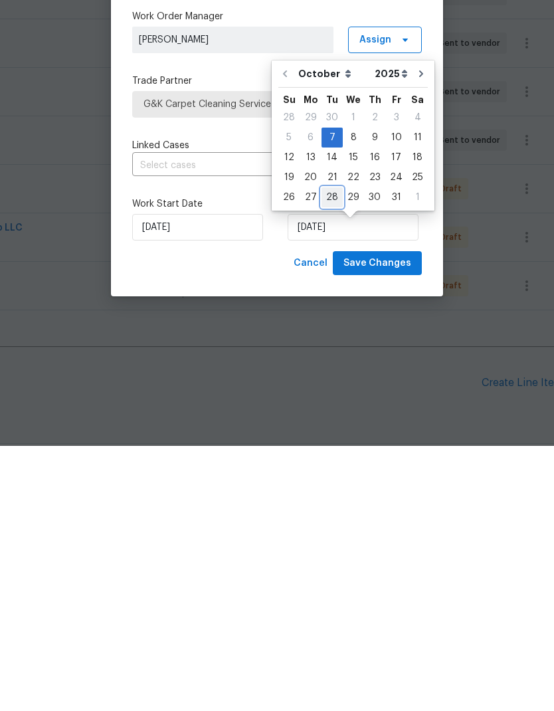
click at [340, 452] on div "26 27 28 29 30 31 1" at bounding box center [352, 462] width 149 height 20
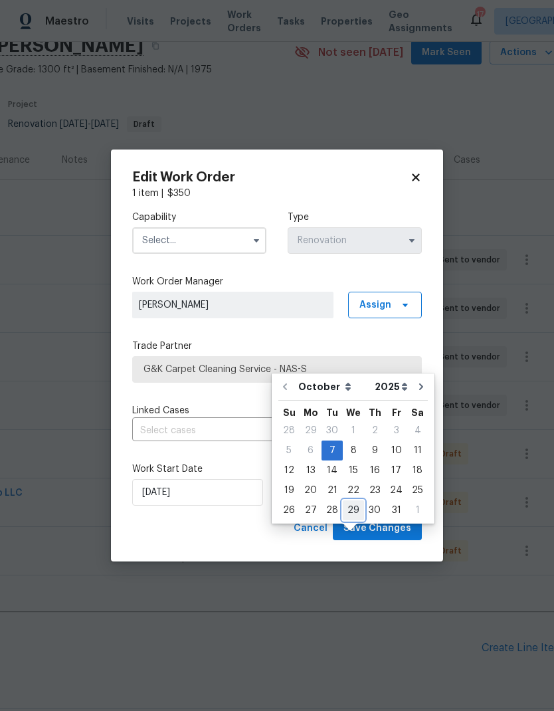
click at [343, 501] on div "29" at bounding box center [353, 510] width 21 height 19
type input "10/29/2025"
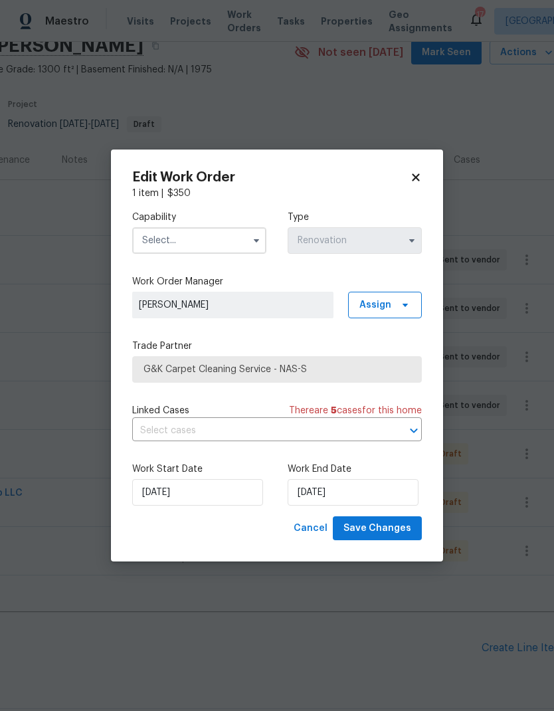
click at [252, 242] on icon "button" at bounding box center [256, 240] width 11 height 11
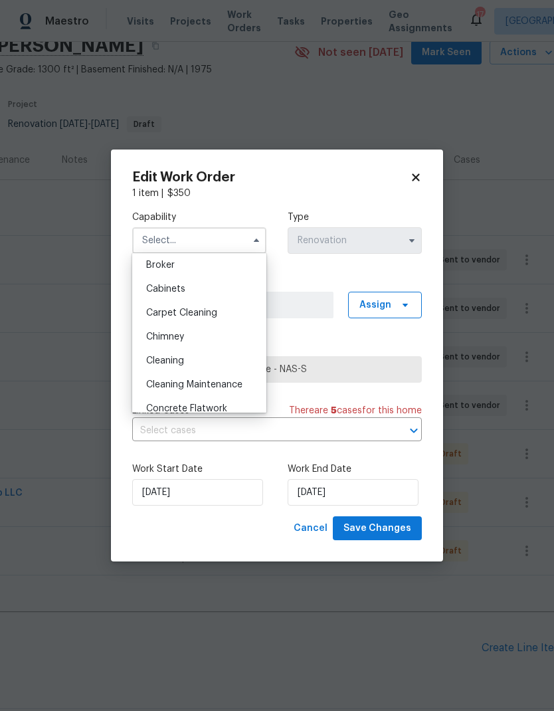
scroll to position [108, 0]
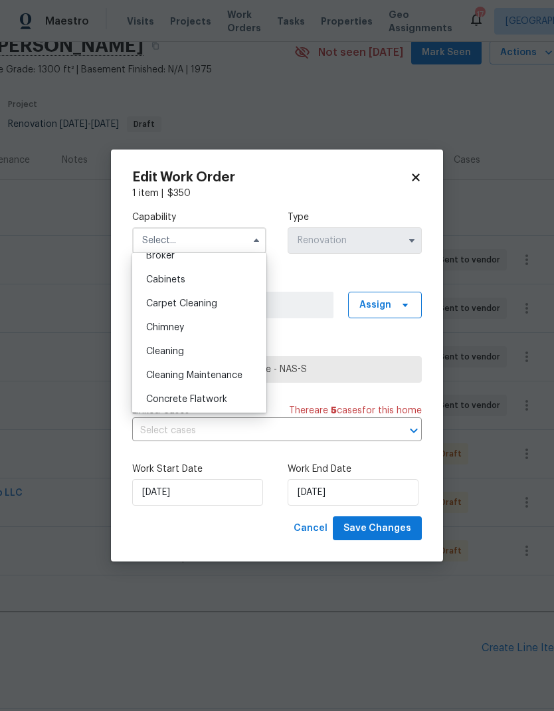
click at [224, 305] on div "Carpet Cleaning" at bounding box center [199, 304] width 128 height 24
type input "Carpet Cleaning"
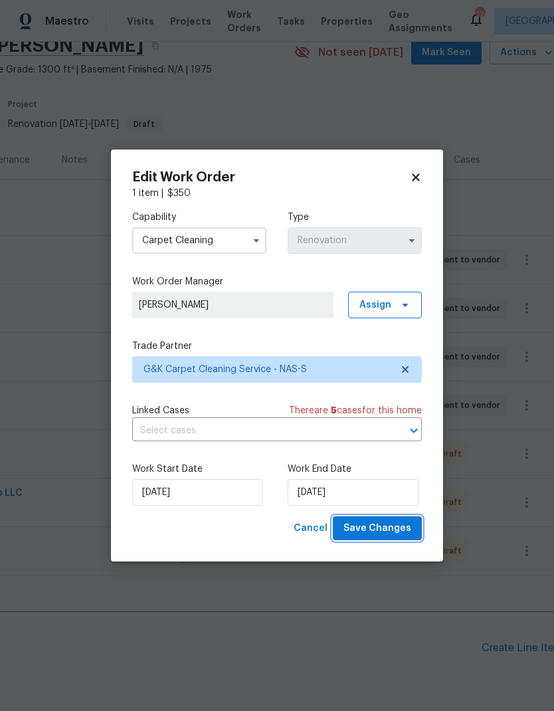
click at [383, 529] on span "Save Changes" at bounding box center [377, 528] width 68 height 17
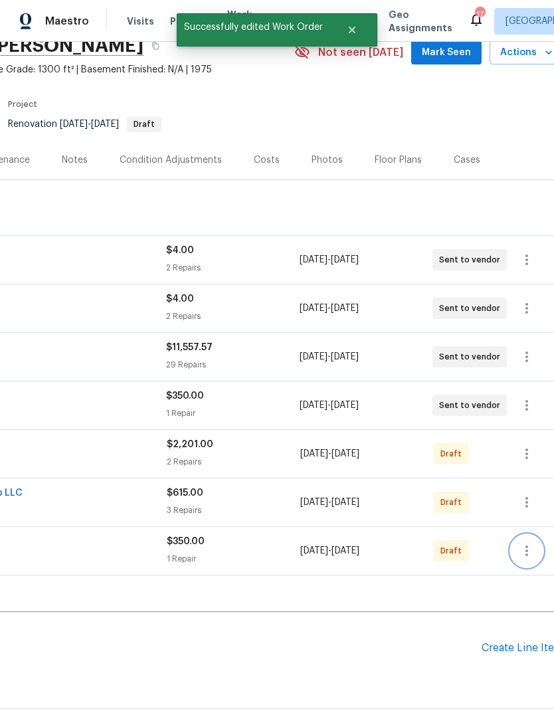
click at [529, 543] on icon "button" at bounding box center [527, 551] width 16 height 16
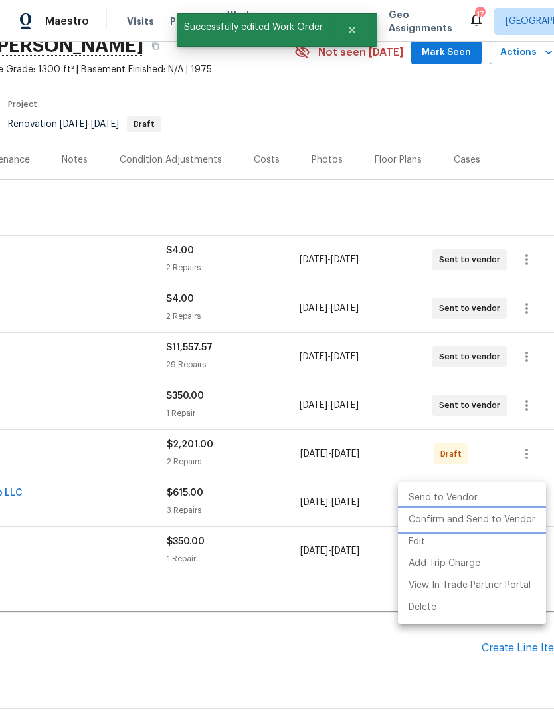
click at [496, 517] on li "Confirm and Send to Vendor" at bounding box center [472, 520] width 148 height 22
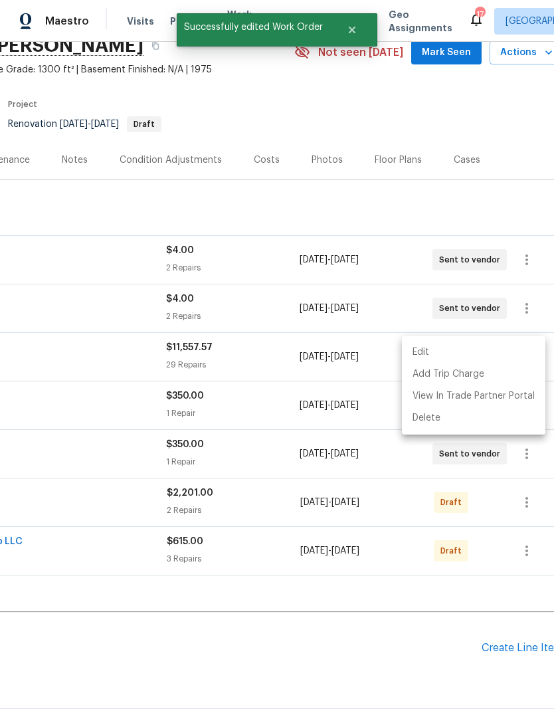
click at [276, 558] on div at bounding box center [277, 355] width 554 height 711
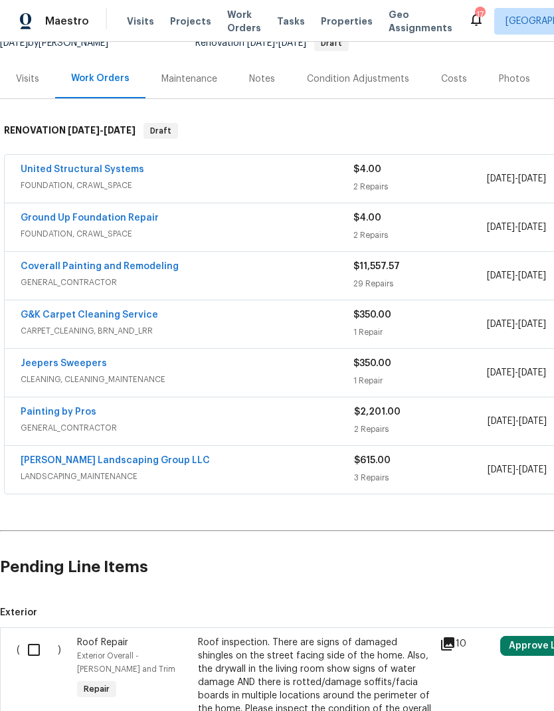
scroll to position [143, 0]
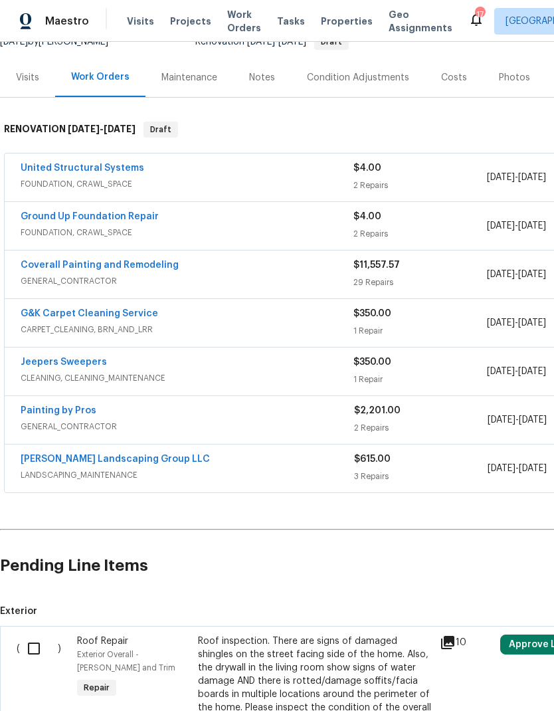
click at [108, 309] on link "G&K Carpet Cleaning Service" at bounding box center [89, 313] width 137 height 9
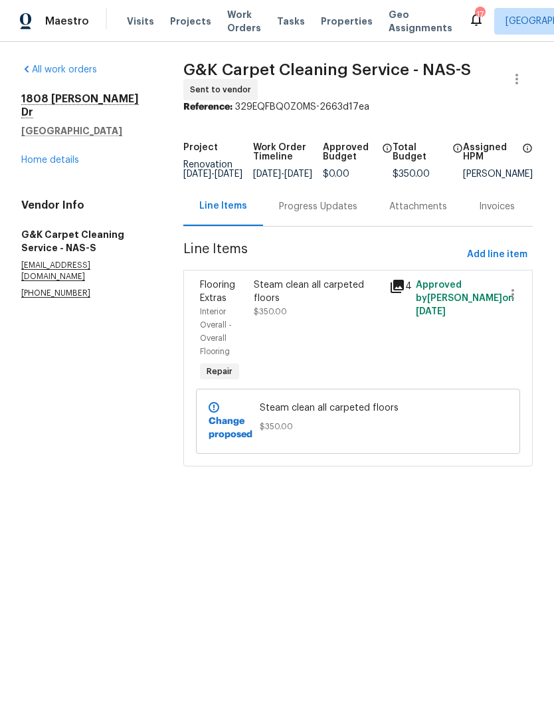
click at [327, 213] on div "Progress Updates" at bounding box center [318, 206] width 78 height 13
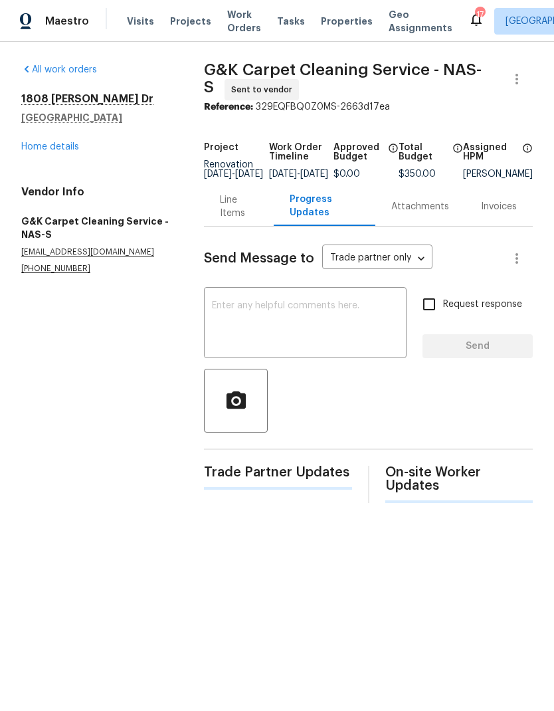
click at [323, 325] on textarea at bounding box center [305, 324] width 187 height 46
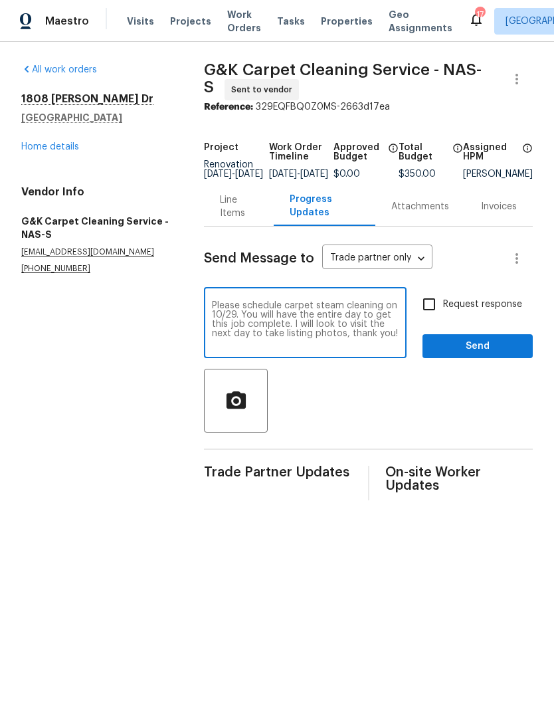
type textarea "Please schedule carpet steam cleaning on 10/29. You will have the entire day to…"
click at [82, 353] on section "All work orders 1808 Calloway Dr Clarksville, TN 37042 Home details Vendor Info…" at bounding box center [96, 281] width 151 height 437
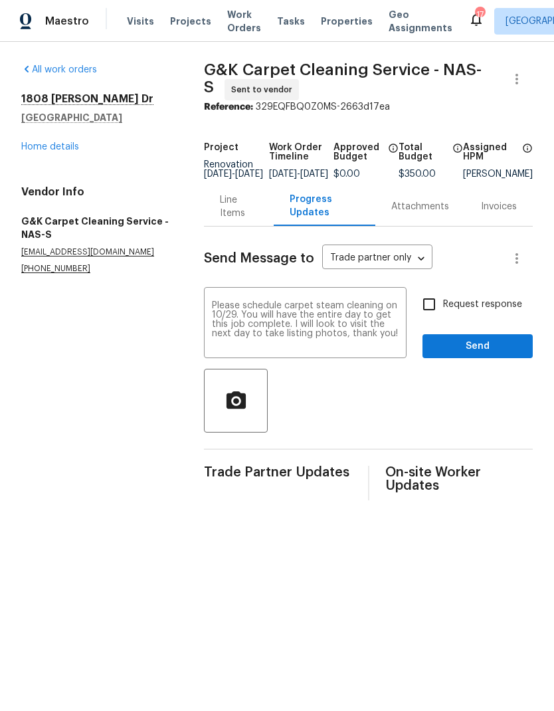
click at [442, 312] on input "Request response" at bounding box center [429, 304] width 28 height 28
checkbox input "true"
click at [424, 359] on button "Send" at bounding box center [477, 346] width 110 height 25
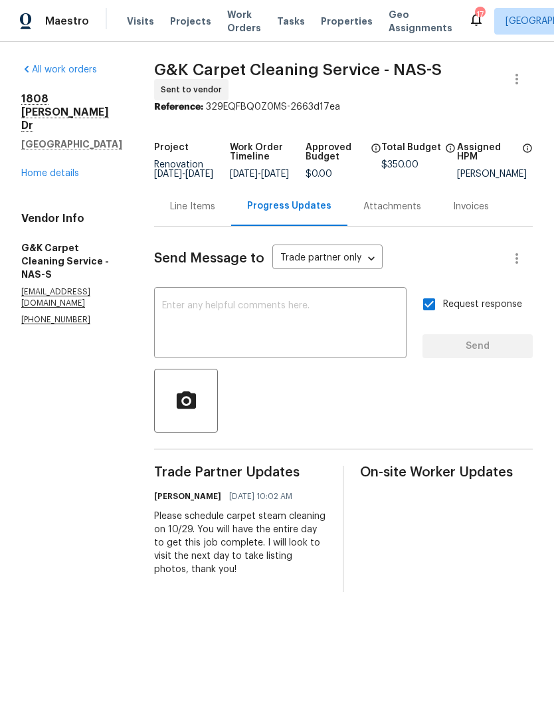
click at [65, 169] on link "Home details" at bounding box center [50, 173] width 58 height 9
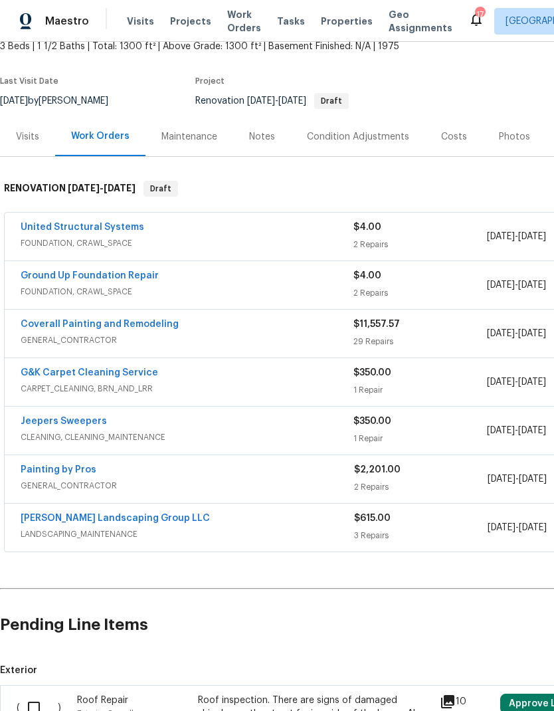
scroll to position [84, 0]
click at [55, 473] on link "Painting by Pros" at bounding box center [59, 469] width 76 height 9
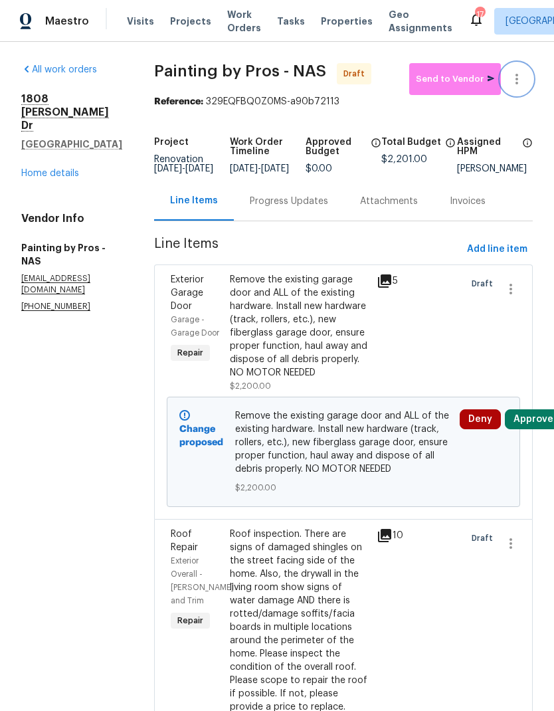
click at [520, 89] on button "button" at bounding box center [517, 79] width 32 height 32
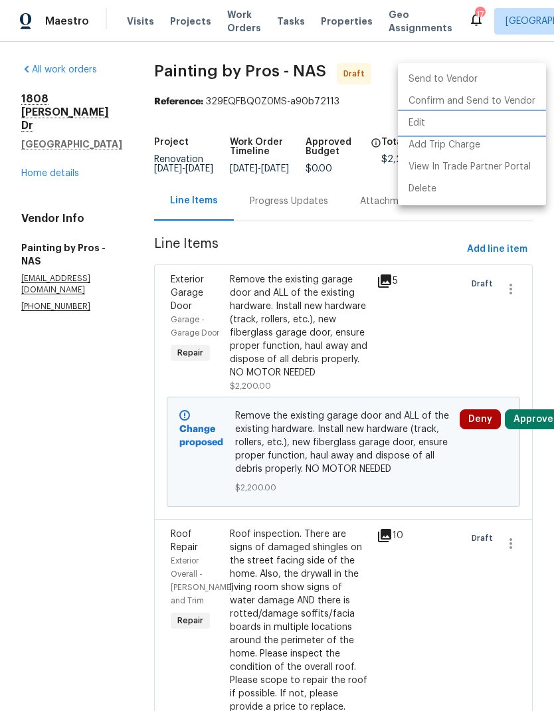
click at [428, 125] on li "Edit" at bounding box center [472, 123] width 148 height 22
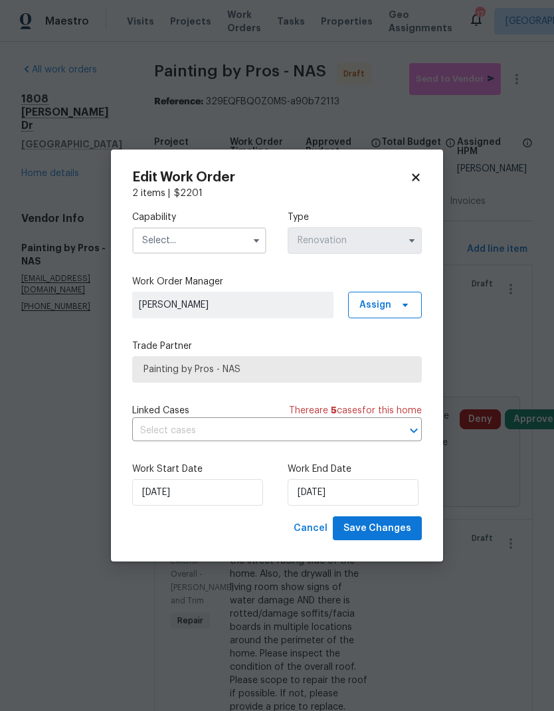
click at [218, 242] on input "text" at bounding box center [199, 240] width 134 height 27
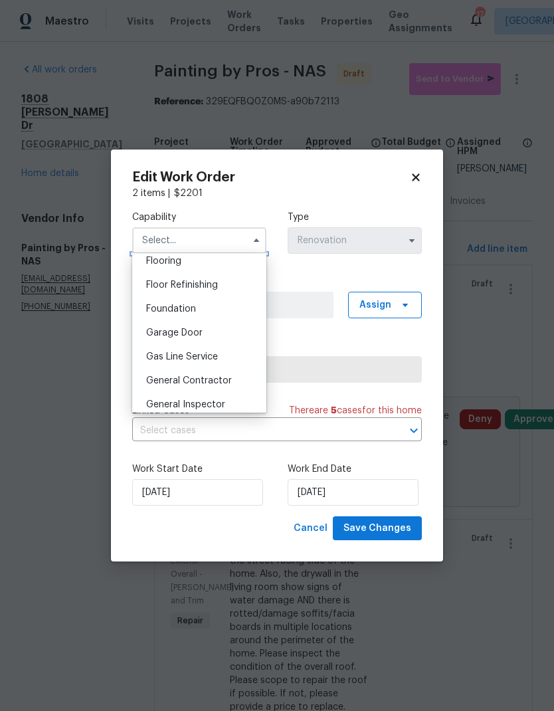
scroll to position [523, 0]
click at [202, 382] on span "General Contractor" at bounding box center [189, 379] width 86 height 9
type input "General Contractor"
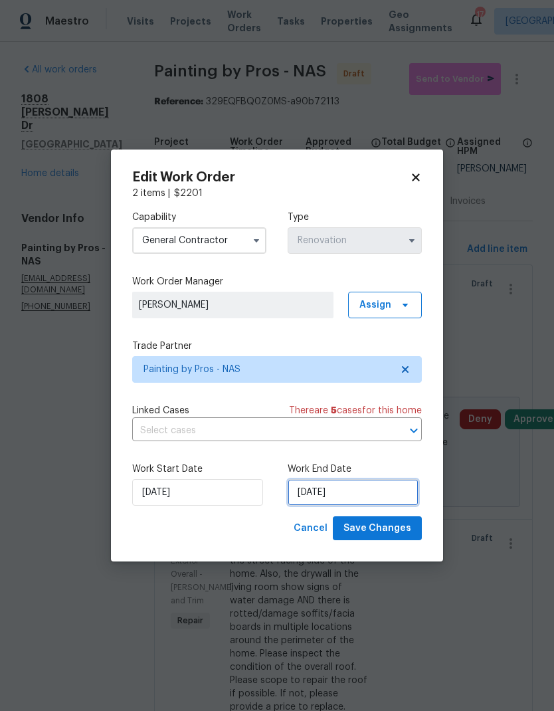
click at [366, 495] on input "10/7/2025" at bounding box center [353, 492] width 131 height 27
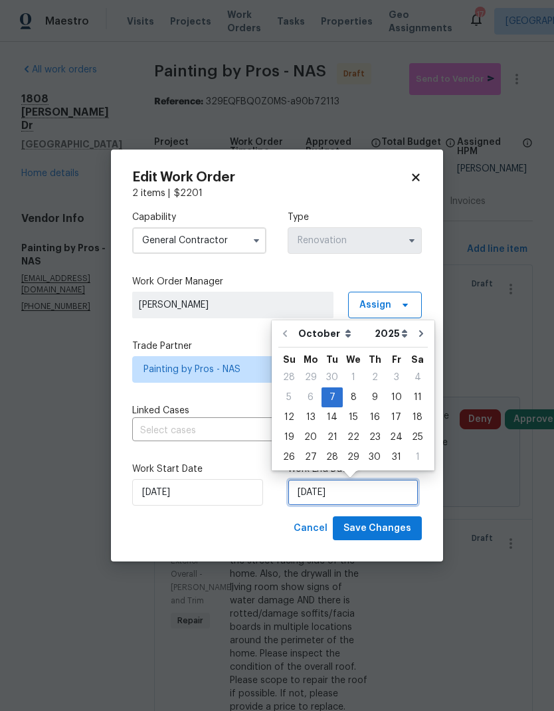
scroll to position [5, 0]
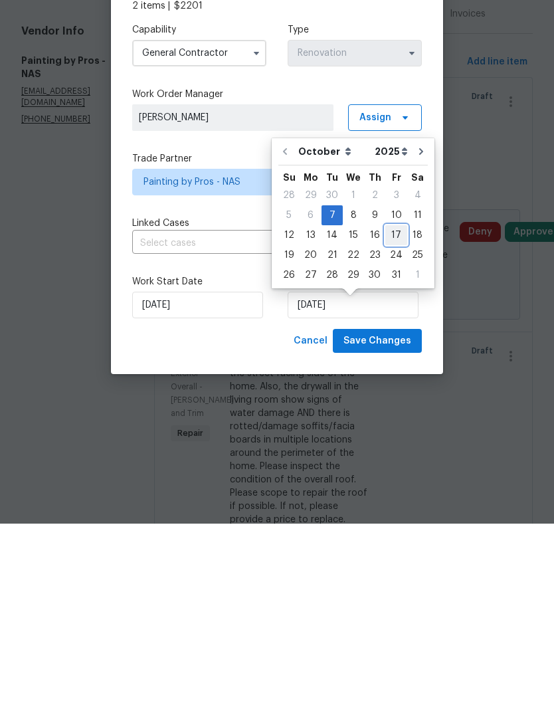
click at [393, 413] on div "17" at bounding box center [396, 422] width 22 height 19
type input "10/17/2025"
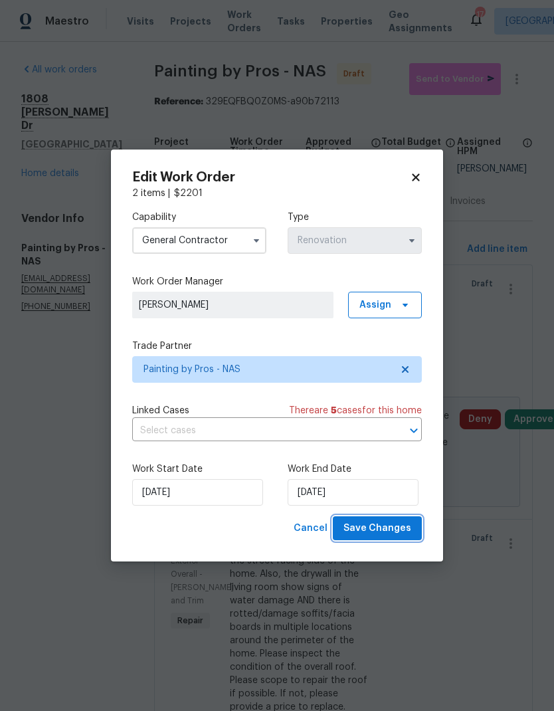
click at [364, 529] on span "Save Changes" at bounding box center [377, 528] width 68 height 17
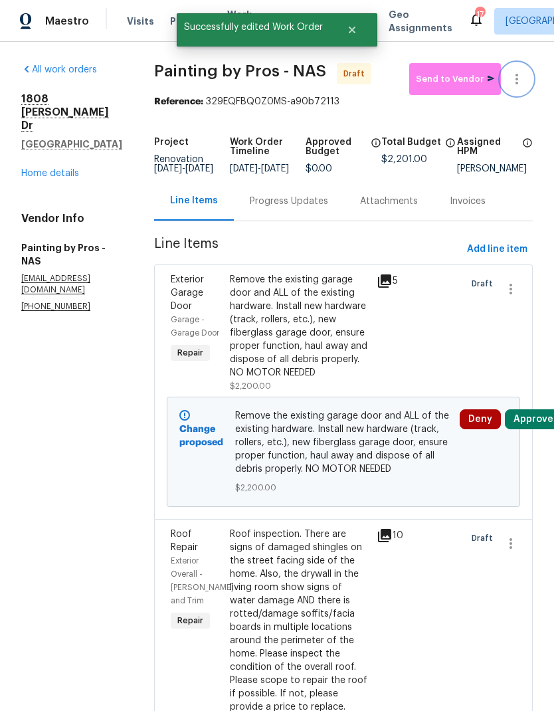
click at [514, 71] on icon "button" at bounding box center [517, 79] width 16 height 16
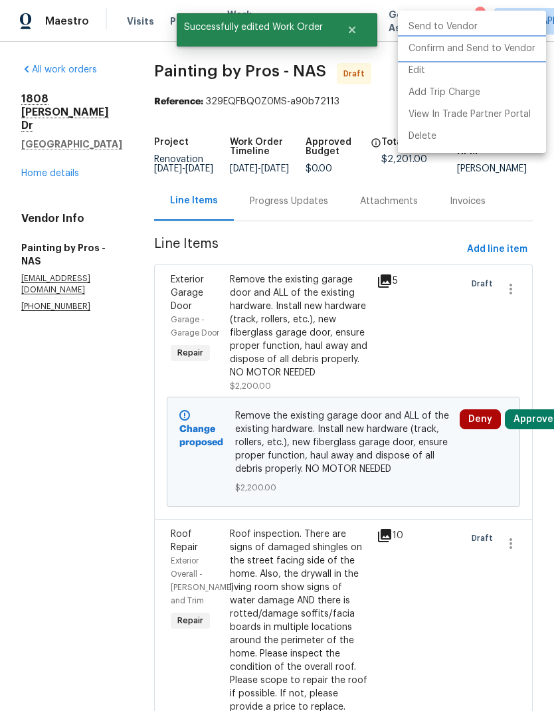
click at [484, 46] on li "Confirm and Send to Vendor" at bounding box center [472, 49] width 148 height 22
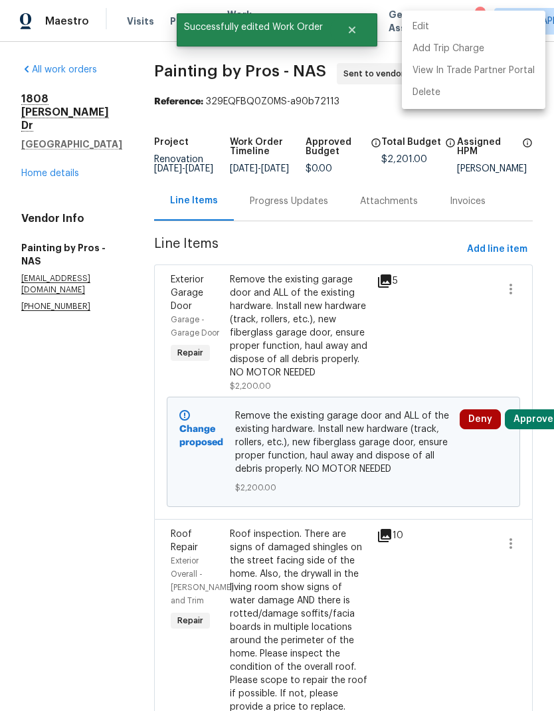
click at [310, 165] on div at bounding box center [277, 355] width 554 height 711
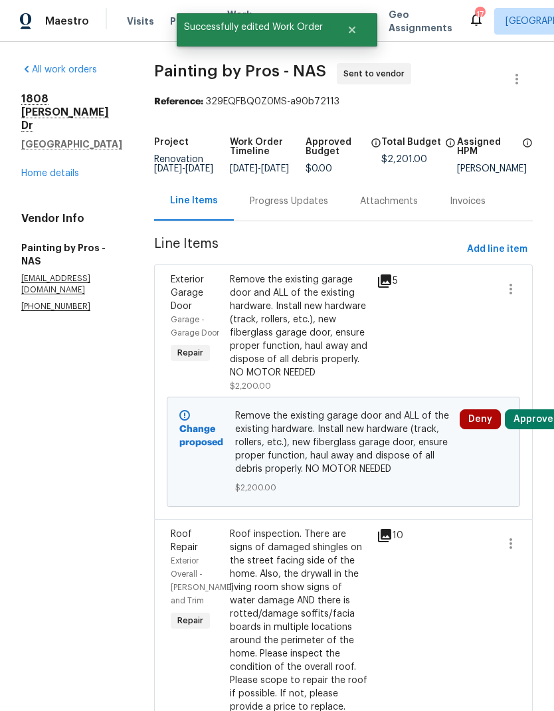
click at [321, 181] on div "Progress Updates" at bounding box center [289, 200] width 110 height 39
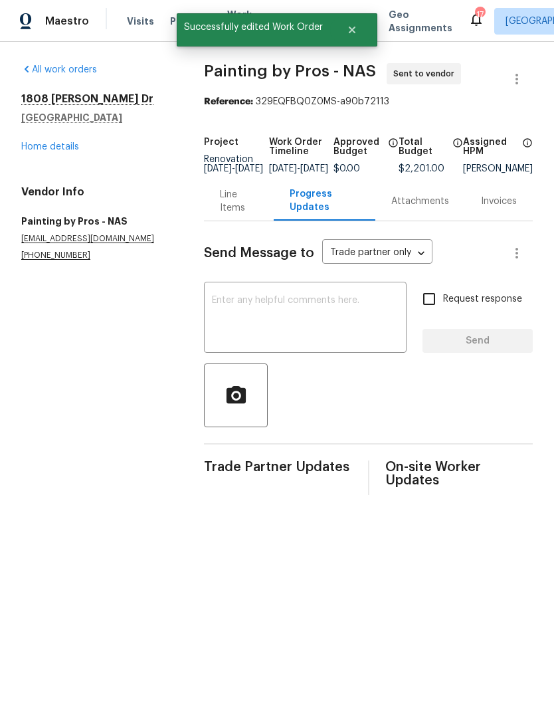
click at [310, 318] on textarea at bounding box center [305, 319] width 187 height 46
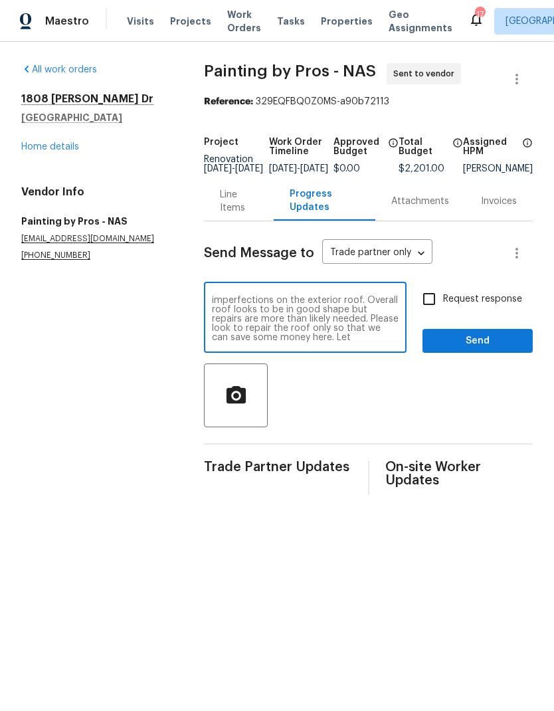
scroll to position [46, 0]
type textarea "Good morning! We need to replace this nonfunctioning and damage garage door. Mo…"
click at [430, 311] on input "Request response" at bounding box center [429, 299] width 28 height 28
checkbox input "true"
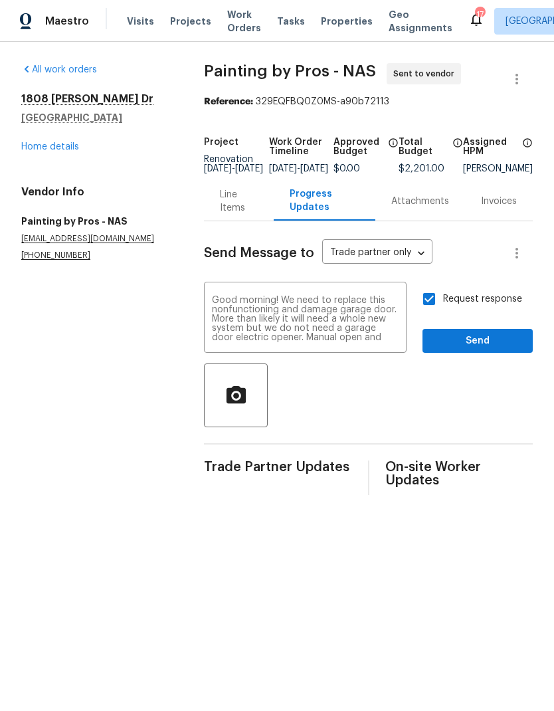
scroll to position [0, 0]
click at [217, 308] on textarea "Good morning! We need to replace this nonfunctioning and damage garage door. Mo…" at bounding box center [305, 319] width 187 height 46
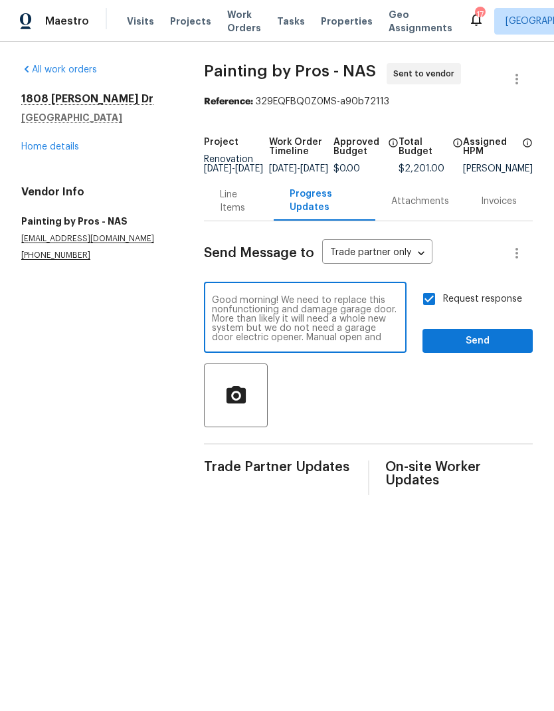
click at [217, 308] on textarea "Good morning! We need to replace this nonfunctioning and damage garage door. Mo…" at bounding box center [305, 319] width 187 height 46
click at [218, 309] on textarea "Good morning! We need to replace this nonfunctioning and damage garage door. Mo…" at bounding box center [305, 319] width 187 height 46
click at [228, 332] on textarea "Good morning! We need to replace the nonfunctioning and damaged garage door. It…" at bounding box center [305, 319] width 187 height 46
click at [230, 339] on textarea "Good morning! We need to replace the nonfunctioning and damaged garage door. It…" at bounding box center [305, 319] width 187 height 46
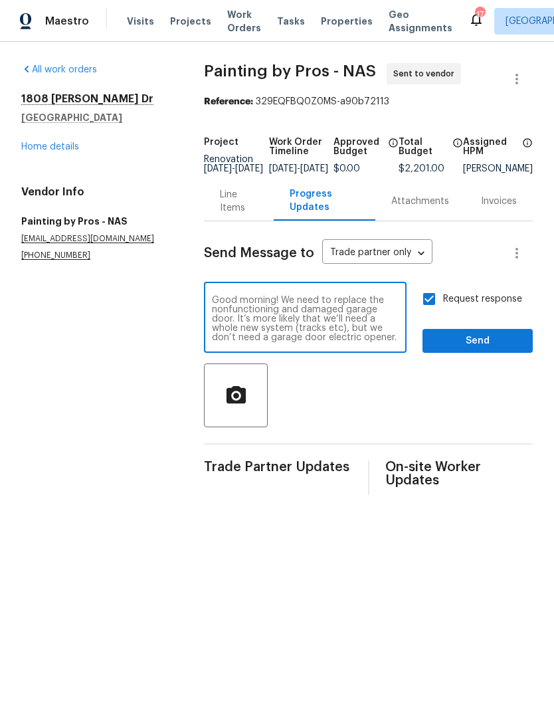
type textarea "Good morning! We need to replace the nonfunctioning and damaged garage door. It…"
click at [84, 363] on section "All work orders 1808 Calloway Dr Clarksville, TN 37042 Home details Vendor Info…" at bounding box center [96, 279] width 151 height 432
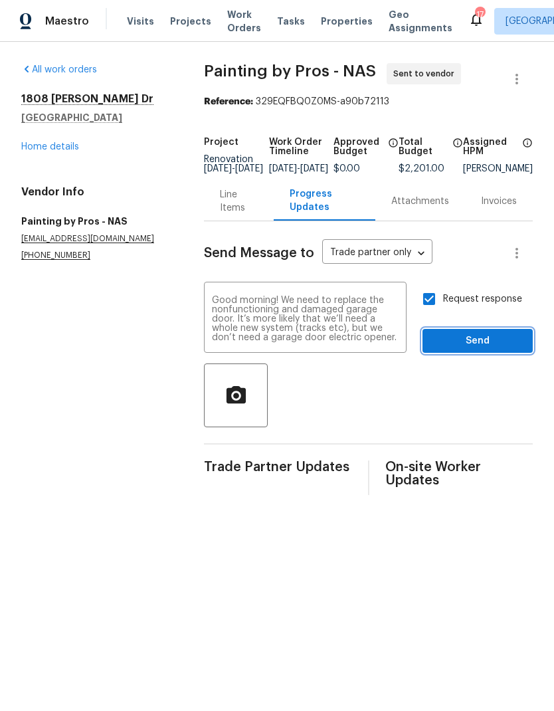
click at [457, 348] on span "Send" at bounding box center [477, 341] width 89 height 17
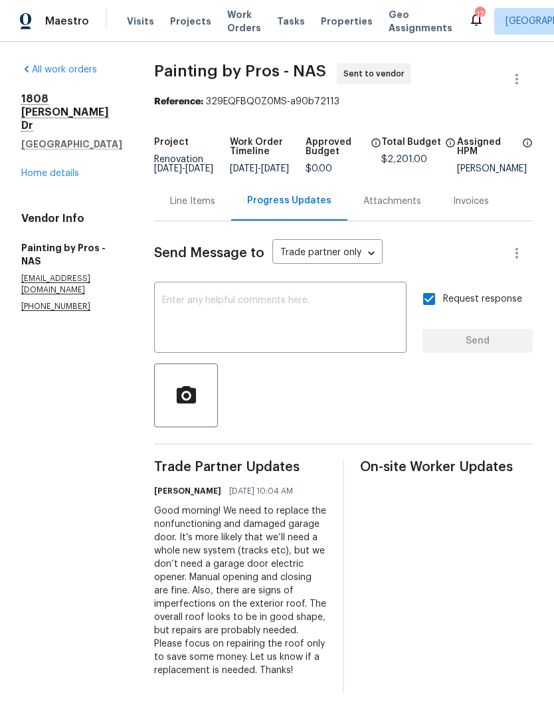
click at [298, 320] on textarea at bounding box center [280, 319] width 236 height 46
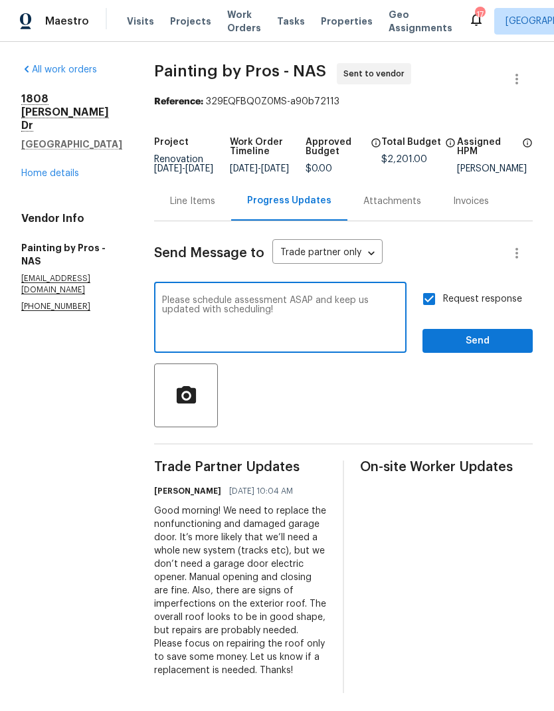
type textarea "Please schedule assessment ASAP and keep us updated with scheduling!"
click at [494, 347] on span "Send" at bounding box center [477, 341] width 89 height 17
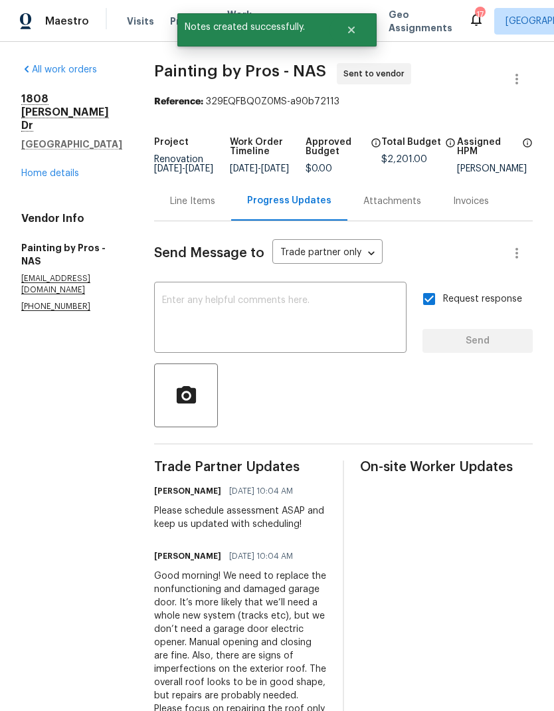
click at [44, 169] on link "Home details" at bounding box center [50, 173] width 58 height 9
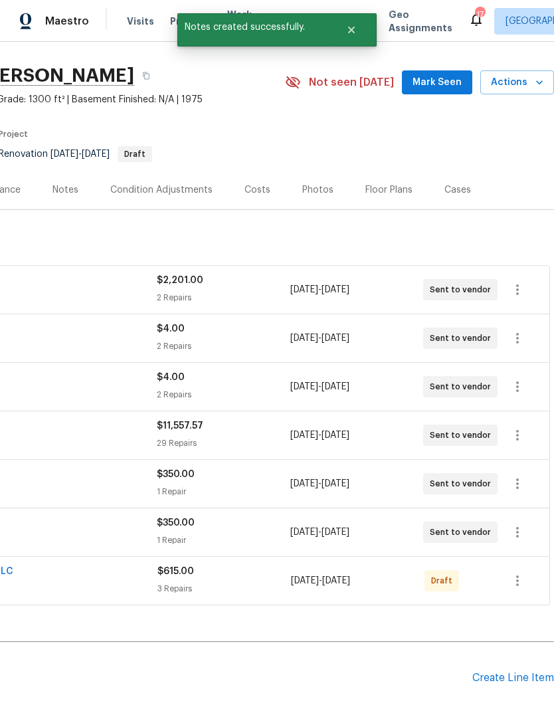
scroll to position [31, 197]
click at [513, 580] on icon "button" at bounding box center [517, 580] width 16 height 16
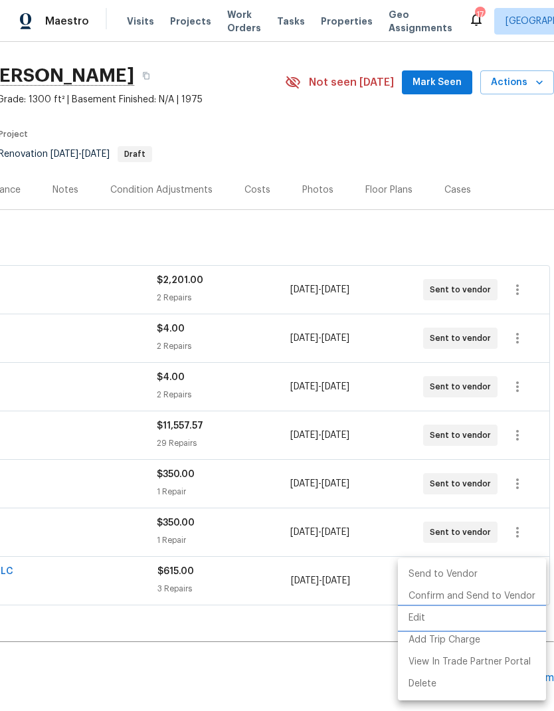
click at [411, 616] on li "Edit" at bounding box center [472, 618] width 148 height 22
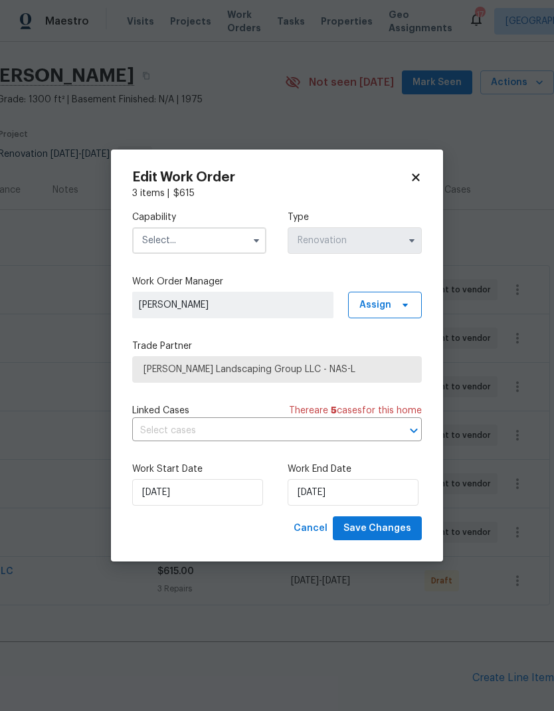
click at [144, 238] on input "text" at bounding box center [199, 240] width 134 height 27
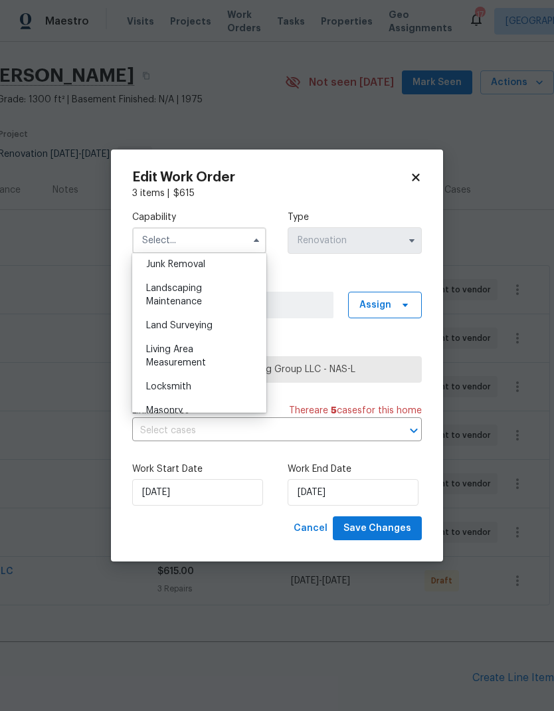
scroll to position [859, 0]
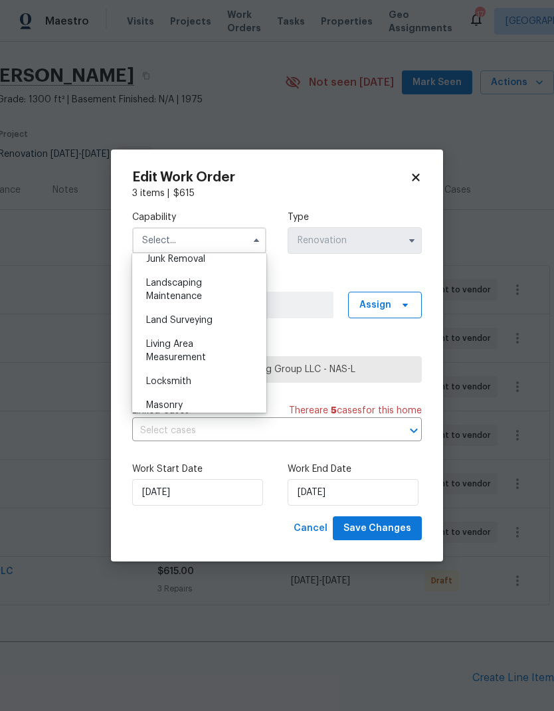
click at [155, 290] on div "Landscaping Maintenance" at bounding box center [199, 289] width 128 height 37
type input "Landscaping Maintenance"
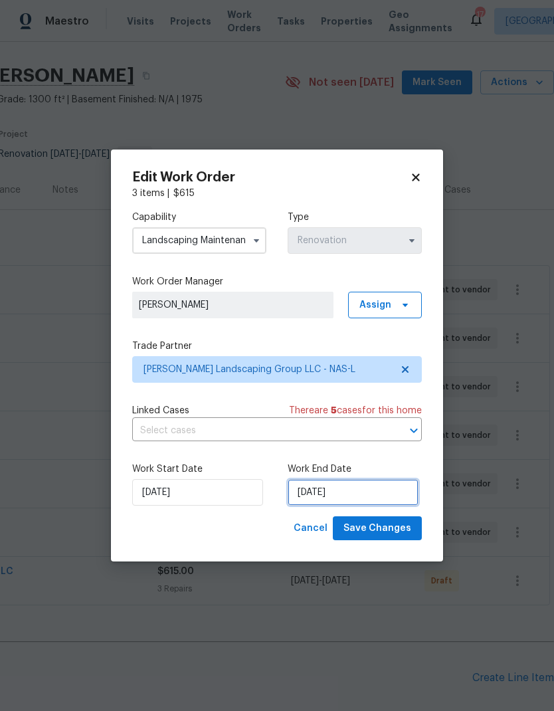
click at [347, 499] on input "10/7/2025" at bounding box center [353, 492] width 131 height 27
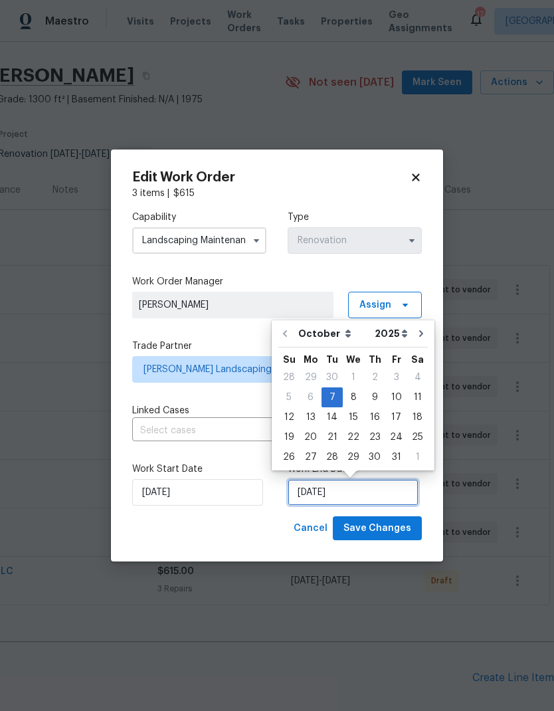
scroll to position [5, 0]
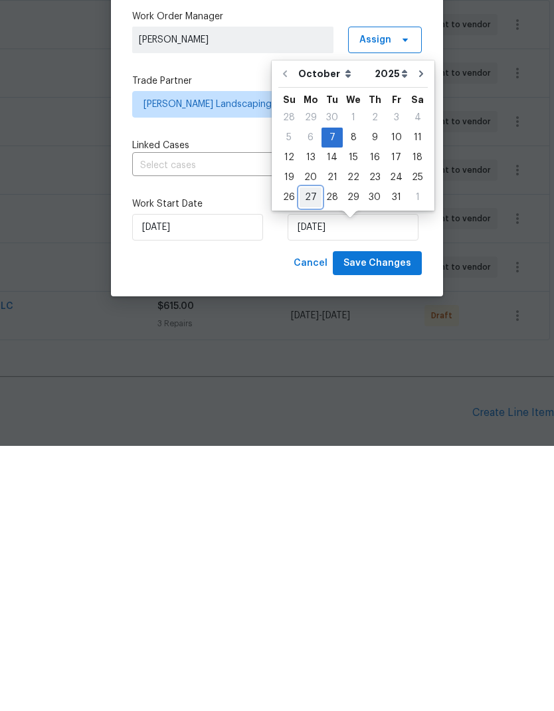
click at [307, 453] on div "27" at bounding box center [310, 462] width 22 height 19
type input "10/27/2025"
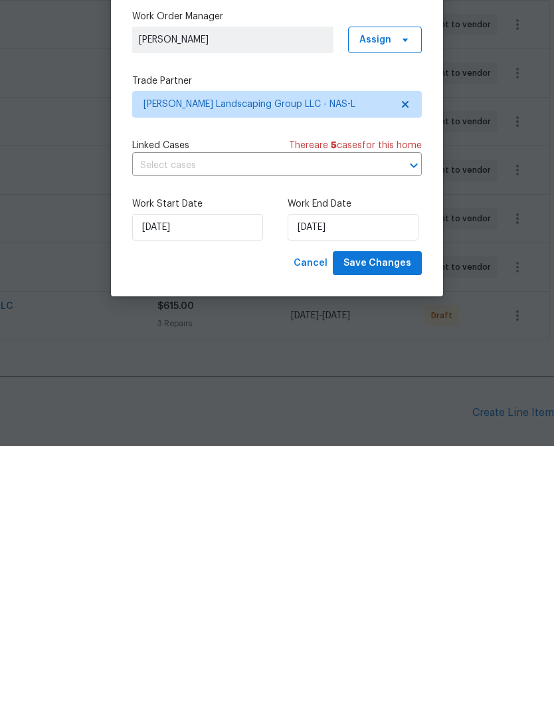
scroll to position [53, 0]
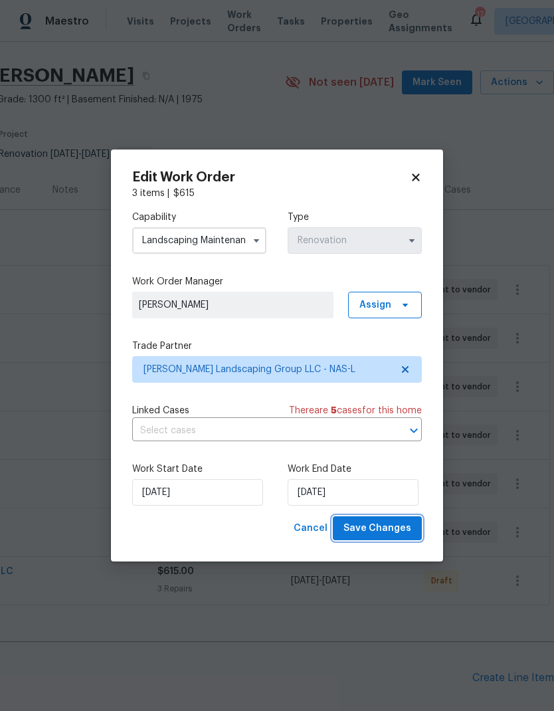
click at [370, 525] on span "Save Changes" at bounding box center [377, 528] width 68 height 17
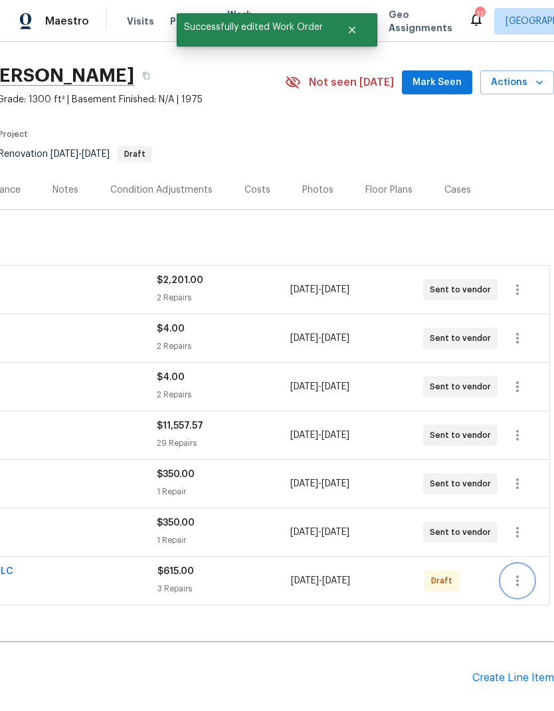
click at [517, 575] on icon "button" at bounding box center [517, 580] width 3 height 11
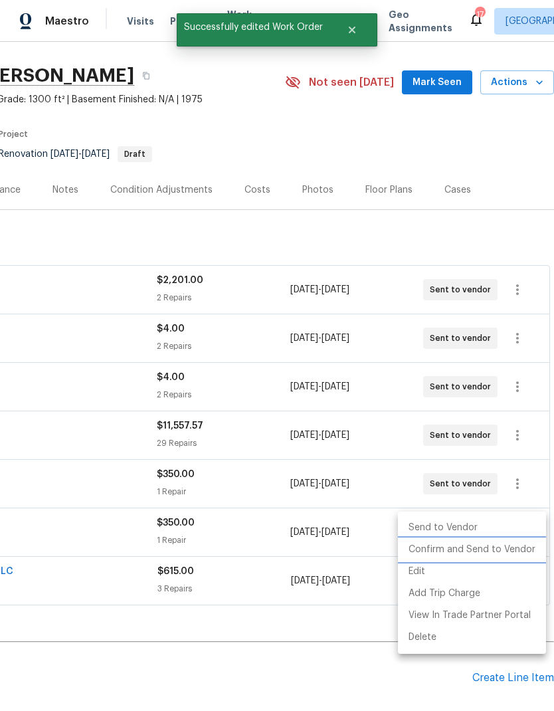
click at [465, 551] on li "Confirm and Send to Vendor" at bounding box center [472, 550] width 148 height 22
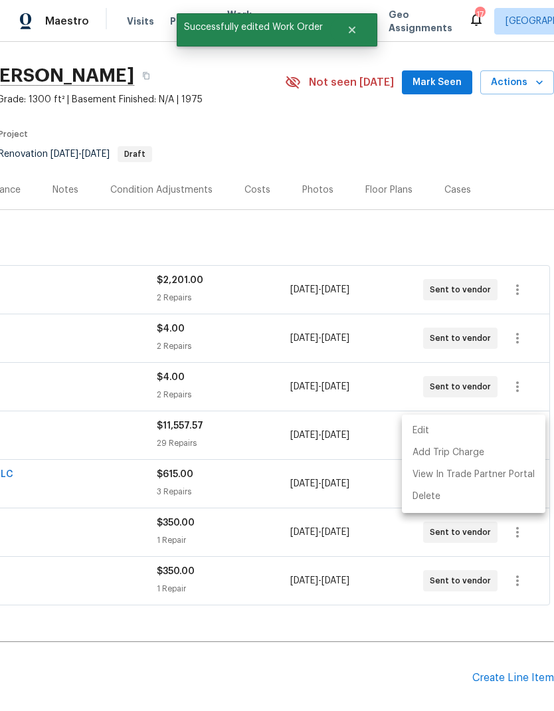
click at [294, 572] on div at bounding box center [277, 355] width 554 height 711
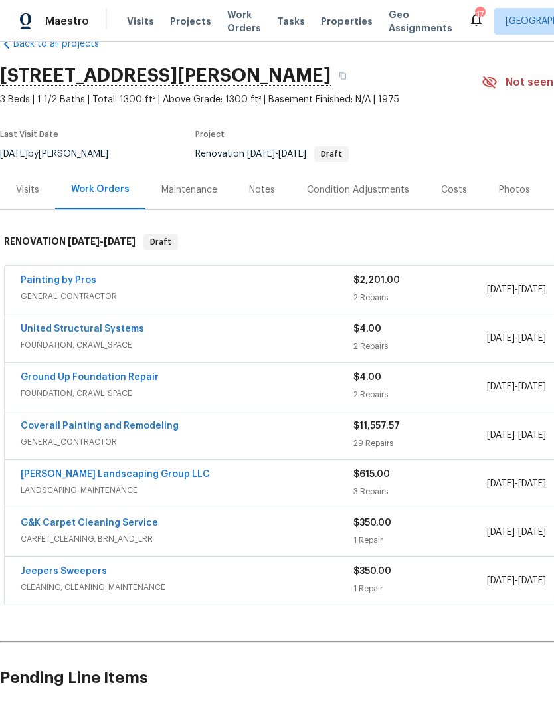
scroll to position [31, 0]
click at [134, 470] on link "Sandoval Landscaping Group LLC" at bounding box center [115, 474] width 189 height 9
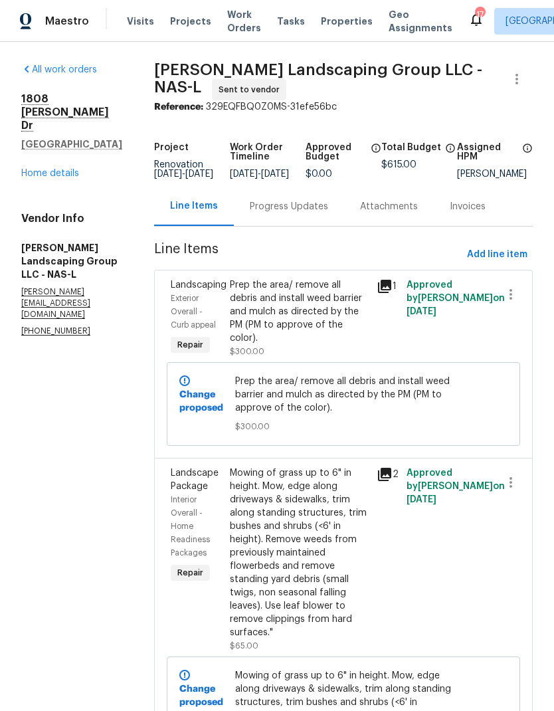
click at [319, 213] on div "Progress Updates" at bounding box center [289, 206] width 78 height 13
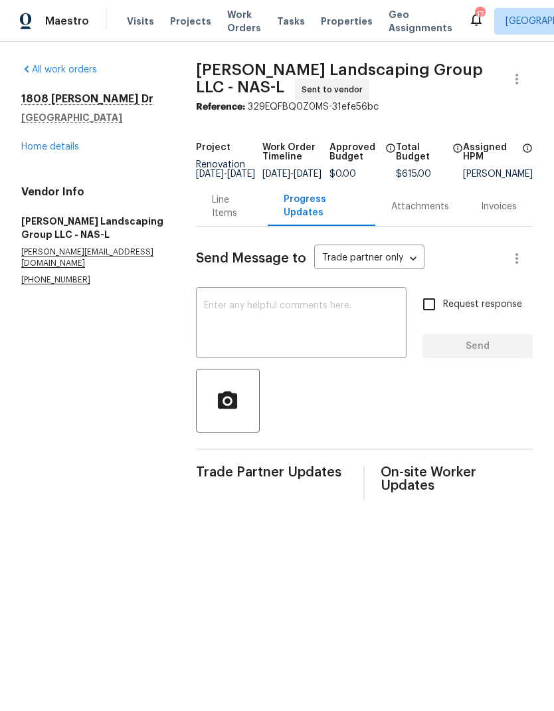
click at [310, 325] on textarea at bounding box center [301, 324] width 195 height 46
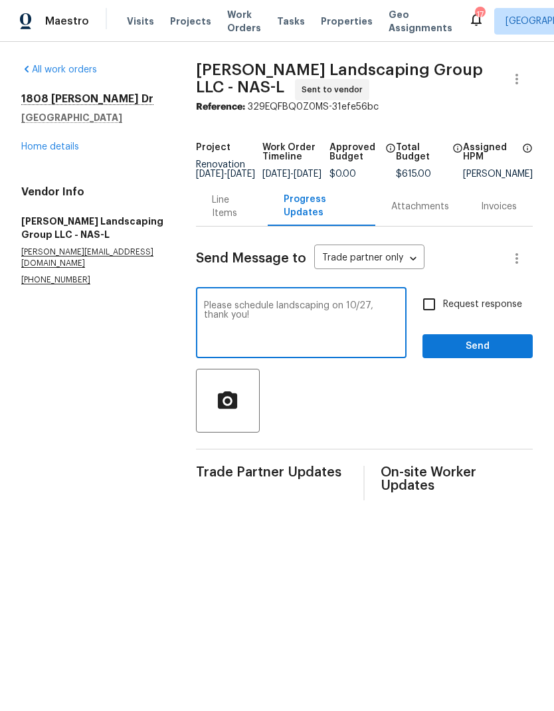
type textarea "Please schedule landscaping on 10/27, thank you!"
click at [72, 341] on section "All work orders 1808 Calloway Dr Clarksville, TN 37042 Home details Vendor Info…" at bounding box center [92, 281] width 143 height 437
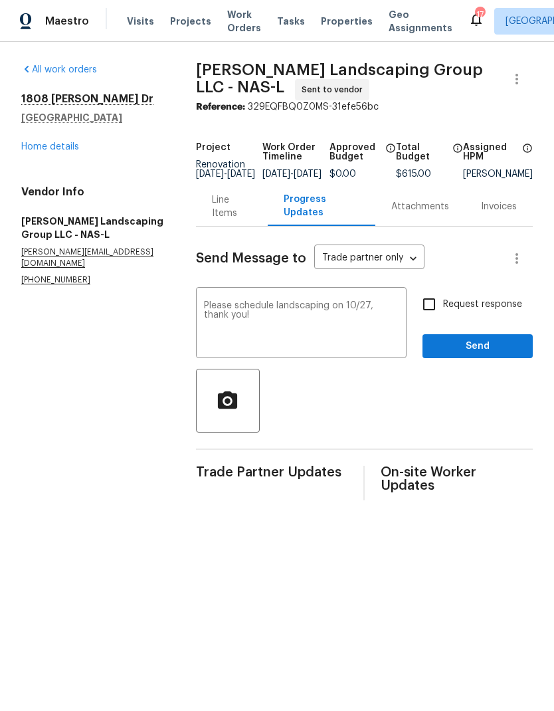
click at [432, 302] on input "Request response" at bounding box center [429, 304] width 28 height 28
checkbox input "true"
click at [451, 355] on span "Send" at bounding box center [477, 346] width 89 height 17
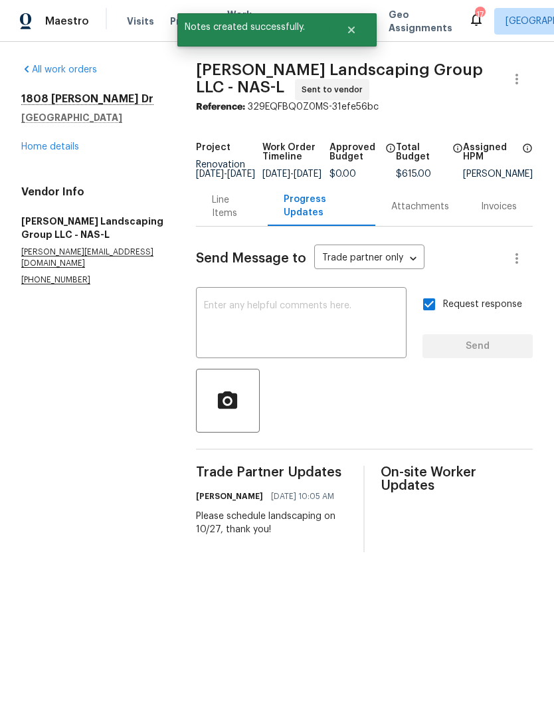
click at [46, 149] on link "Home details" at bounding box center [50, 146] width 58 height 9
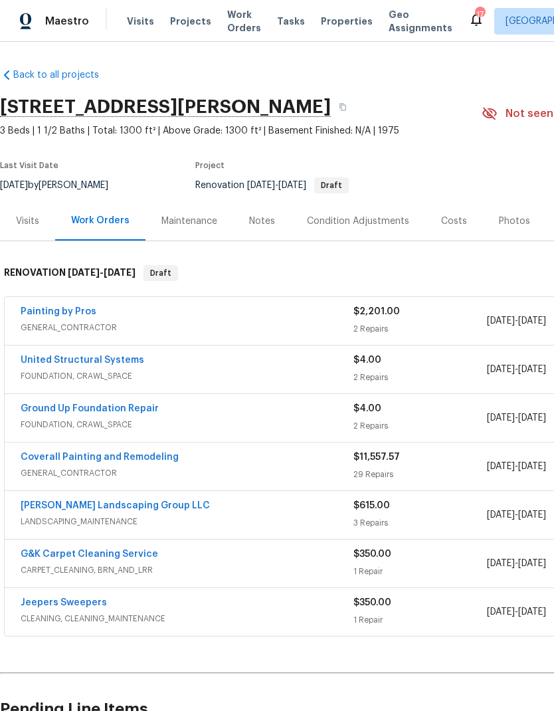
click at [129, 456] on link "Coverall Painting and Remodeling" at bounding box center [100, 456] width 158 height 9
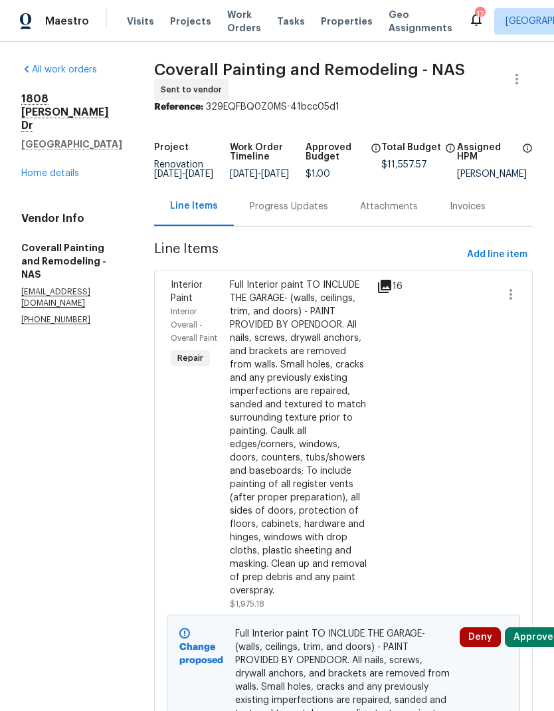
click at [323, 213] on div "Progress Updates" at bounding box center [289, 206] width 78 height 13
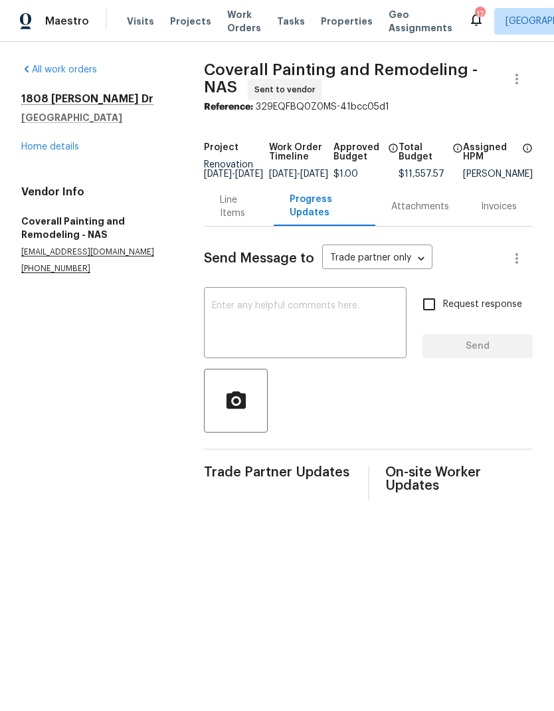
click at [336, 327] on textarea at bounding box center [305, 324] width 187 height 46
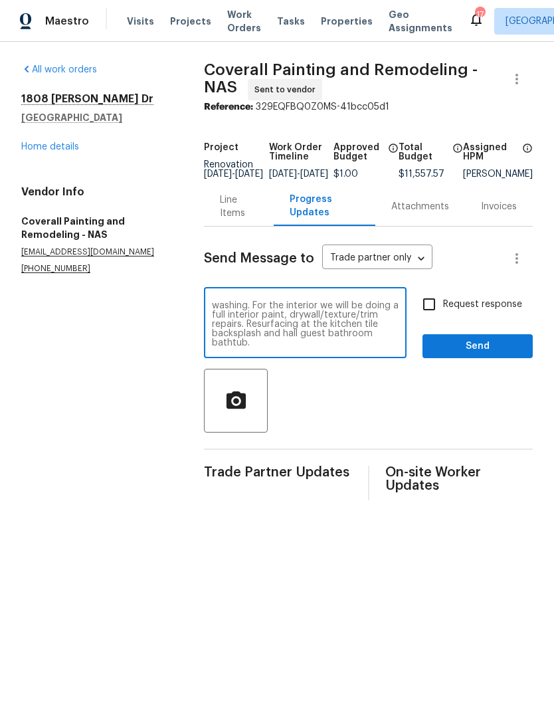
scroll to position [46, 0]
click at [100, 373] on section "All work orders 1808 Calloway Dr Clarksville, TN 37042 Home details Vendor Info…" at bounding box center [96, 281] width 151 height 437
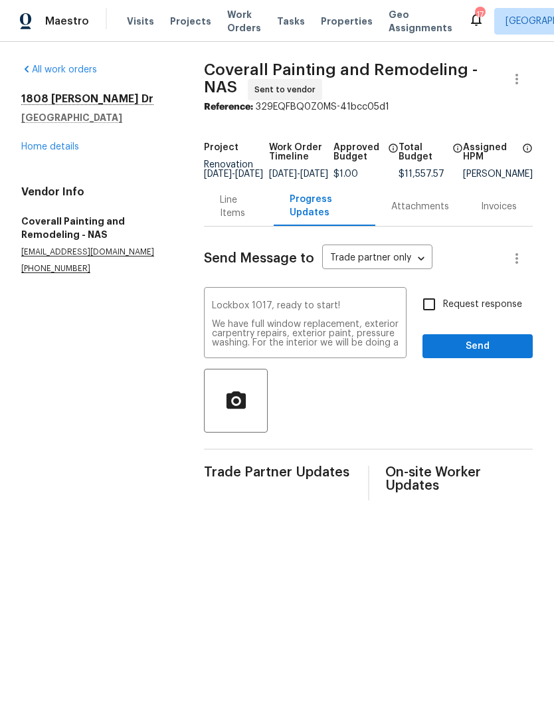
scroll to position [0, 0]
click at [232, 329] on textarea "Lockbox 1017, ready to start! We have full window replacement, exterior carpent…" at bounding box center [305, 324] width 187 height 46
click at [231, 329] on textarea "Lockbox 1017, ready to start! We have full window replacement, exterior carpent…" at bounding box center [305, 324] width 187 height 46
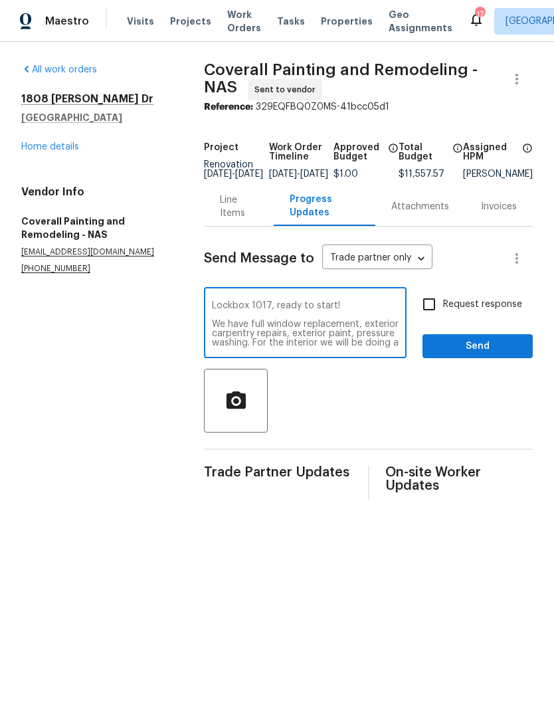
click at [231, 331] on textarea "Lockbox 1017, ready to start! We have full window replacement, exterior carpent…" at bounding box center [305, 324] width 187 height 46
click at [230, 331] on textarea "Lockbox 1017, ready to start! We have full window replacement, exterior carpent…" at bounding box center [305, 324] width 187 height 46
click at [275, 347] on textarea "Lockbox 1017, ready to start! We offer full window replacement, exterior carpen…" at bounding box center [305, 324] width 187 height 46
click at [274, 347] on textarea "Lockbox 1017, ready to start! We offer full window replacement, exterior carpen…" at bounding box center [305, 324] width 187 height 46
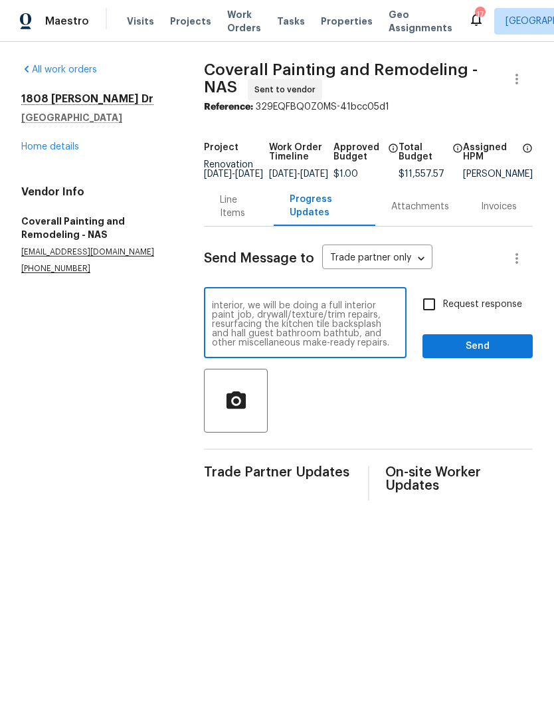
scroll to position [0, 0]
click at [108, 366] on section "All work orders 1808 Calloway Dr Clarksville, TN 37042 Home details Vendor Info…" at bounding box center [96, 281] width 151 height 437
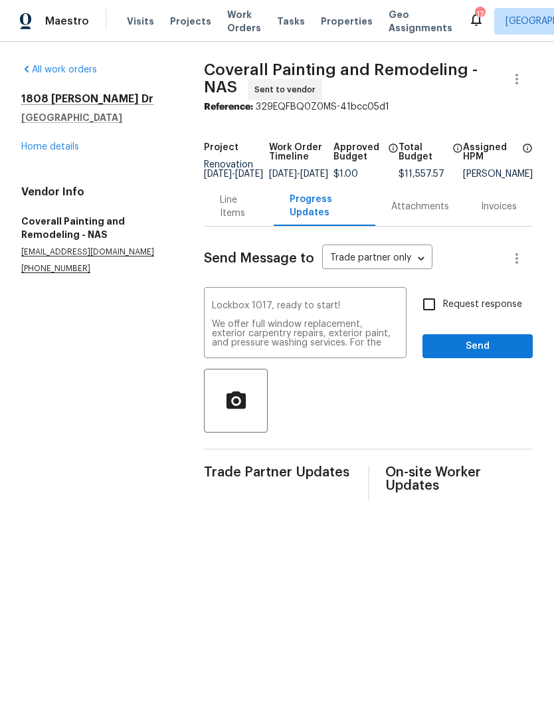
click at [270, 336] on textarea "Lockbox 1017, ready to start! We offer full window replacement, exterior carpen…" at bounding box center [305, 324] width 187 height 46
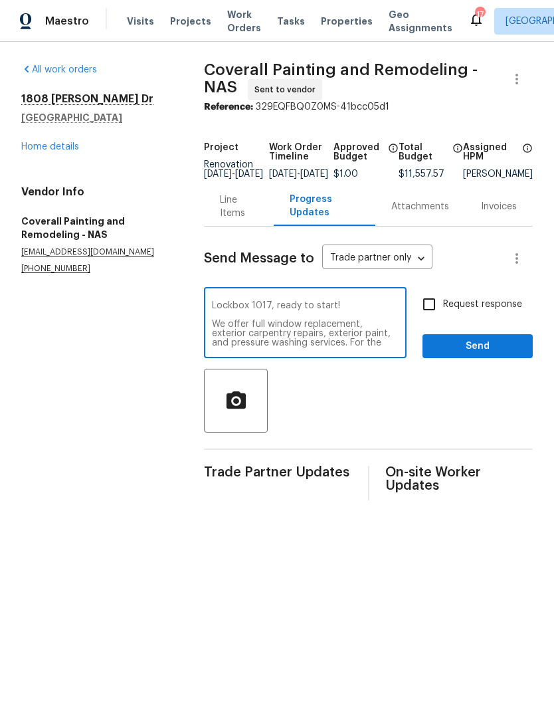
click at [260, 336] on textarea "Lockbox 1017, ready to start! We offer full window replacement, exterior carpen…" at bounding box center [305, 324] width 187 height 46
click at [295, 347] on textarea "Lockbox 1017, ready to start! We have full window replacement, exterior carpent…" at bounding box center [305, 324] width 187 height 46
click at [232, 340] on textarea "Lockbox 1017, ready to start! We have full window replacement, exterior carpent…" at bounding box center [305, 324] width 187 height 46
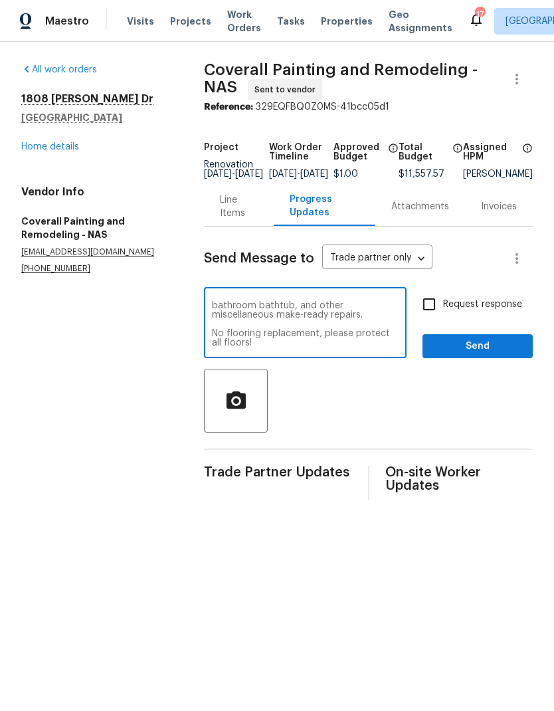
click at [232, 339] on textarea "Lockbox 1017, ready to start! We have full window replacement, exterior carpent…" at bounding box center [305, 324] width 187 height 46
type textarea "Lockbox 1017, ready to start! We have full window replacement, exterior carpent…"
click at [86, 372] on section "All work orders 1808 Calloway Dr Clarksville, TN 37042 Home details Vendor Info…" at bounding box center [96, 281] width 151 height 437
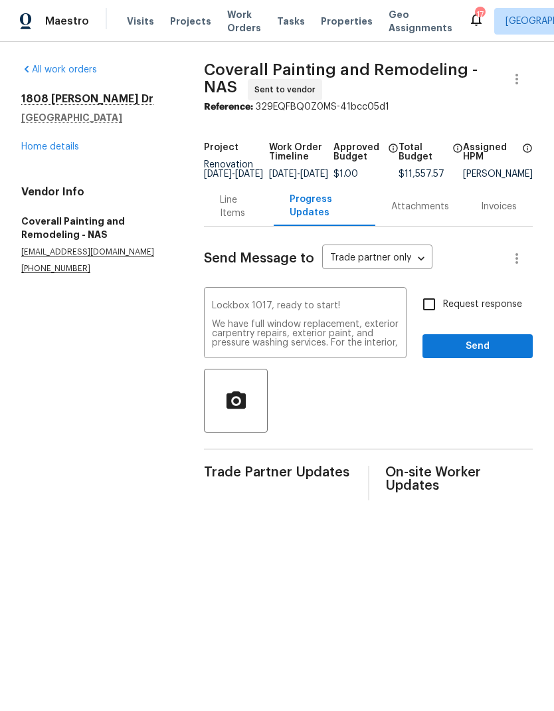
click at [422, 318] on input "Request response" at bounding box center [429, 304] width 28 height 28
checkbox input "true"
click at [291, 329] on textarea "Lockbox 1017, ready to start! We have full window replacement, exterior carpent…" at bounding box center [305, 324] width 187 height 46
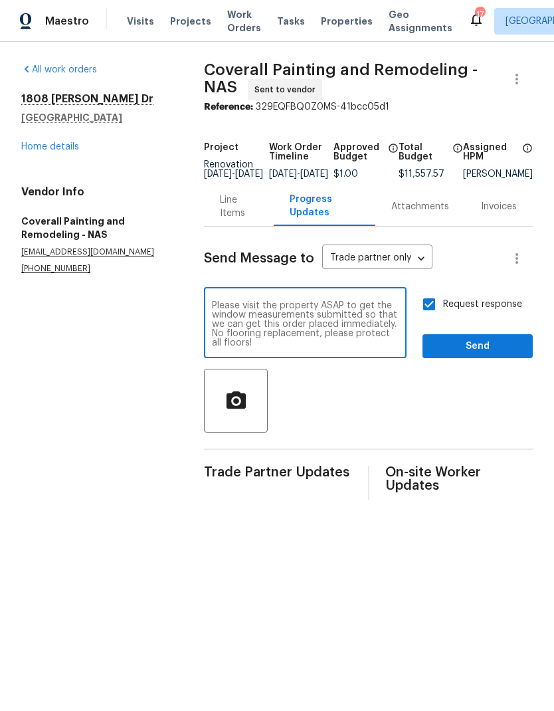
scroll to position [121, 0]
type textarea "Lockbox 1017, ready to start! We have full window replacement, exterior carpent…"
click at [440, 355] on span "Send" at bounding box center [477, 346] width 89 height 17
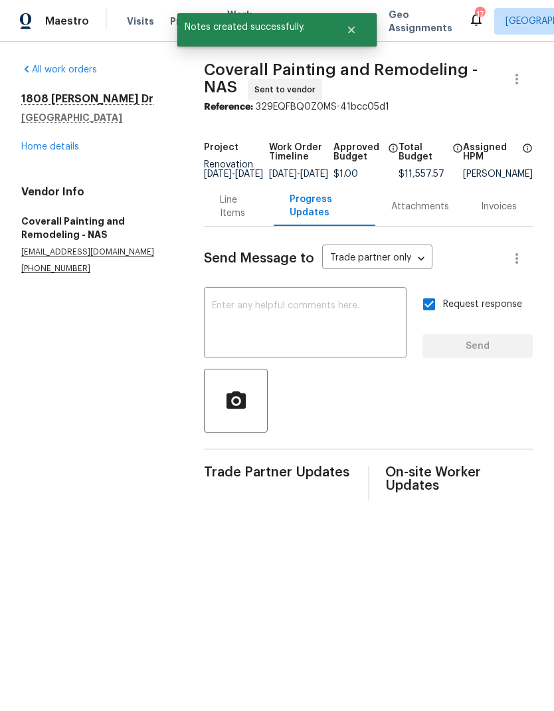
scroll to position [0, 0]
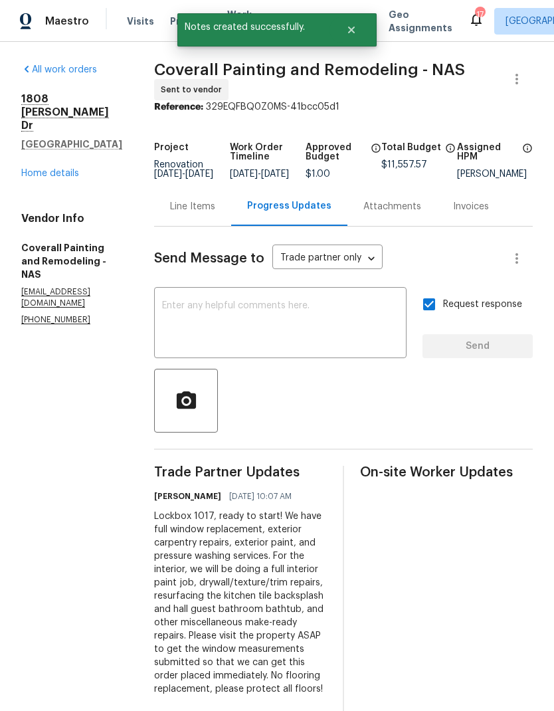
click at [260, 326] on textarea at bounding box center [280, 324] width 236 height 46
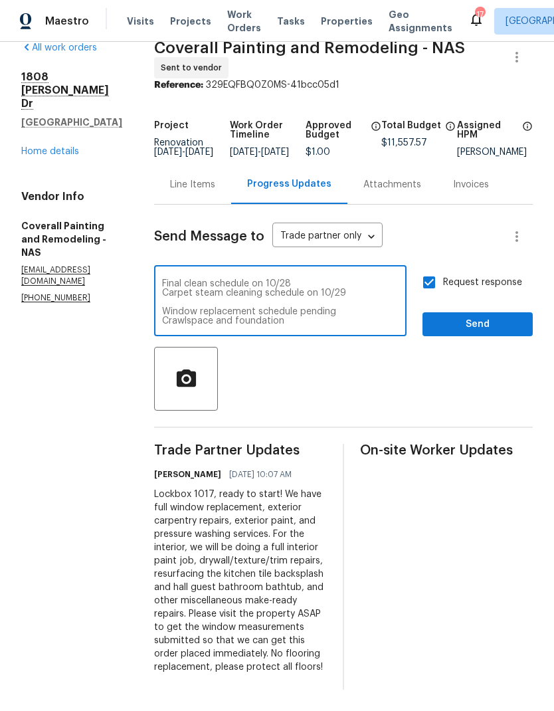
scroll to position [28, 0]
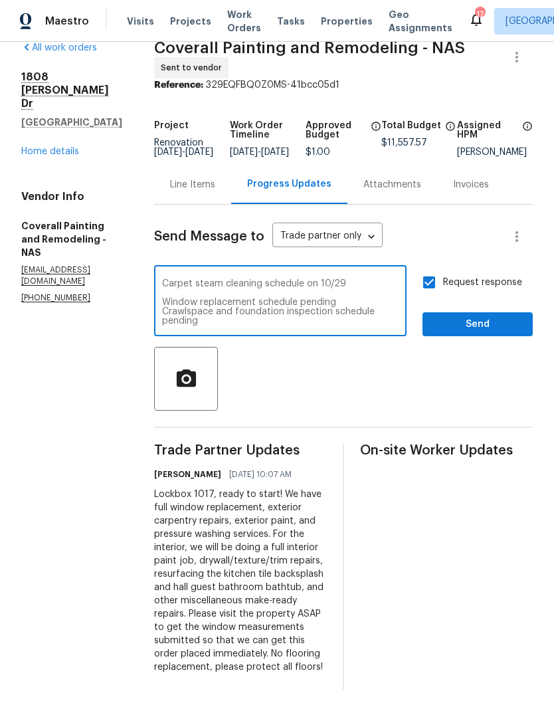
click at [86, 355] on section "All work orders 1808 Calloway Dr Clarksville, TN 37042 Home details Vendor Info…" at bounding box center [71, 365] width 101 height 648
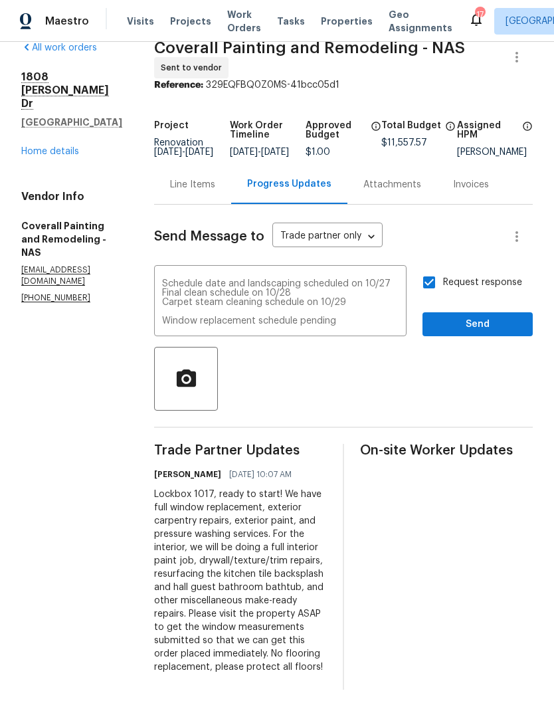
scroll to position [0, 0]
click at [307, 279] on textarea "Schedule date and landscaping scheduled on 10/27 Final clean schedule on 10/28 …" at bounding box center [280, 302] width 236 height 46
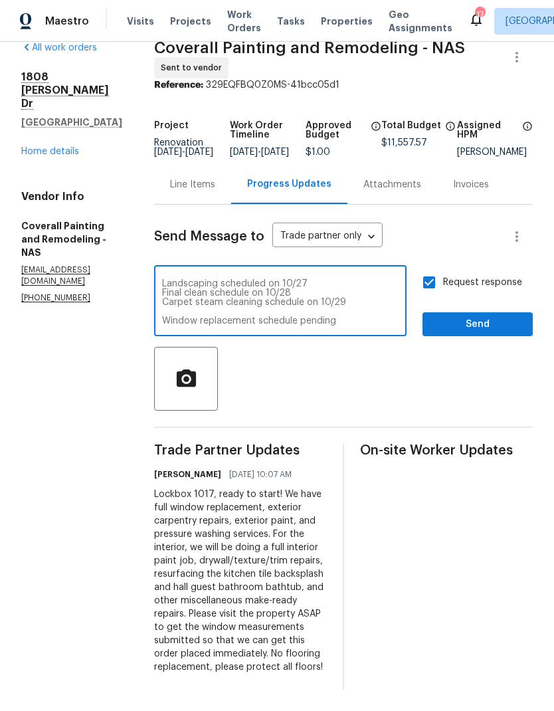
type textarea "Landscaping scheduled on 10/27 Final clean schedule on 10/28 Carpet steam clean…"
click at [52, 366] on section "All work orders 1808 Calloway Dr Clarksville, TN 37042 Home details Vendor Info…" at bounding box center [71, 365] width 101 height 648
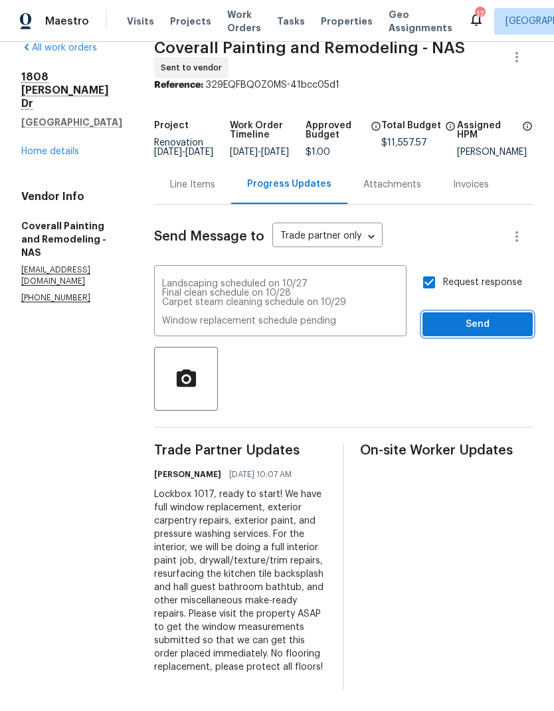
click at [446, 316] on span "Send" at bounding box center [477, 324] width 89 height 17
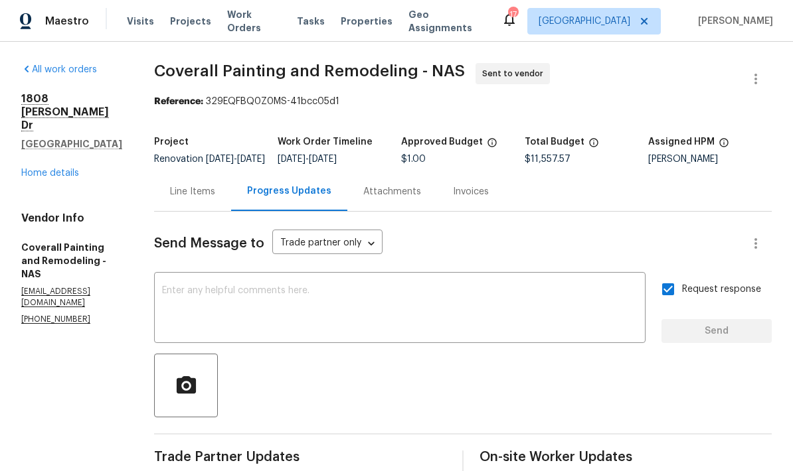
click at [60, 169] on link "Home details" at bounding box center [50, 173] width 58 height 9
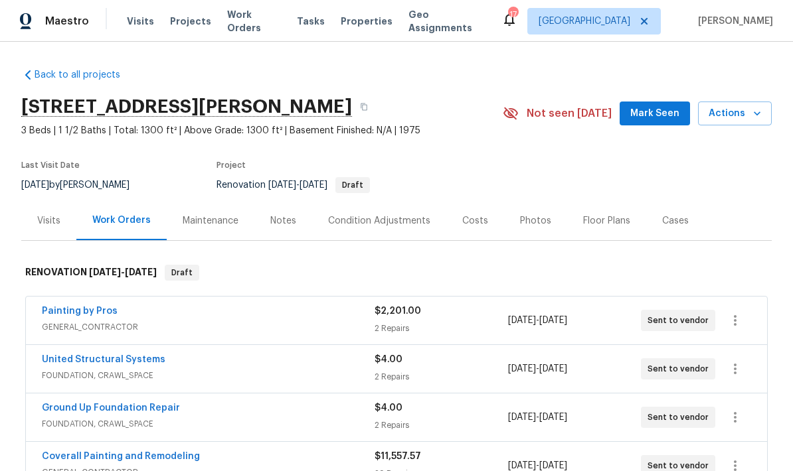
click at [553, 113] on span "Mark Seen" at bounding box center [654, 114] width 49 height 17
click at [553, 104] on button "Mark Seen" at bounding box center [655, 114] width 70 height 25
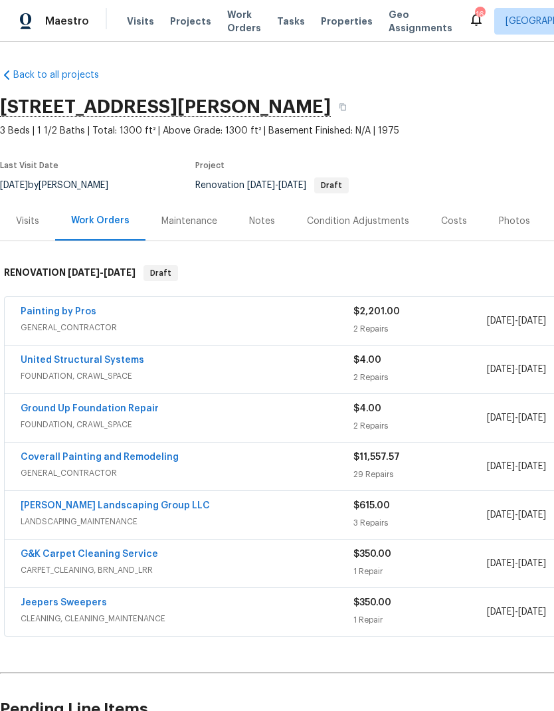
click at [231, 34] on span "Work Orders" at bounding box center [244, 21] width 34 height 27
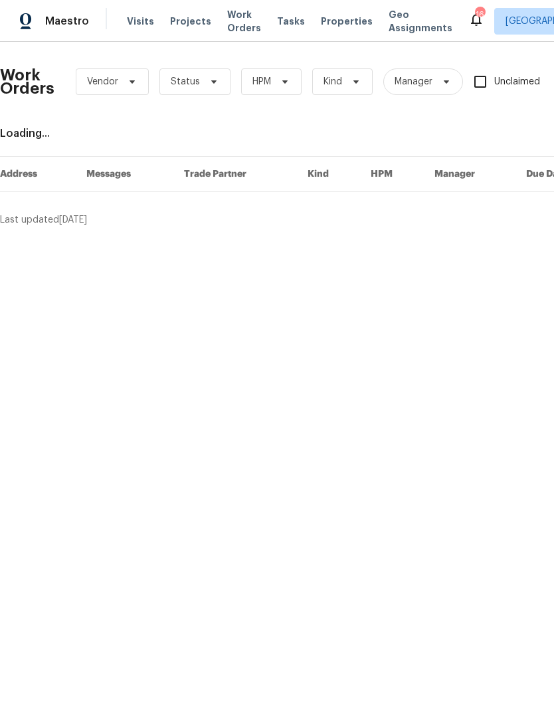
scroll to position [0, 195]
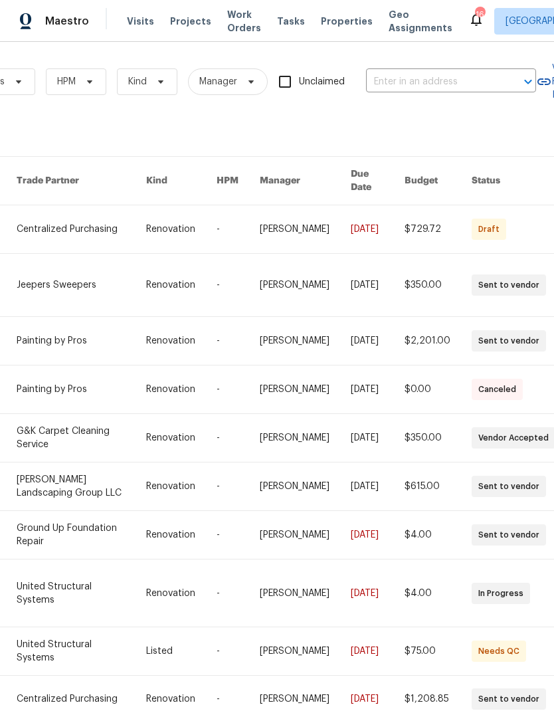
click at [428, 85] on input "text" at bounding box center [432, 82] width 133 height 21
type input "138 wat"
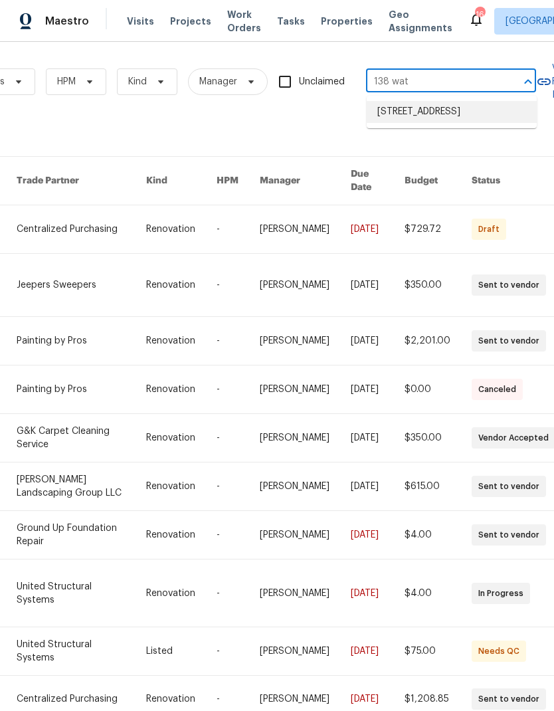
click at [396, 122] on li "138 Waters Edge Ln, Hendersonville, TN 37075" at bounding box center [452, 112] width 170 height 22
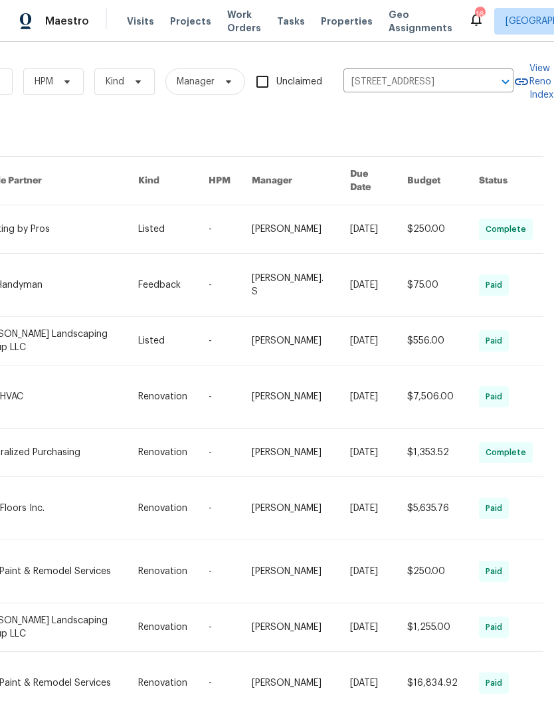
scroll to position [0, 218]
click at [70, 651] on link at bounding box center [58, 682] width 159 height 62
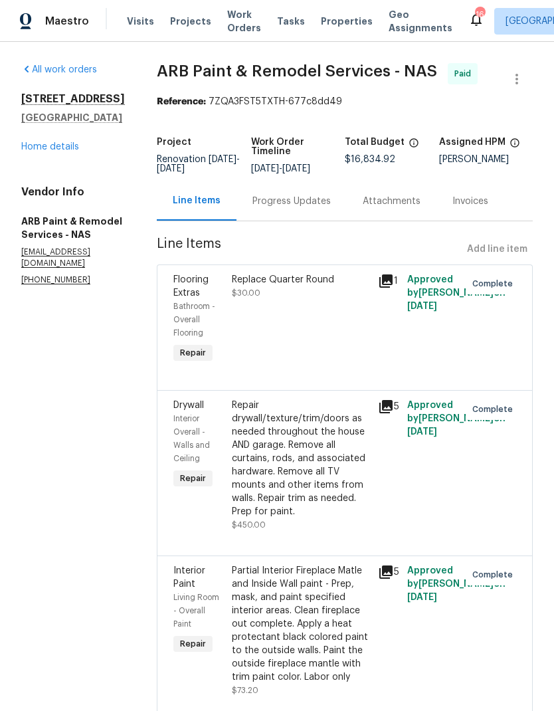
click at [48, 151] on link "Home details" at bounding box center [50, 146] width 58 height 9
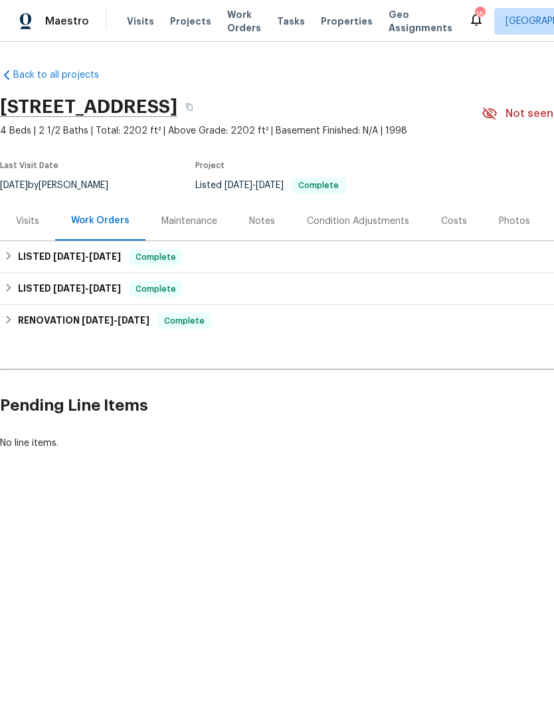
click at [507, 224] on div "Photos" at bounding box center [514, 220] width 31 height 13
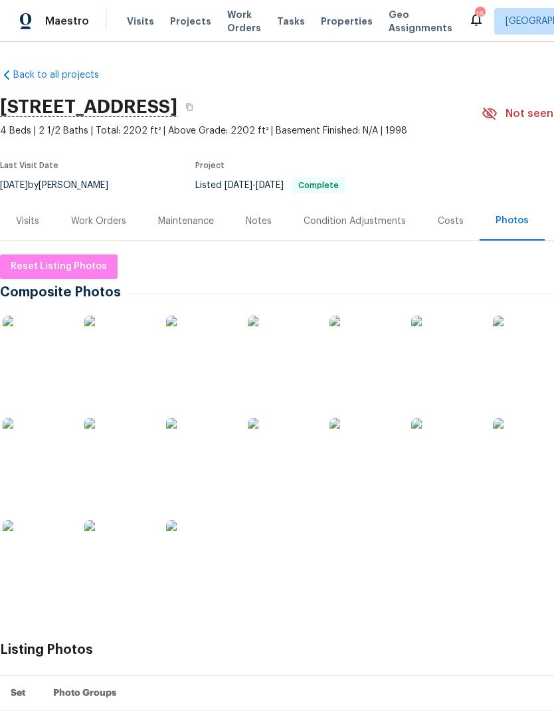
click at [36, 336] on img at bounding box center [36, 348] width 66 height 66
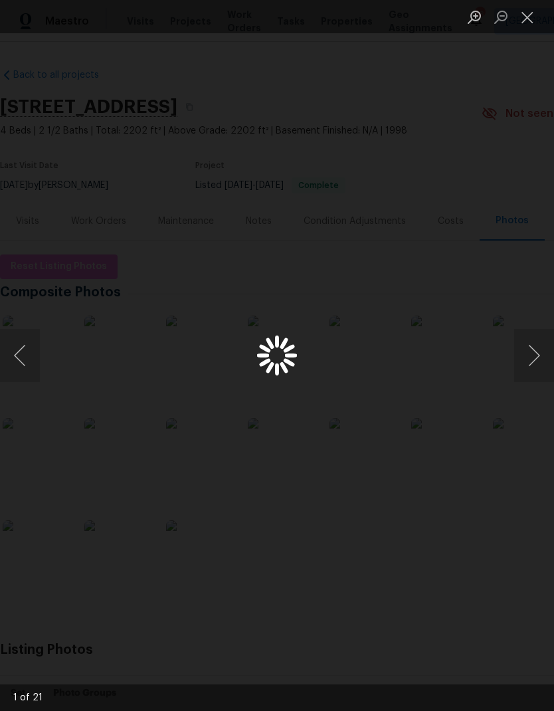
click at [535, 12] on button "Close lightbox" at bounding box center [527, 16] width 27 height 23
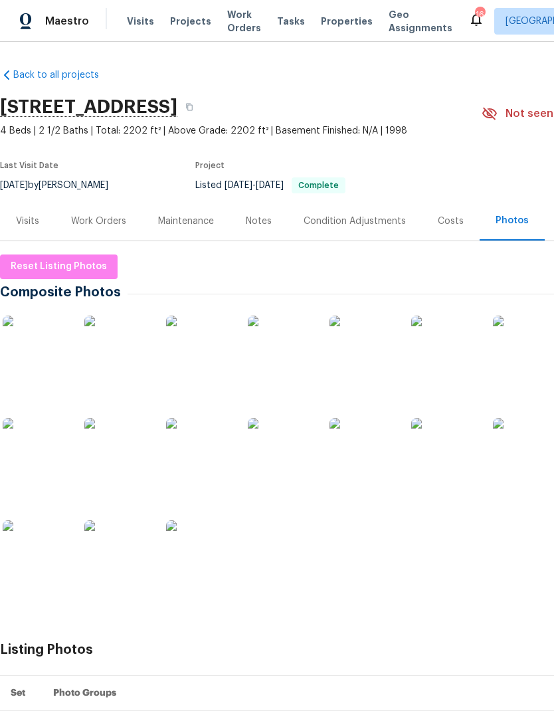
click at [36, 351] on img at bounding box center [36, 348] width 66 height 66
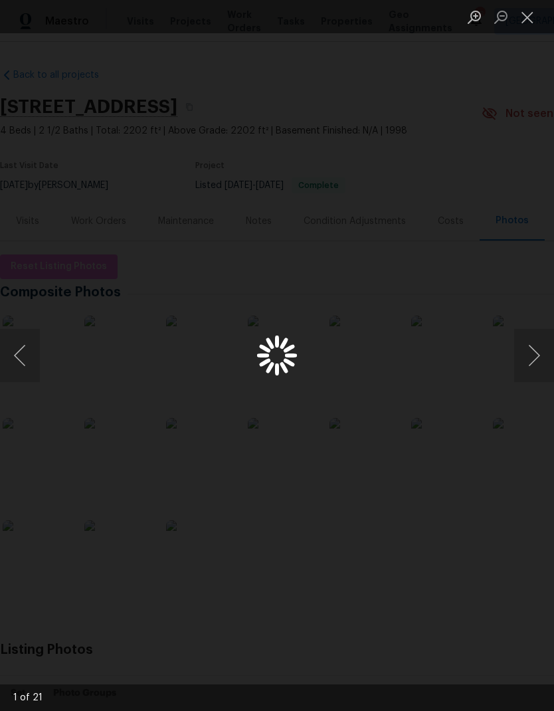
click at [529, 25] on button "Close lightbox" at bounding box center [527, 16] width 27 height 23
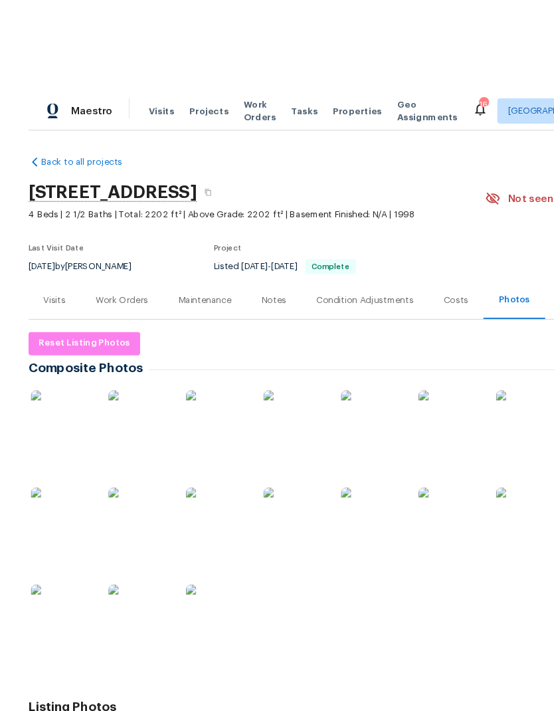
scroll to position [21, 0]
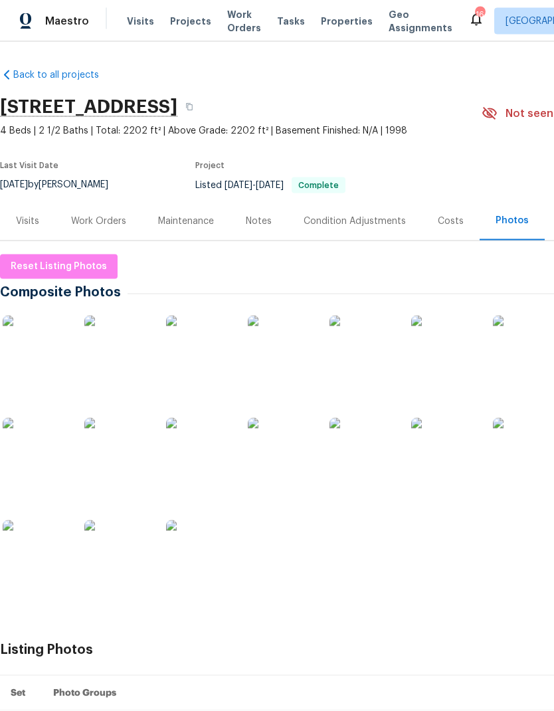
click at [99, 214] on div "Work Orders" at bounding box center [98, 220] width 55 height 13
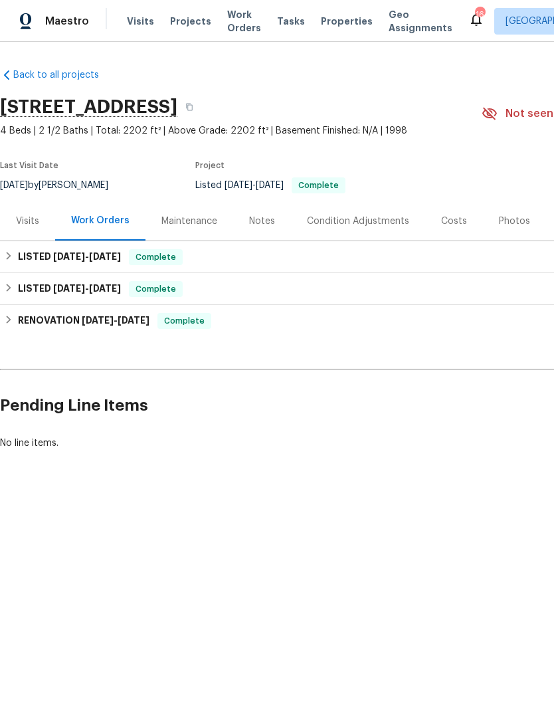
click at [133, 26] on span "Visits" at bounding box center [140, 21] width 27 height 13
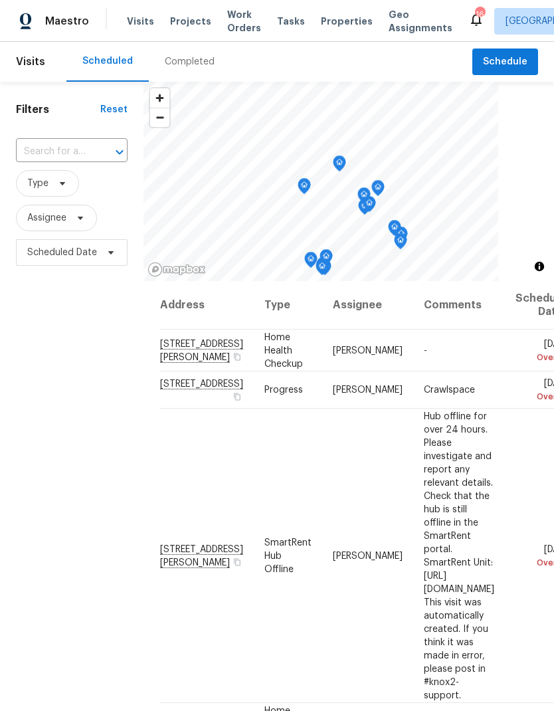
click at [67, 150] on input "text" at bounding box center [53, 151] width 74 height 21
click at [71, 151] on input "5537 p" at bounding box center [53, 151] width 74 height 21
type input "5"
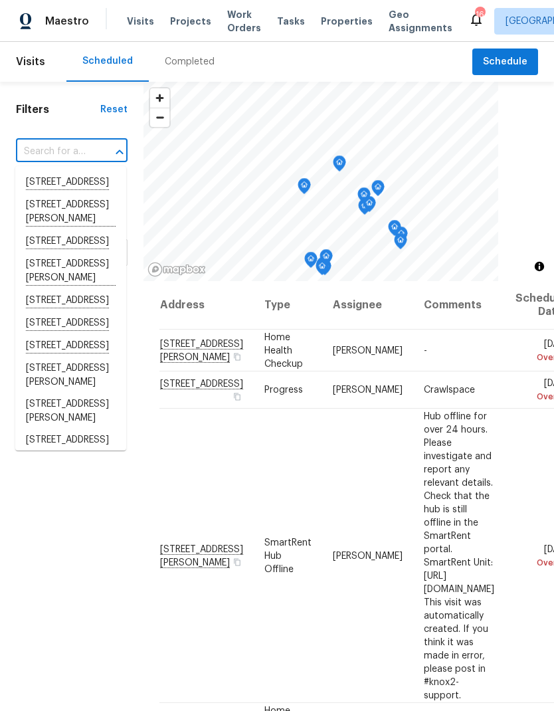
click at [34, 150] on input "text" at bounding box center [53, 151] width 74 height 21
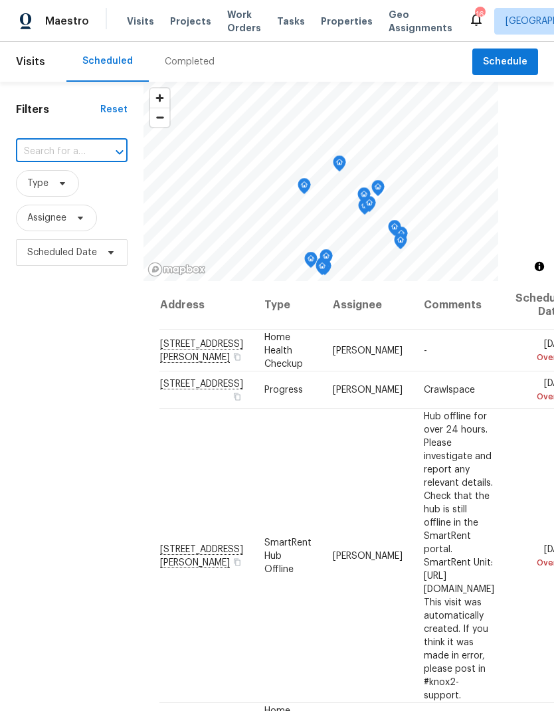
paste input "5537 Zapata Dr, Pegram, TN 37143"
type input "5537 Zapata Dr"
